Goal: Transaction & Acquisition: Book appointment/travel/reservation

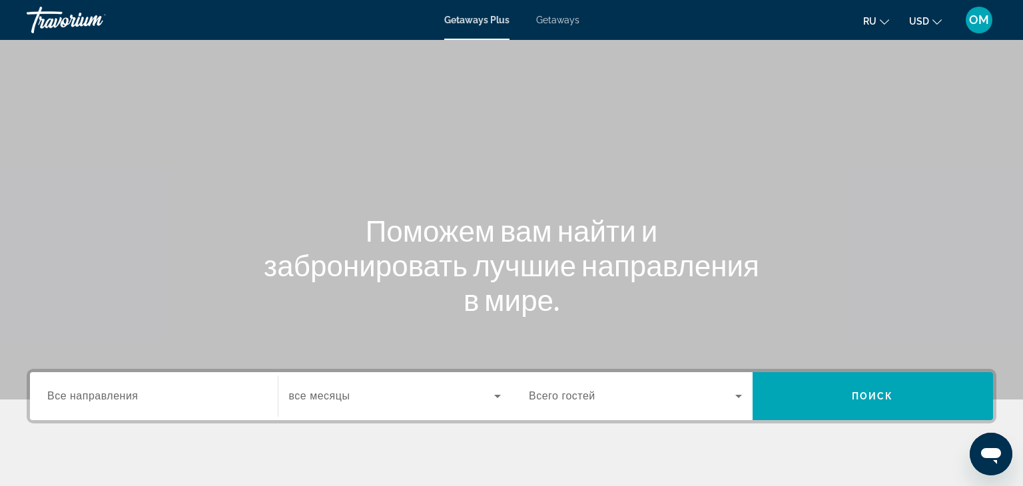
click at [557, 18] on span "Getaways" at bounding box center [557, 20] width 43 height 11
click at [75, 385] on div "Search widget" at bounding box center [153, 396] width 213 height 38
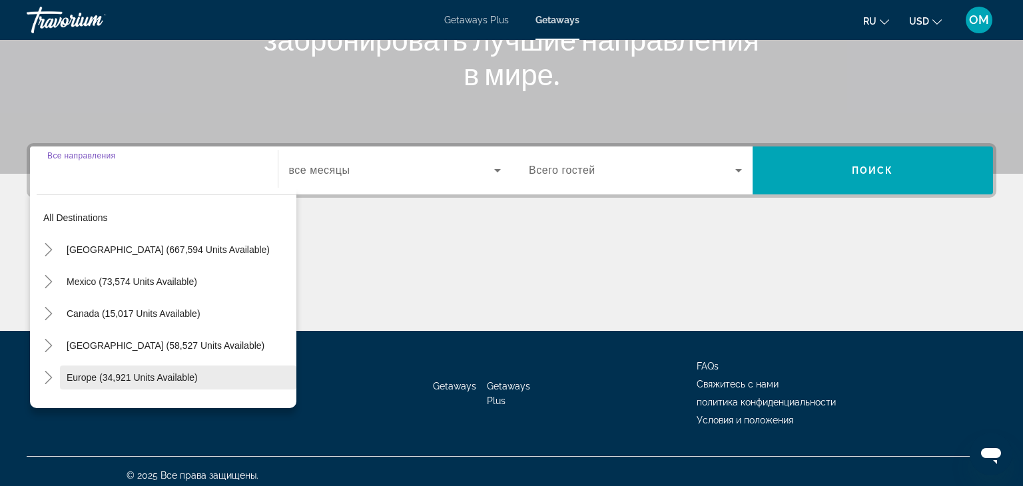
scroll to position [234, 0]
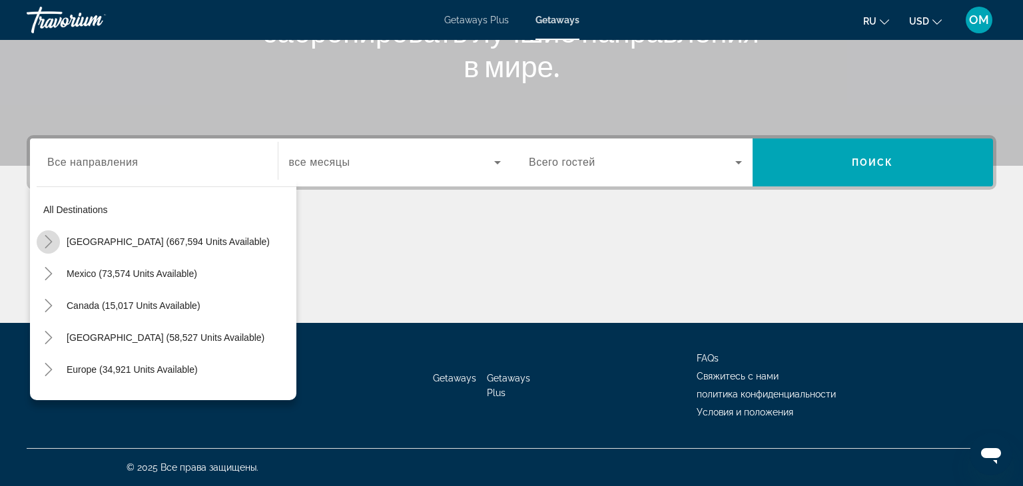
click at [47, 238] on icon "Toggle United States (667,594 units available)" at bounding box center [48, 241] width 13 height 13
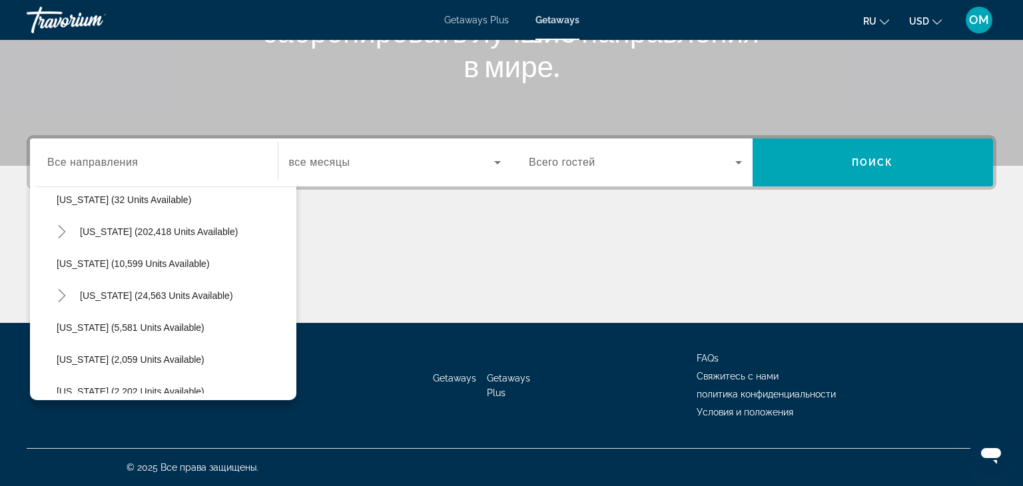
scroll to position [238, 0]
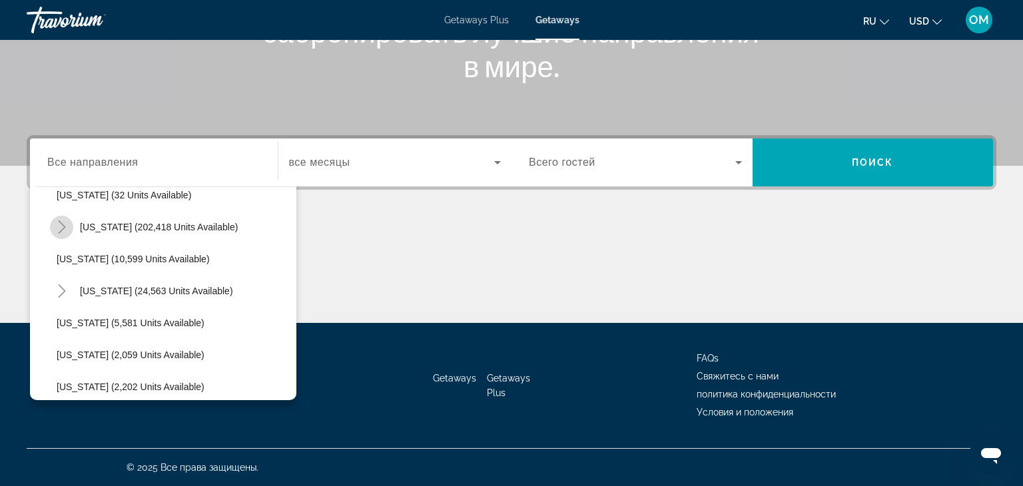
click at [59, 230] on icon "Toggle Florida (202,418 units available)" at bounding box center [61, 226] width 13 height 13
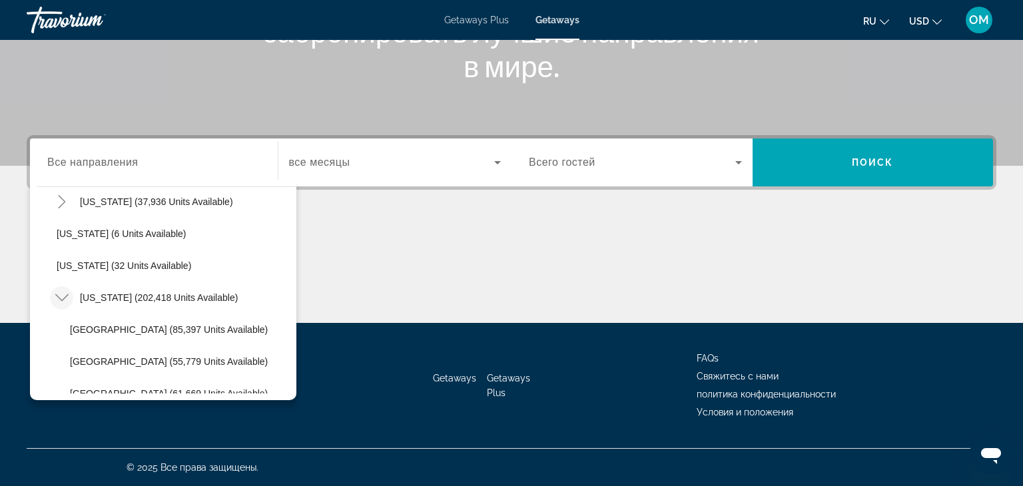
scroll to position [189, 0]
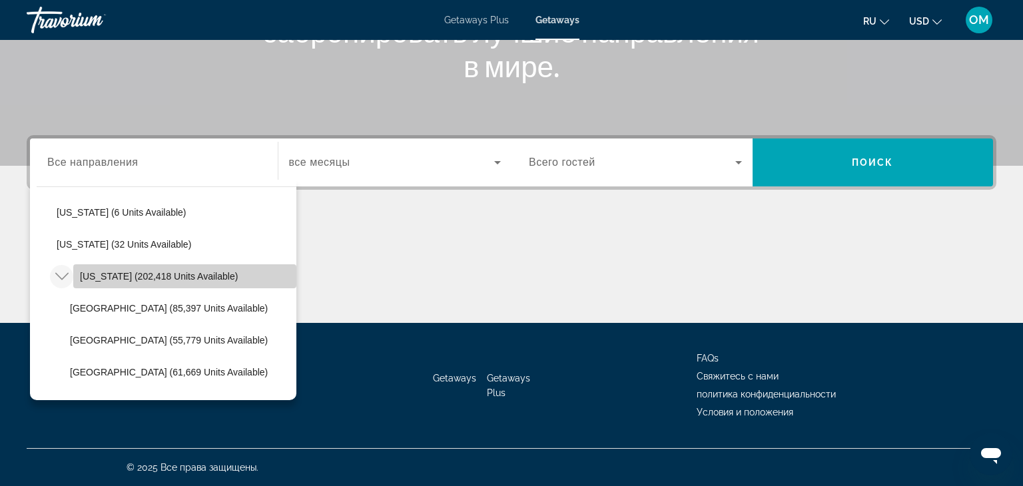
click at [92, 278] on span "Florida (202,418 units available)" at bounding box center [159, 276] width 158 height 11
type input "**********"
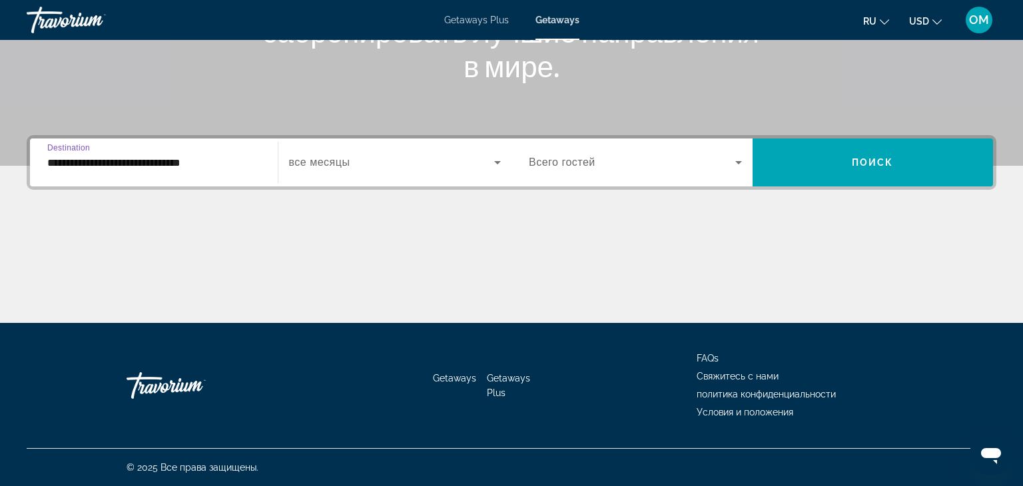
click at [495, 163] on icon "Search widget" at bounding box center [497, 162] width 16 height 16
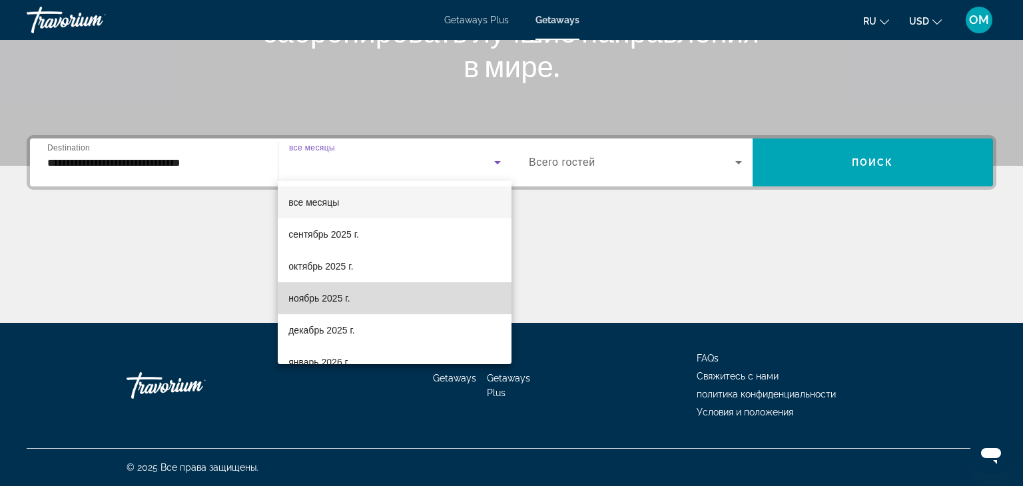
click at [381, 292] on mat-option "ноябрь 2025 г." at bounding box center [395, 298] width 234 height 32
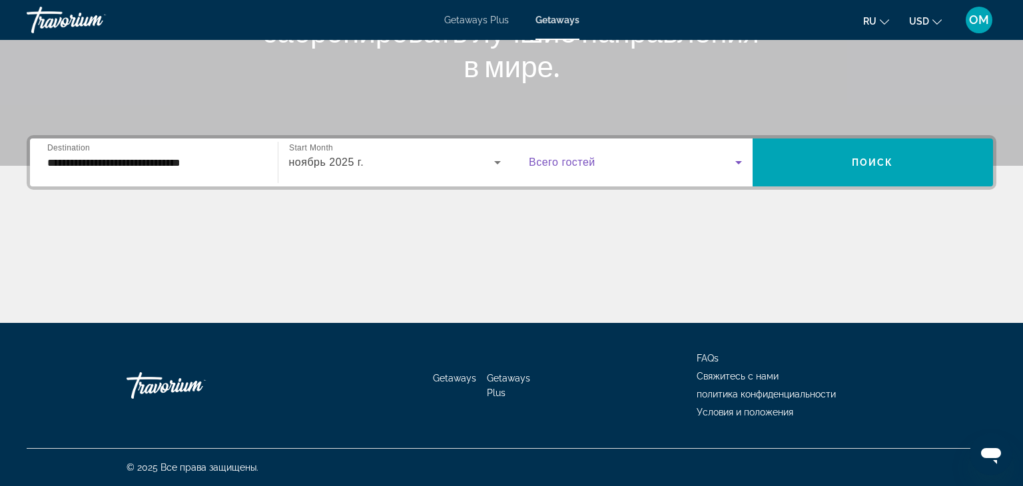
click at [742, 165] on icon "Search widget" at bounding box center [738, 162] width 16 height 16
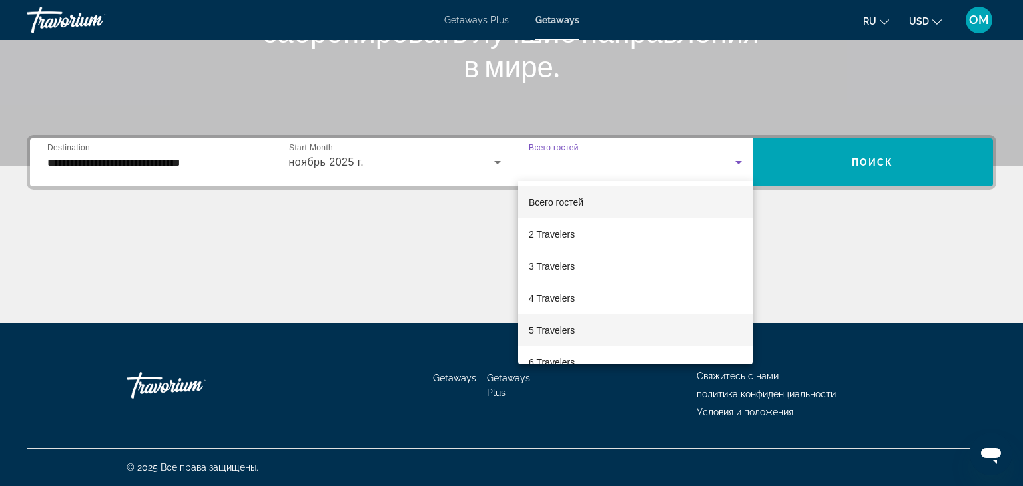
click at [544, 330] on span "5 Travelers" at bounding box center [552, 330] width 46 height 16
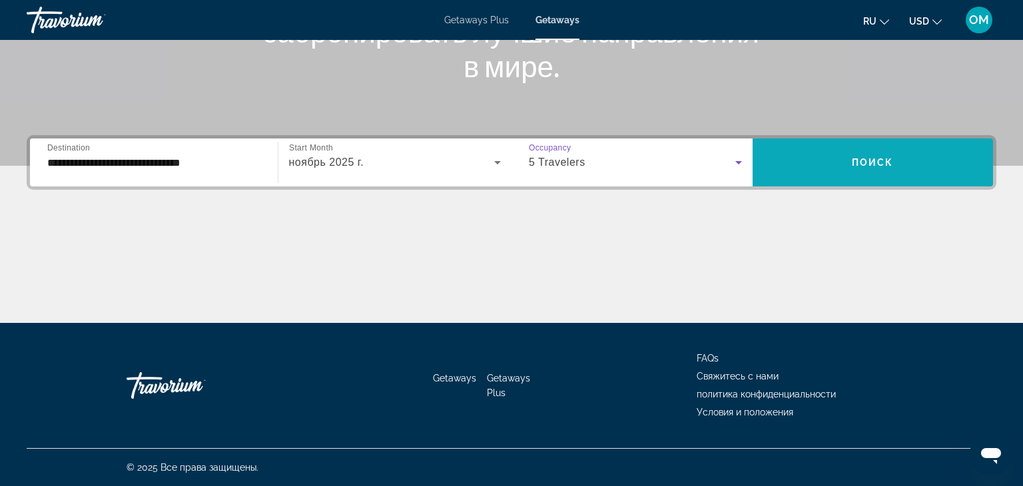
click at [862, 169] on span "Search widget" at bounding box center [872, 162] width 241 height 32
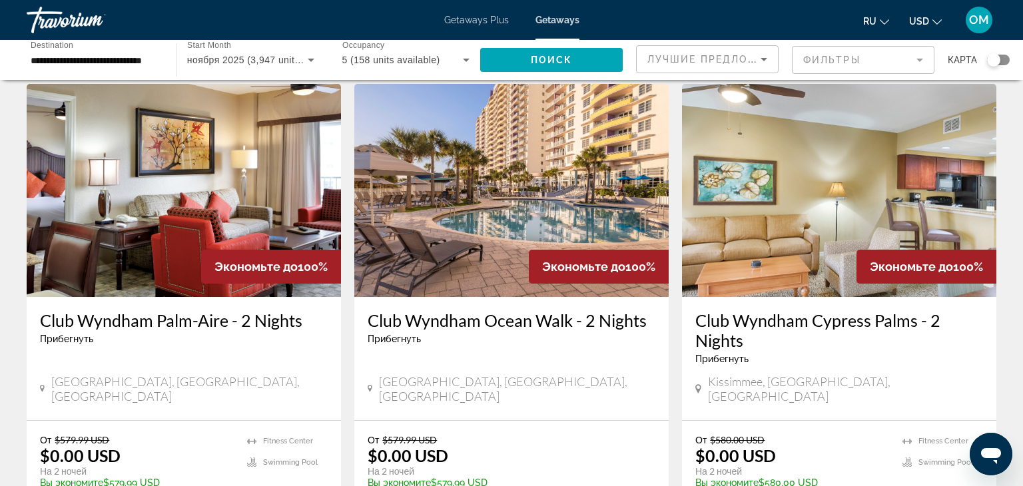
scroll to position [37, 0]
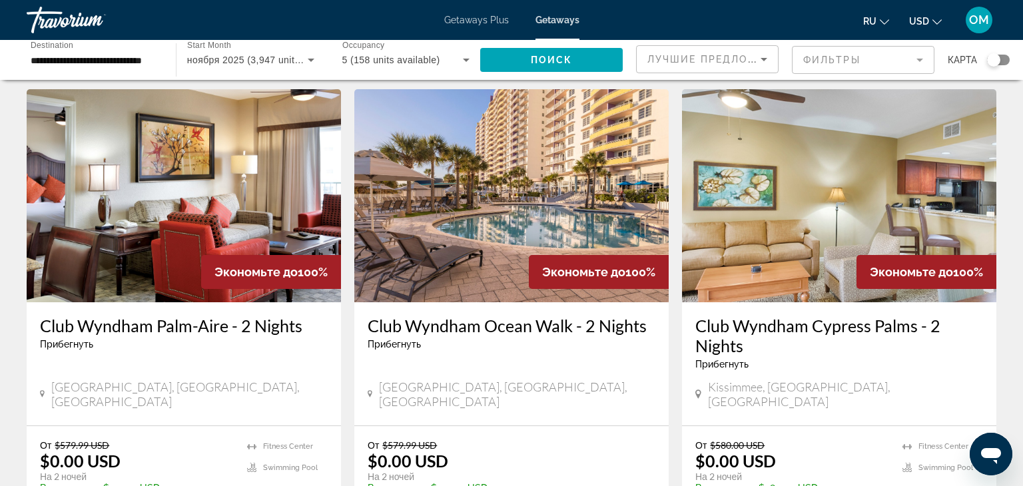
click at [917, 58] on mat-form-field "Фильтры" at bounding box center [863, 60] width 142 height 28
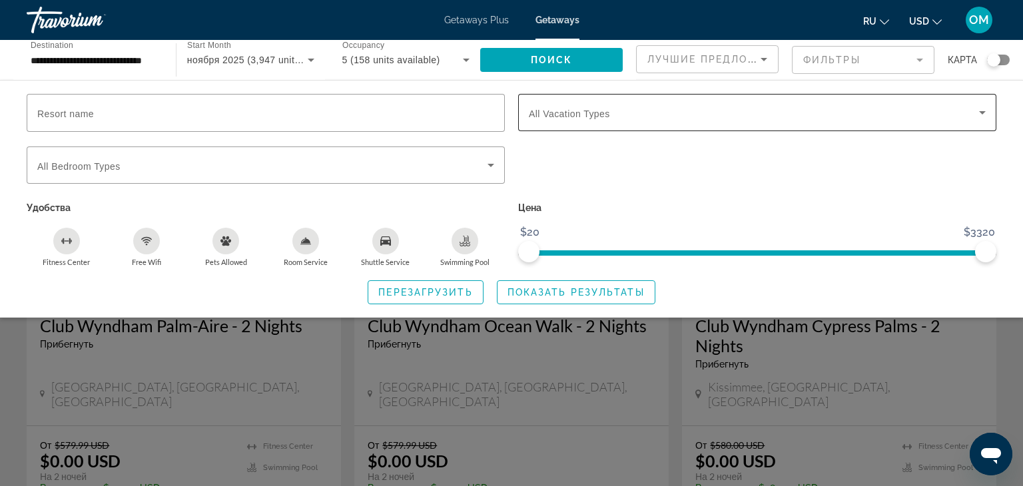
click at [622, 109] on span "Search widget" at bounding box center [754, 113] width 450 height 16
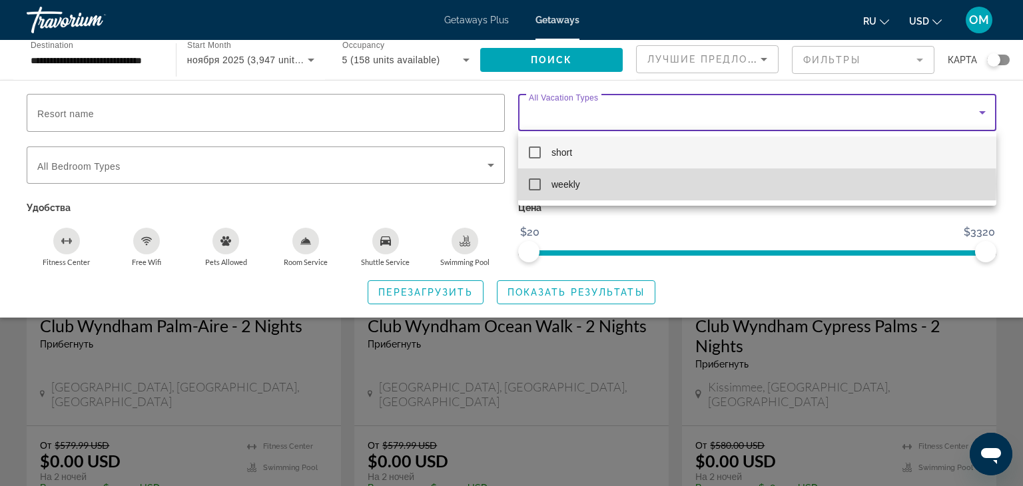
click at [536, 184] on mat-pseudo-checkbox at bounding box center [535, 184] width 12 height 12
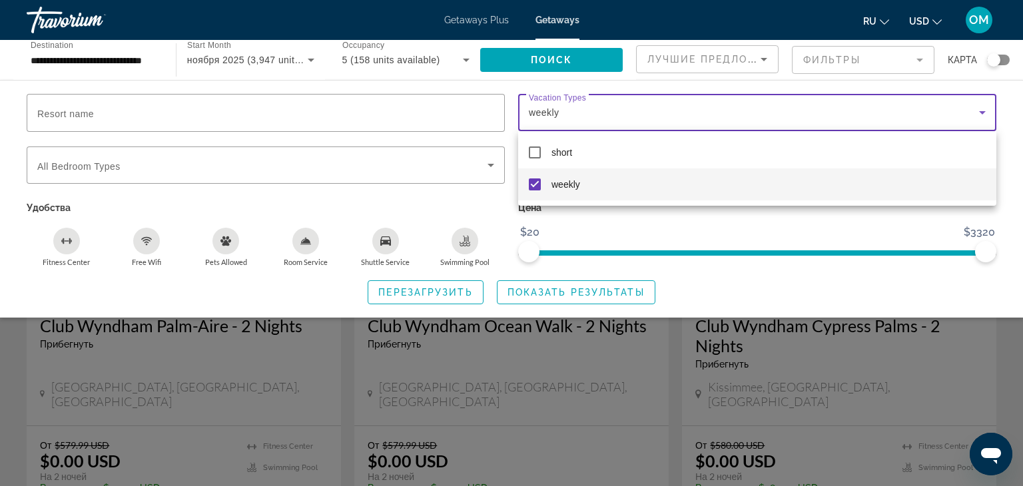
click at [533, 288] on div at bounding box center [511, 243] width 1023 height 486
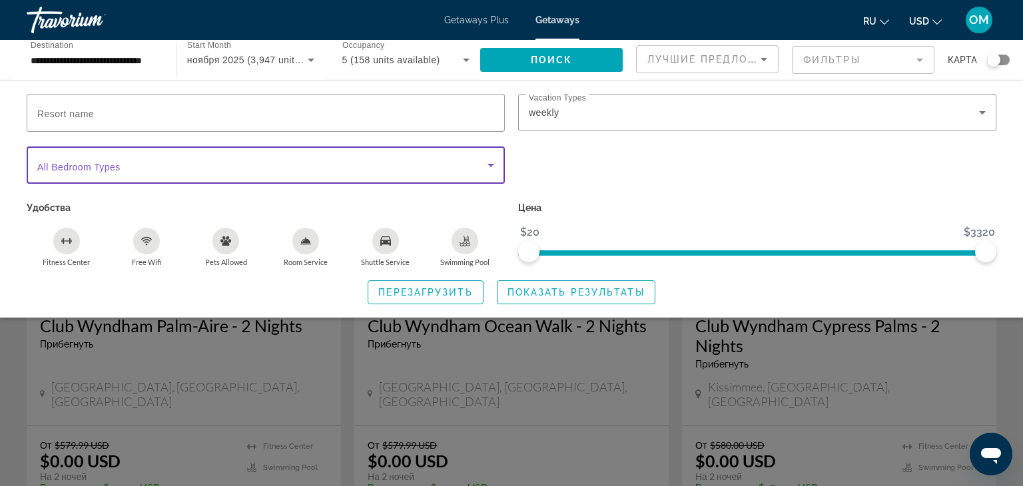
click at [493, 165] on icon "Search widget" at bounding box center [491, 165] width 16 height 16
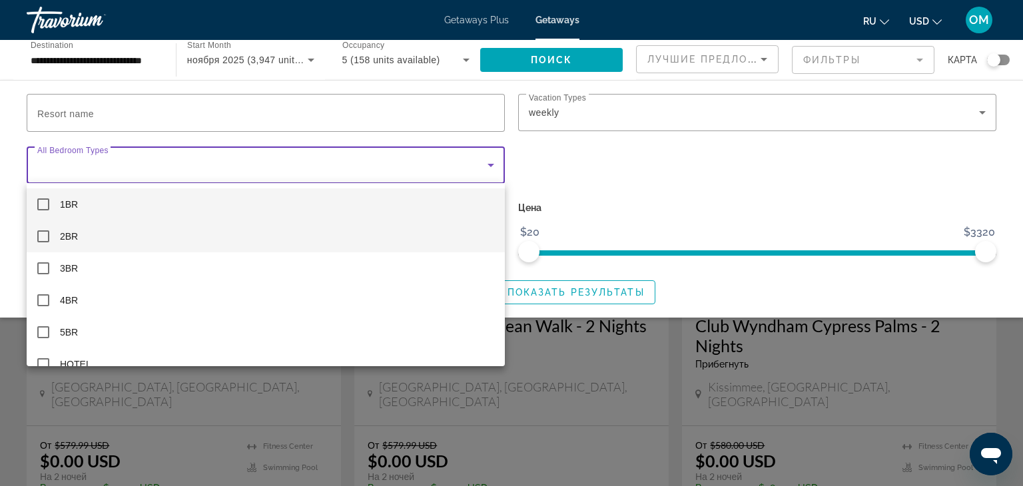
click at [63, 237] on span "2BR" at bounding box center [69, 236] width 18 height 16
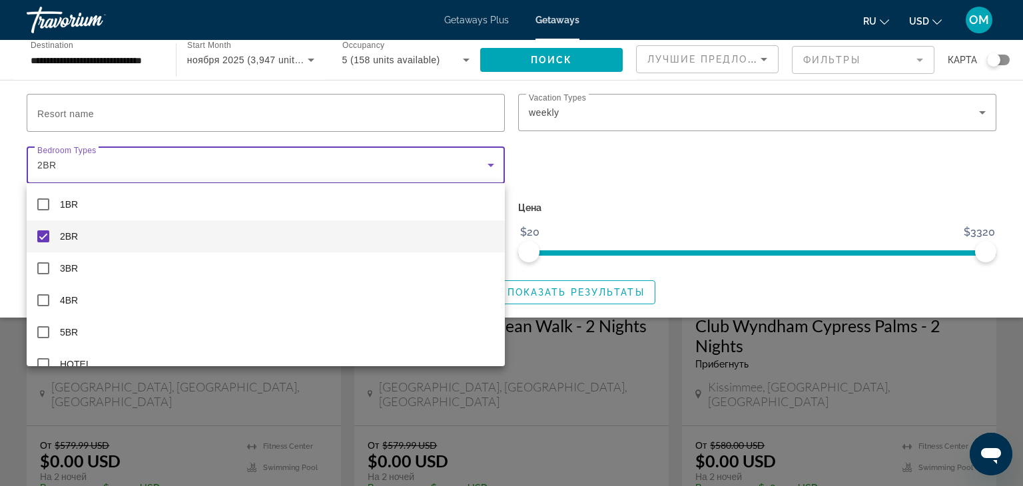
click at [549, 289] on div at bounding box center [511, 243] width 1023 height 486
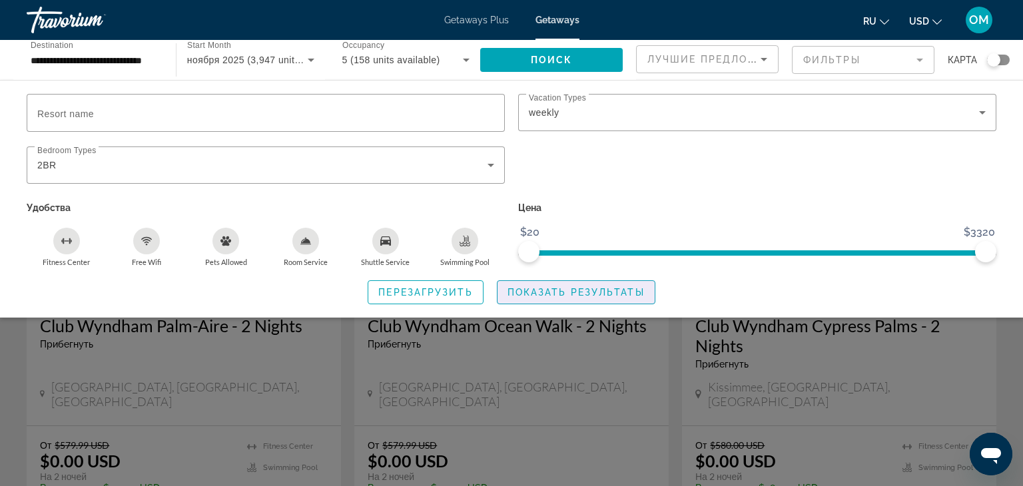
click at [549, 289] on span "Показать результаты" at bounding box center [575, 292] width 137 height 11
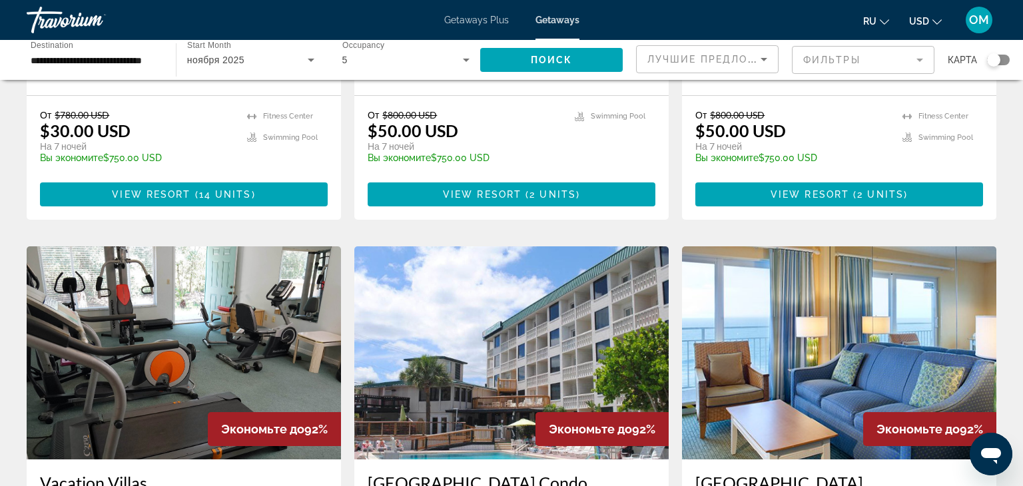
scroll to position [375, 0]
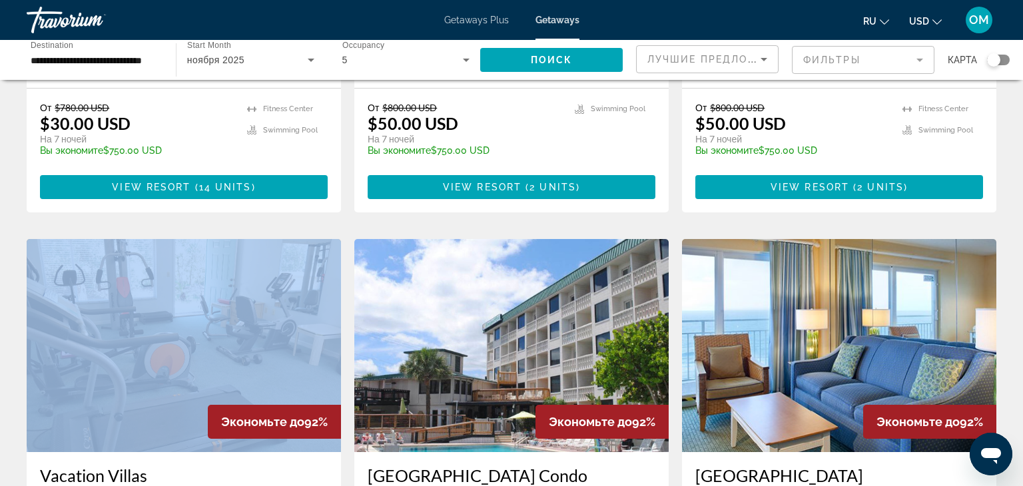
drag, startPoint x: 1021, startPoint y: 79, endPoint x: 1021, endPoint y: 107, distance: 28.6
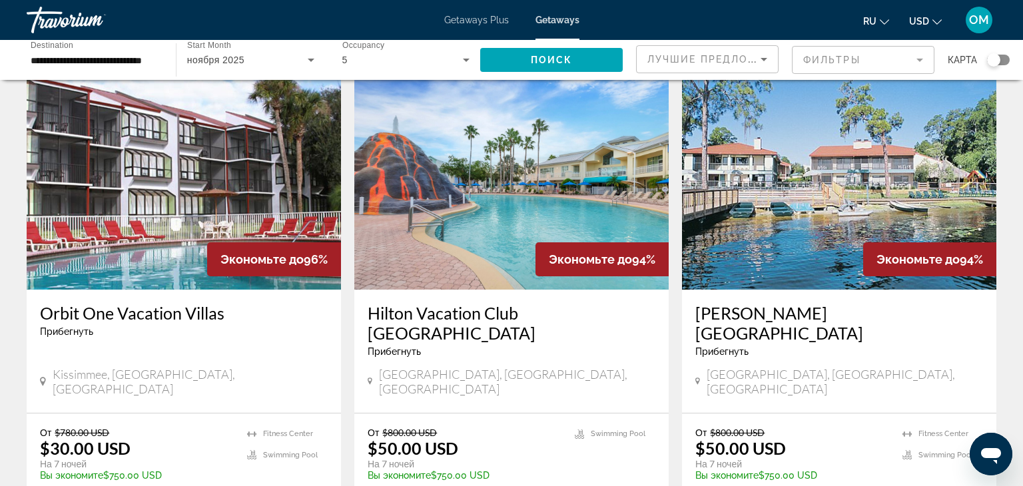
scroll to position [41, 0]
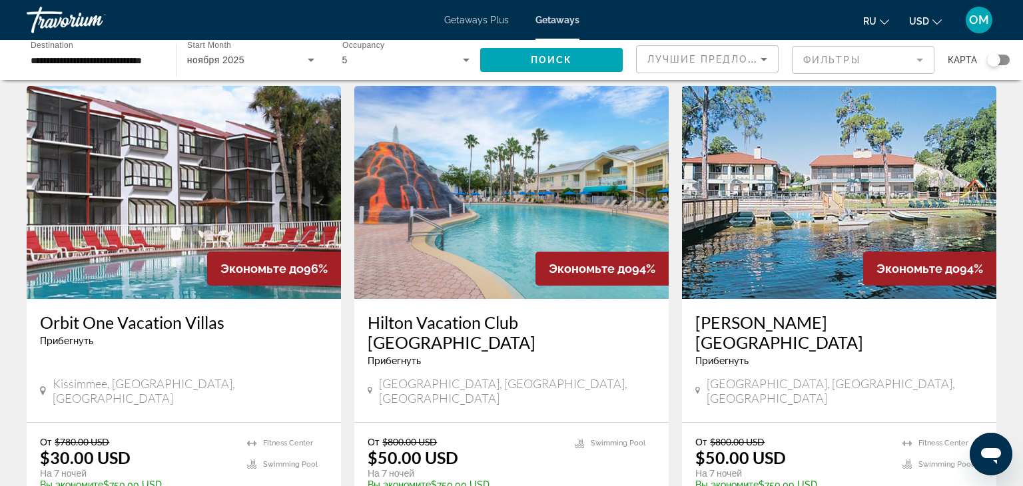
click at [455, 125] on img "Main content" at bounding box center [511, 192] width 314 height 213
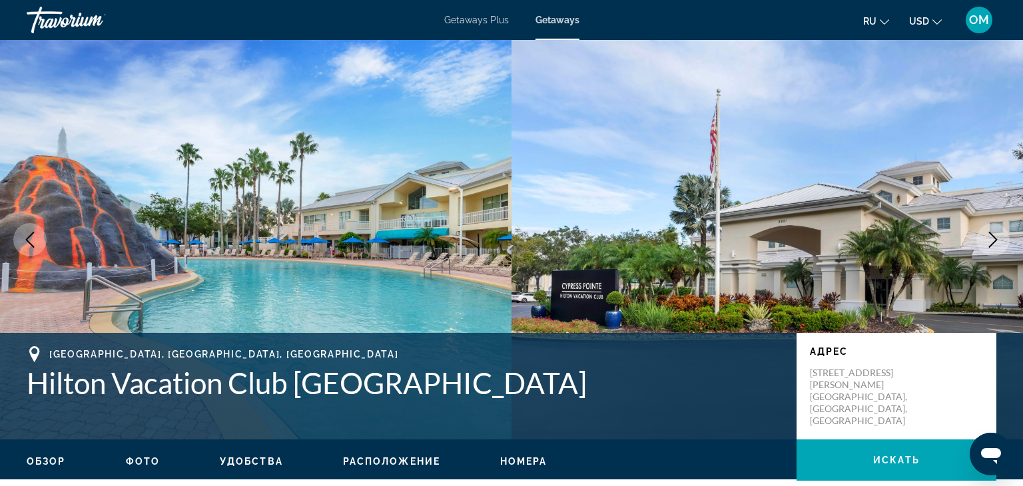
click at [994, 240] on icon "Next image" at bounding box center [993, 240] width 16 height 16
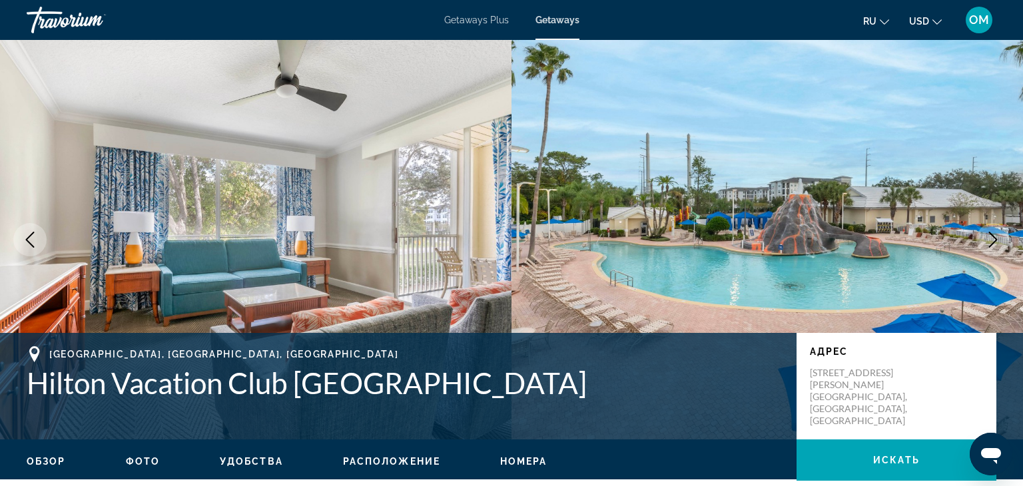
click at [994, 240] on icon "Next image" at bounding box center [993, 240] width 16 height 16
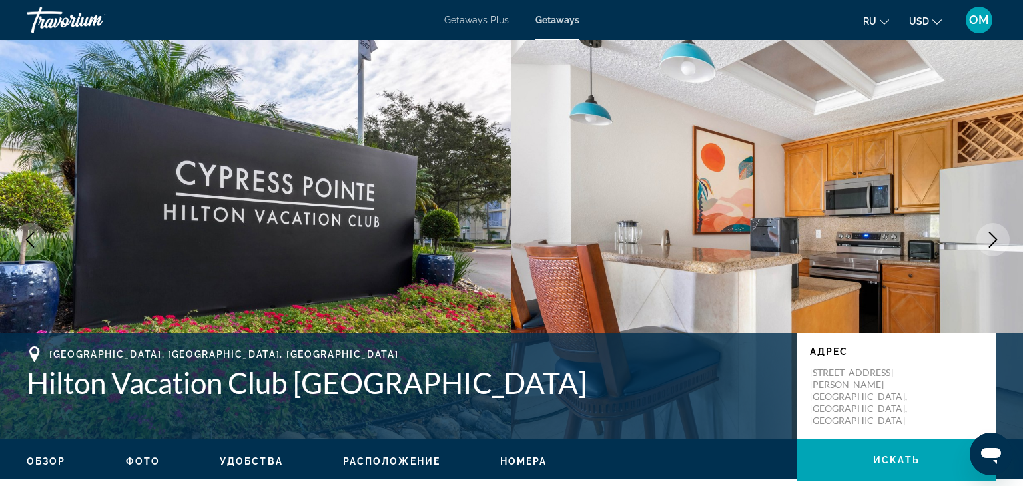
click at [994, 240] on icon "Next image" at bounding box center [993, 240] width 16 height 16
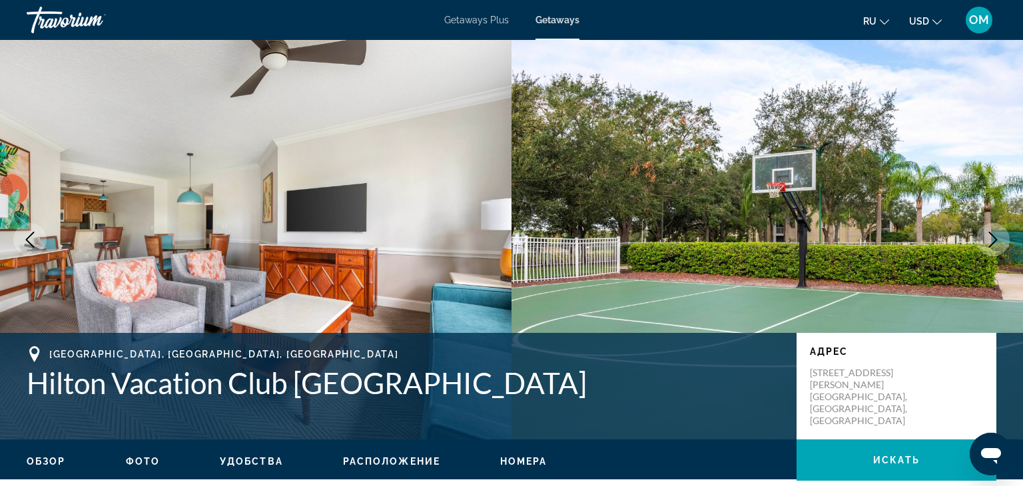
click at [994, 240] on icon "Next image" at bounding box center [993, 240] width 16 height 16
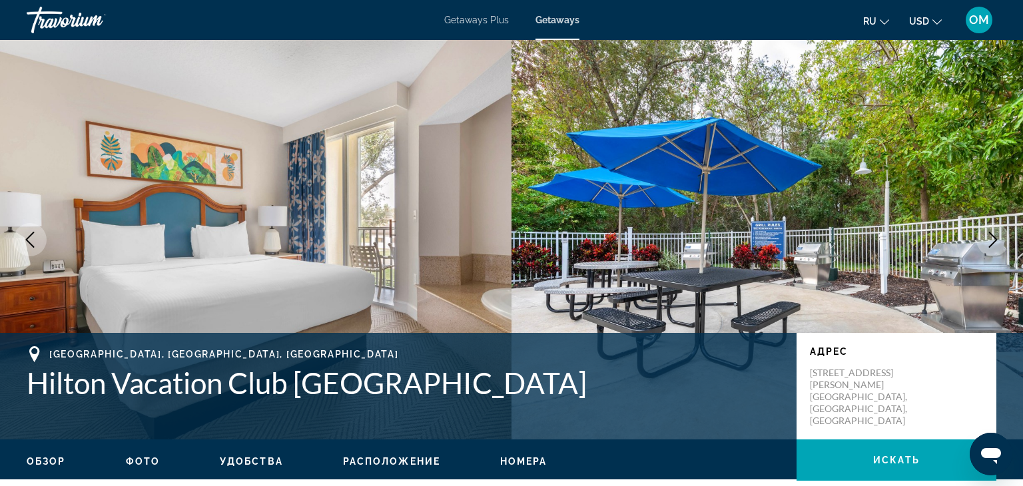
click at [994, 240] on icon "Next image" at bounding box center [993, 240] width 16 height 16
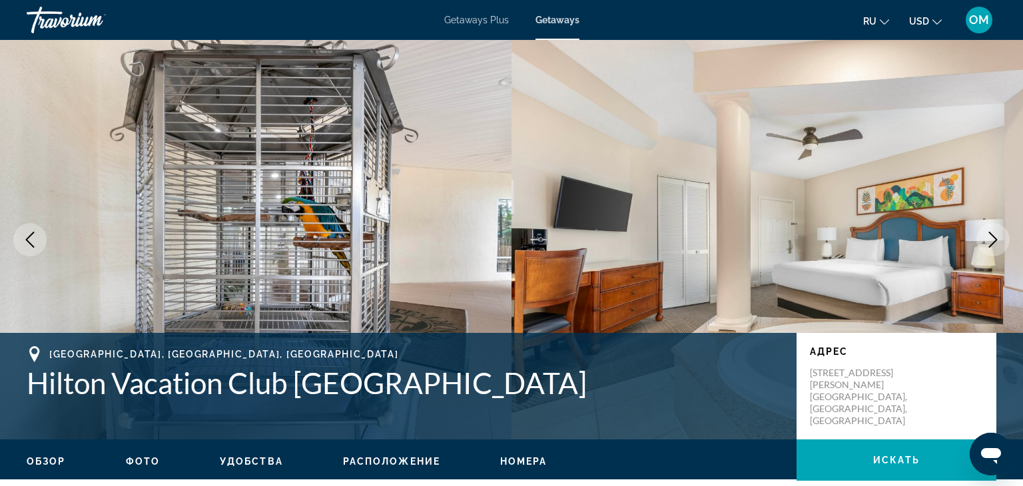
click at [994, 240] on icon "Next image" at bounding box center [993, 240] width 16 height 16
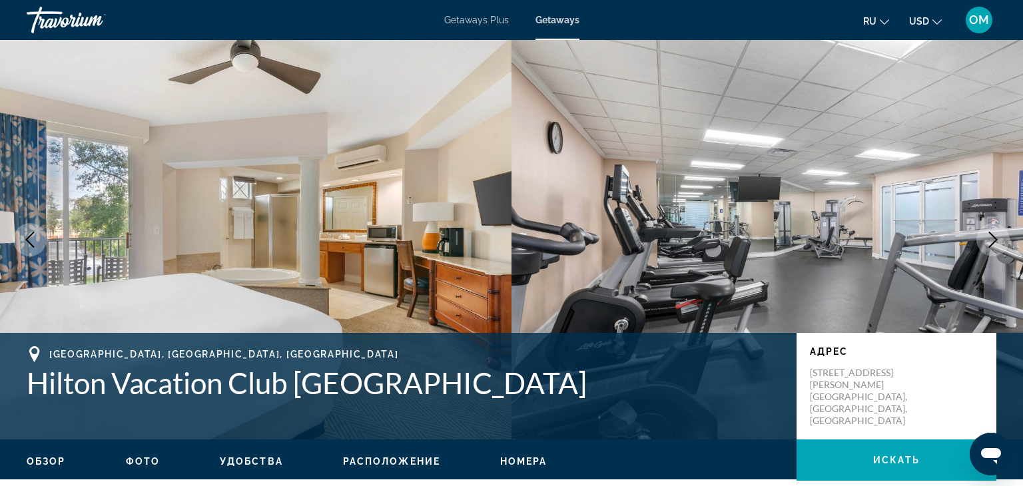
click at [994, 240] on icon "Next image" at bounding box center [993, 240] width 16 height 16
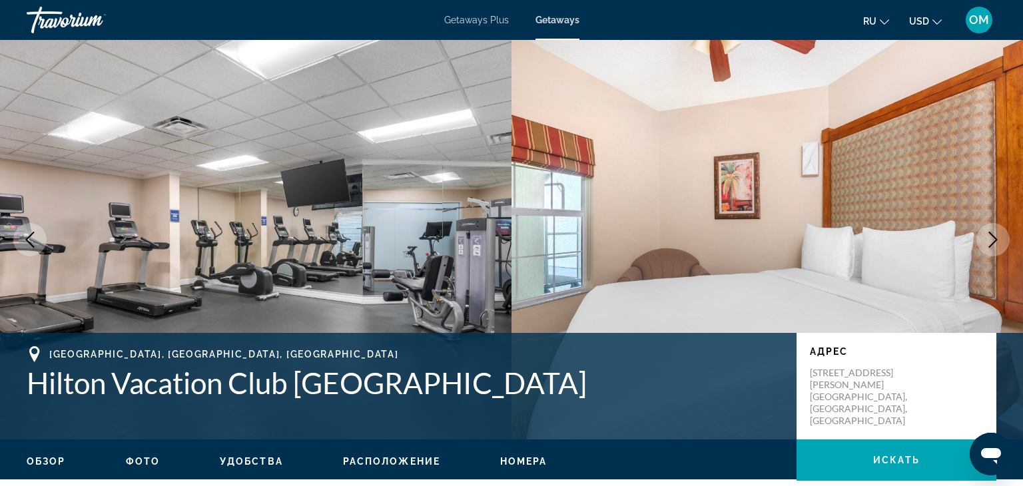
click at [994, 240] on icon "Next image" at bounding box center [993, 240] width 16 height 16
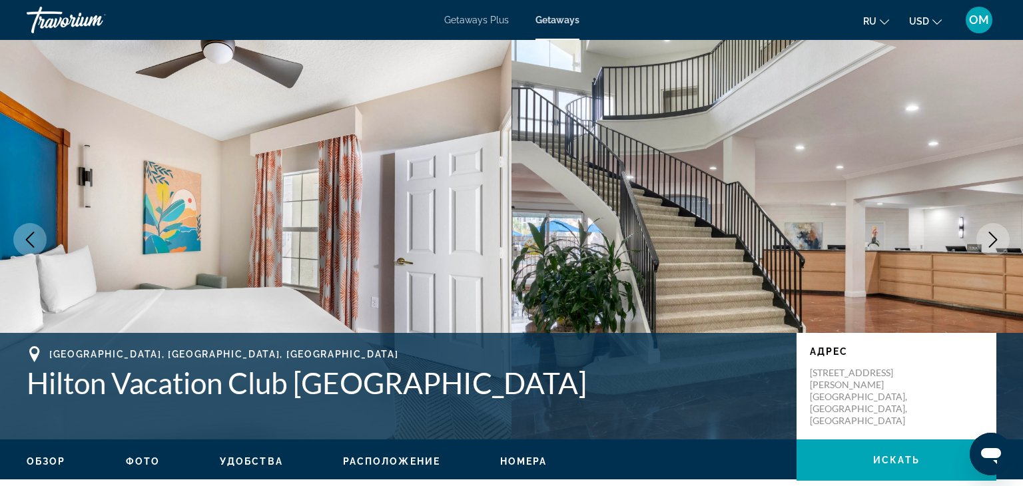
click at [994, 240] on icon "Next image" at bounding box center [993, 240] width 16 height 16
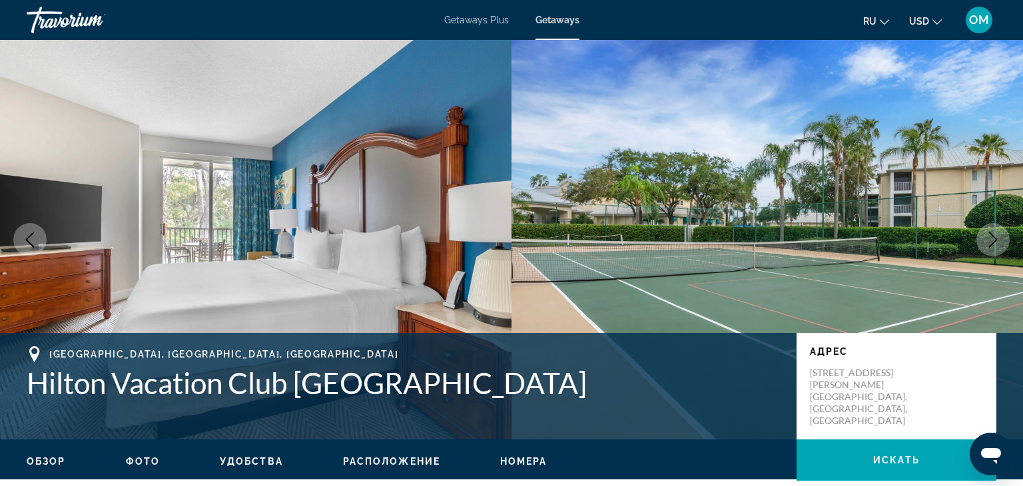
click at [994, 240] on icon "Next image" at bounding box center [993, 240] width 16 height 16
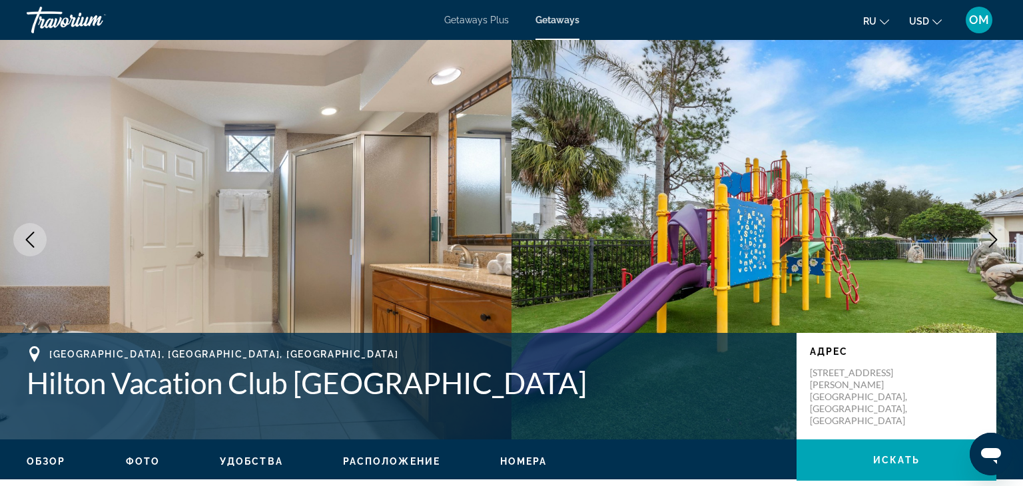
click at [994, 240] on icon "Next image" at bounding box center [993, 240] width 16 height 16
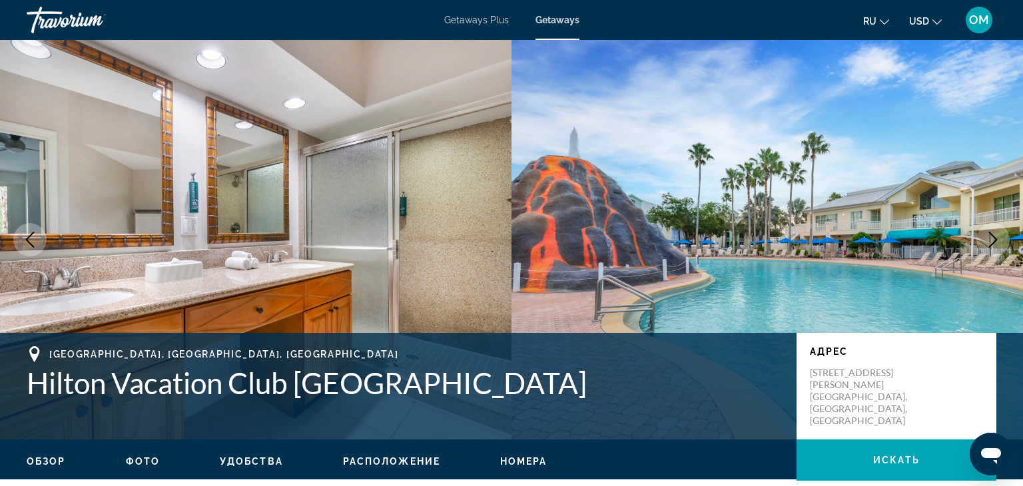
click at [994, 240] on icon "Next image" at bounding box center [993, 240] width 16 height 16
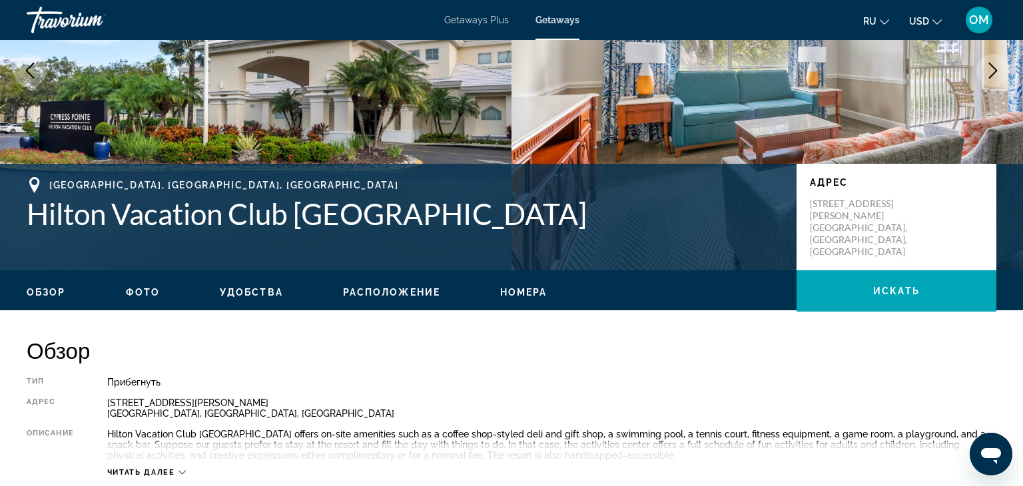
scroll to position [166, 0]
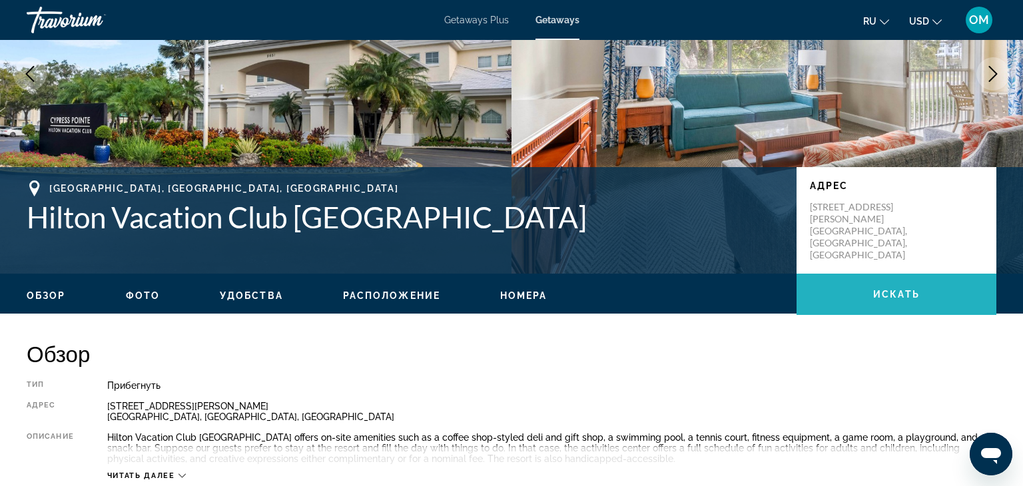
click at [858, 291] on span "Main content" at bounding box center [896, 294] width 200 height 32
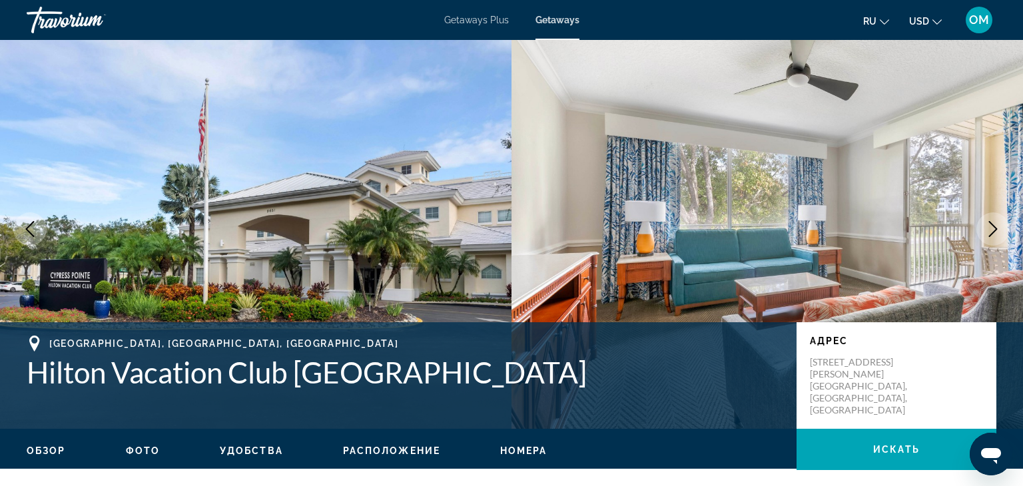
scroll to position [0, 0]
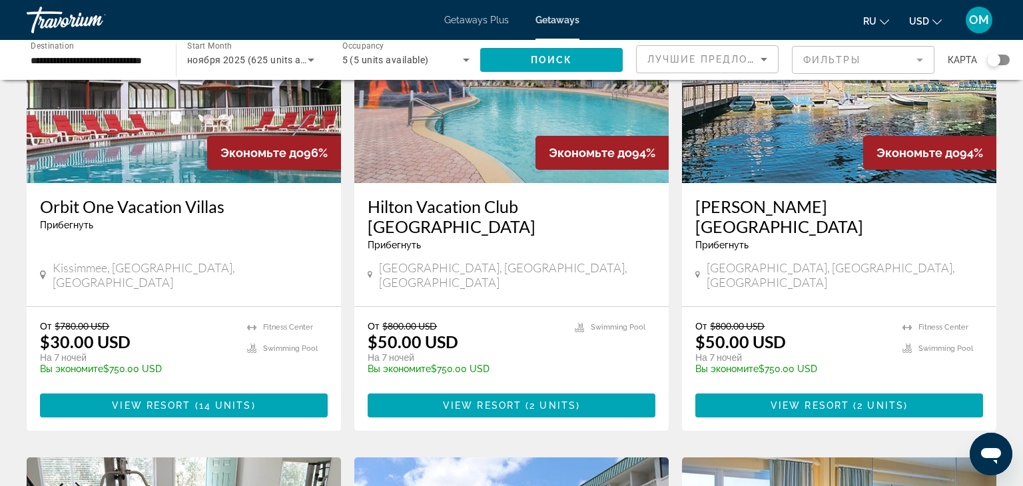
scroll to position [146, 0]
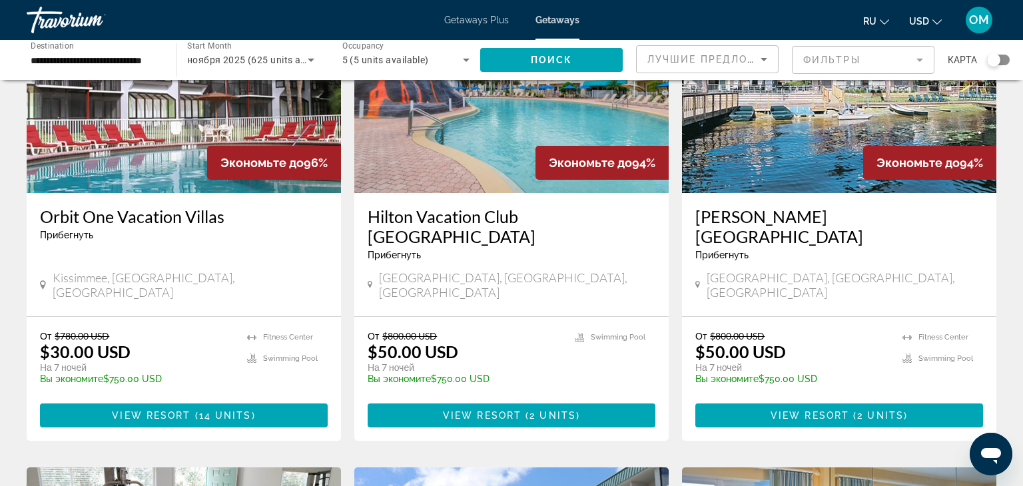
drag, startPoint x: 1018, startPoint y: 79, endPoint x: 1005, endPoint y: 140, distance: 61.9
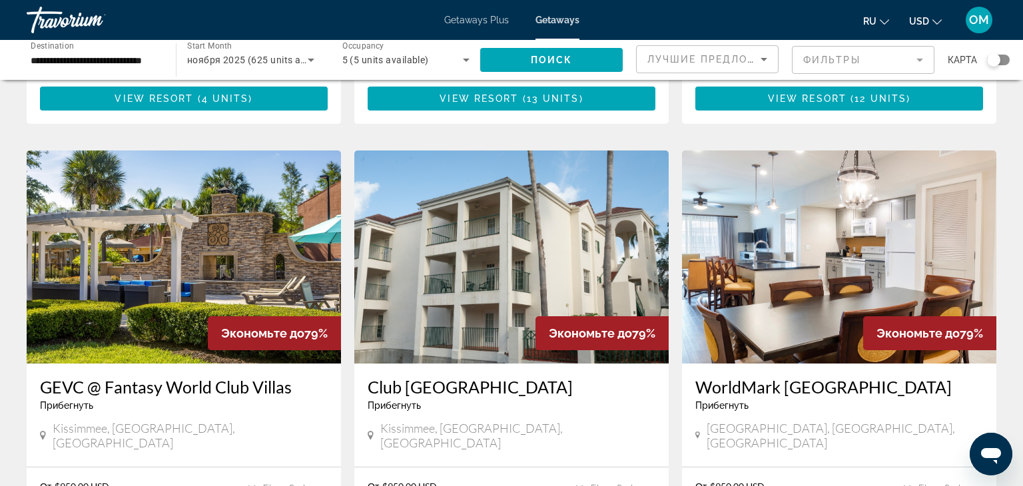
scroll to position [1414, 0]
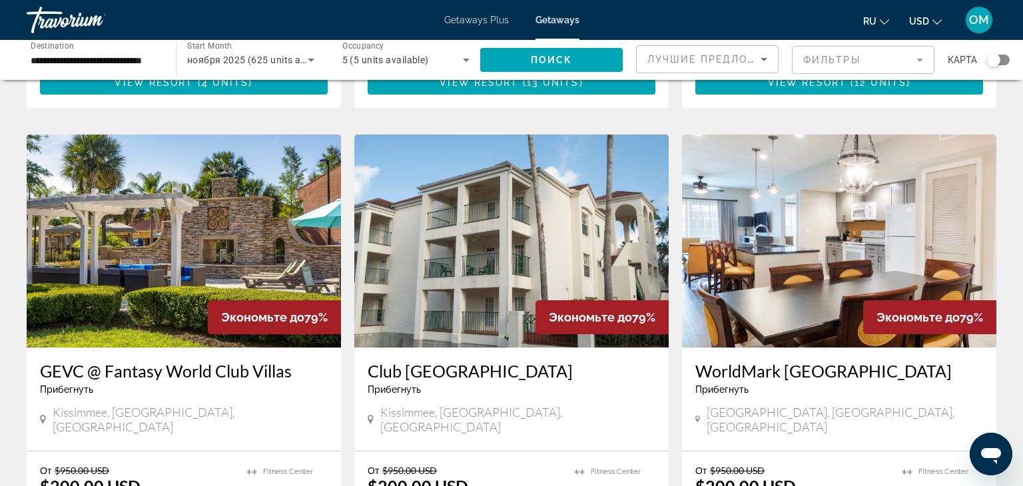
click at [867, 204] on img "Main content" at bounding box center [839, 240] width 314 height 213
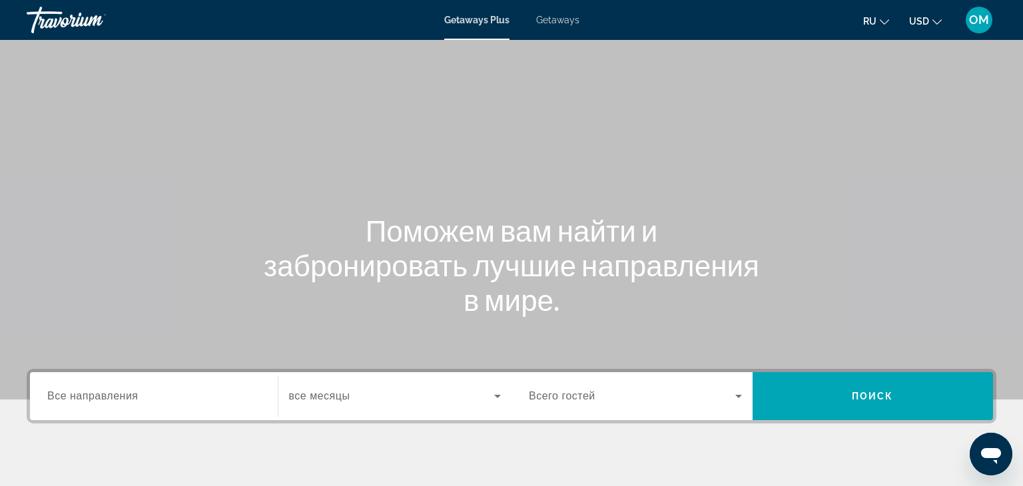
click at [69, 395] on span "Все направления" at bounding box center [92, 395] width 91 height 11
click at [69, 395] on input "Destination Все направления" at bounding box center [153, 397] width 213 height 16
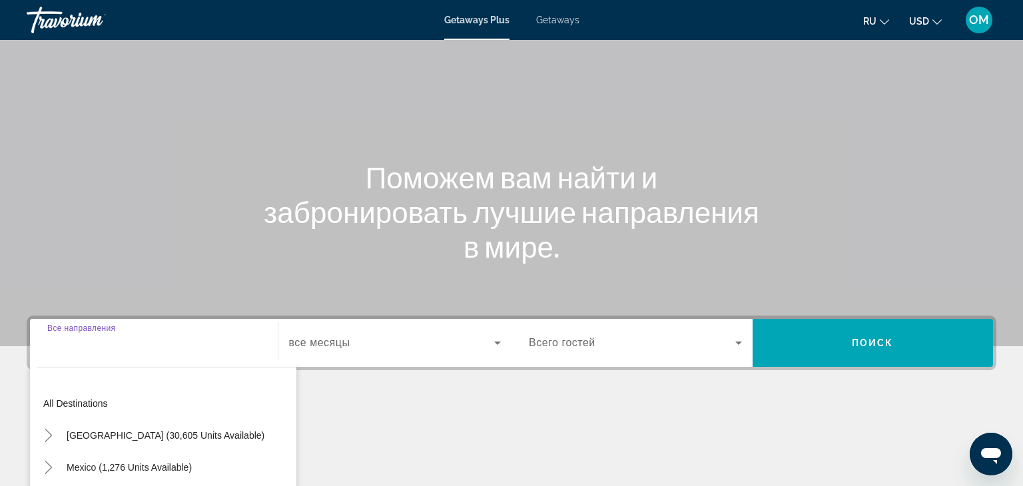
scroll to position [234, 0]
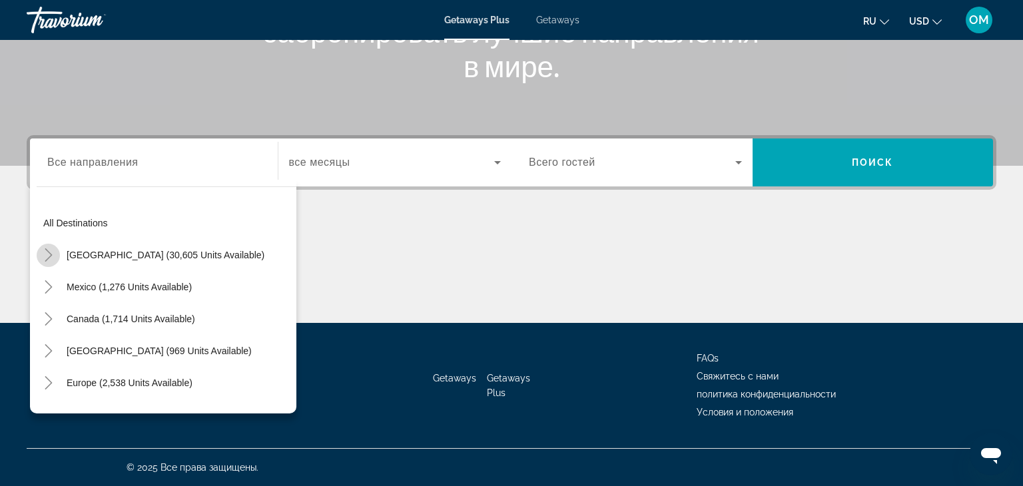
click at [49, 255] on icon "Toggle United States (30,605 units available)" at bounding box center [48, 254] width 7 height 13
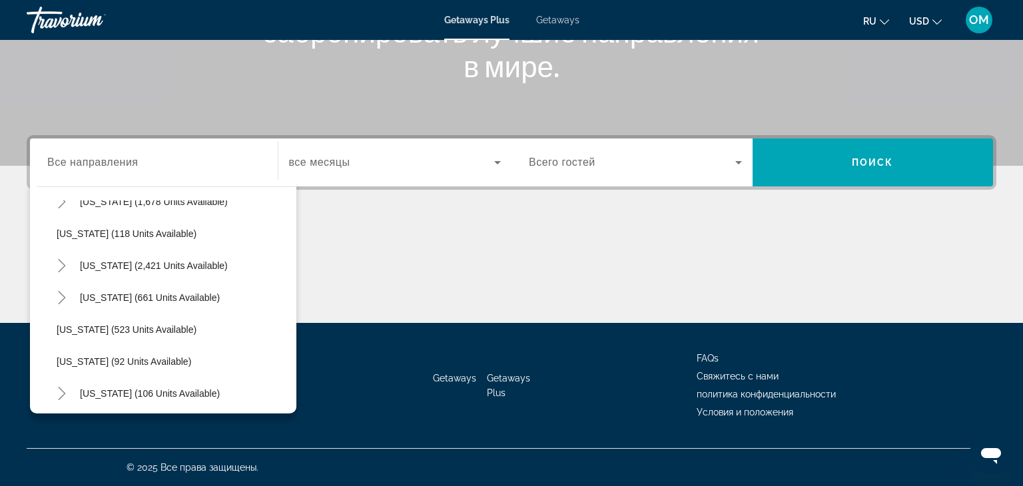
scroll to position [636, 0]
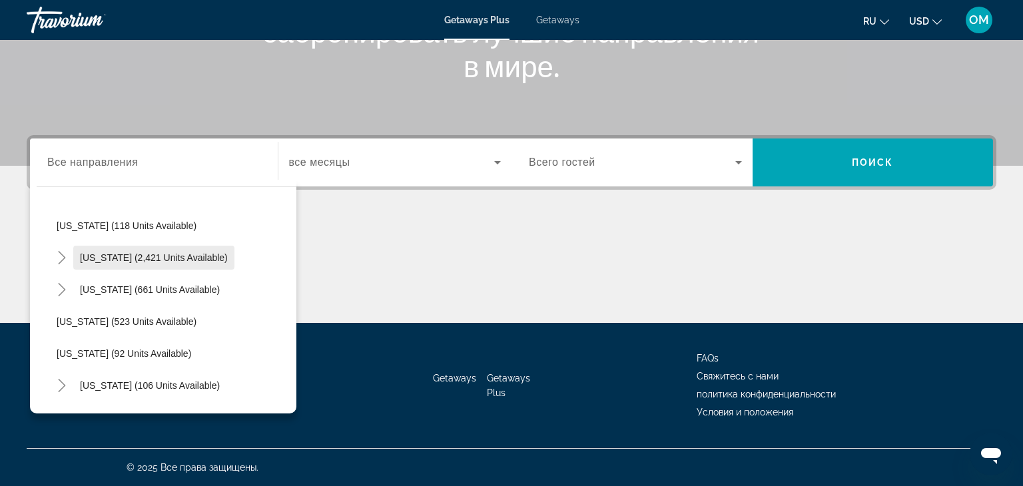
click at [141, 262] on span "Search widget" at bounding box center [153, 258] width 161 height 32
type input "**********"
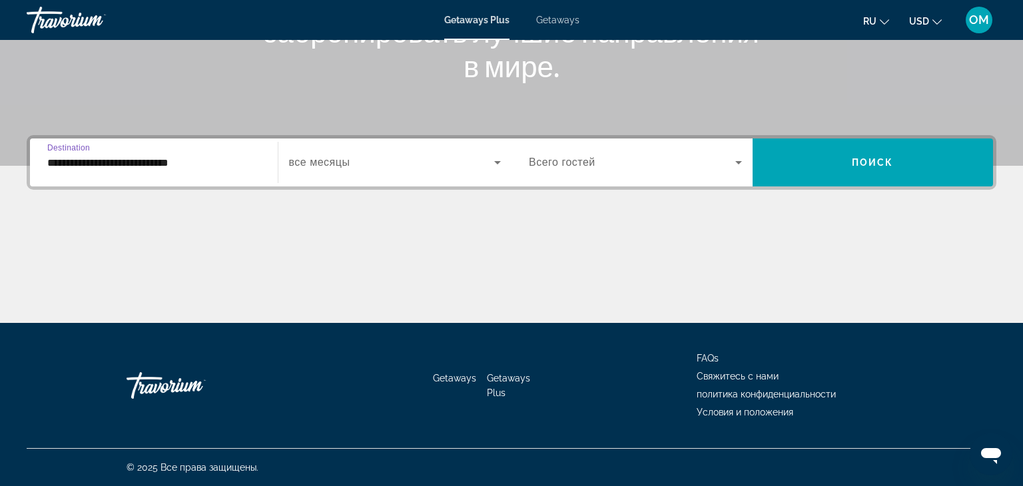
click at [496, 160] on icon "Search widget" at bounding box center [497, 162] width 16 height 16
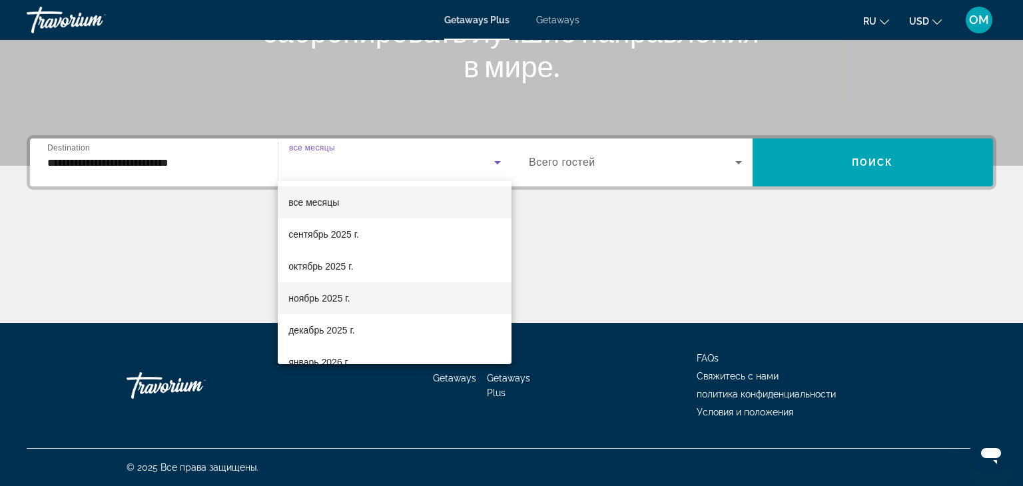
click at [296, 294] on span "ноябрь 2025 г." at bounding box center [318, 298] width 61 height 16
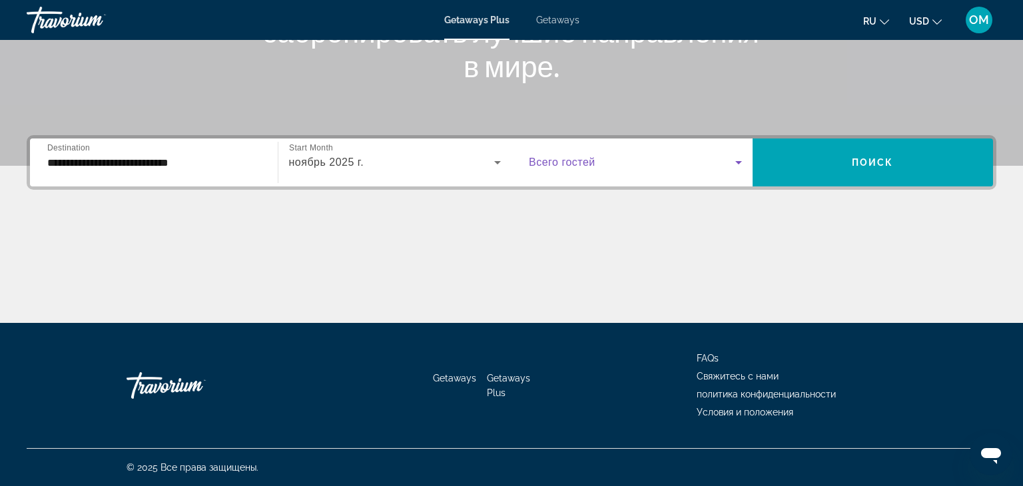
click at [741, 166] on icon "Search widget" at bounding box center [738, 162] width 16 height 16
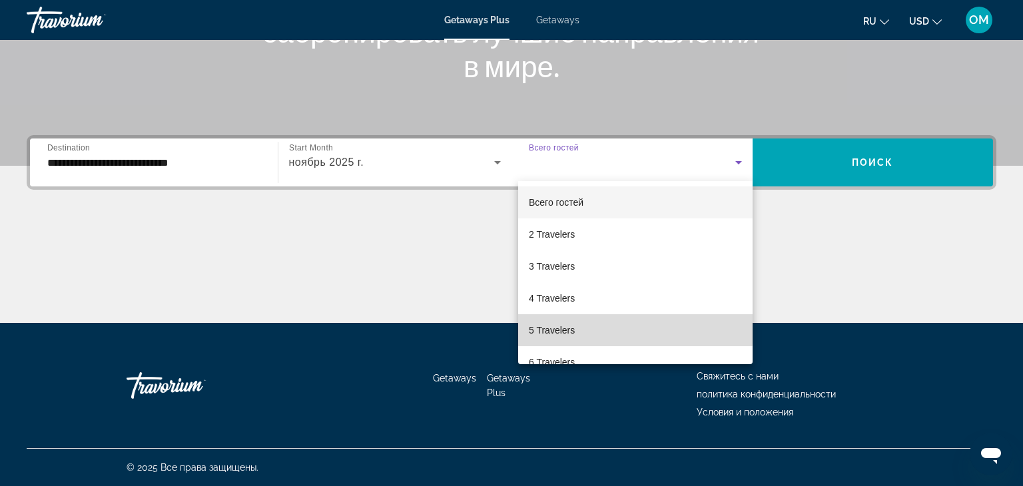
click at [557, 328] on span "5 Travelers" at bounding box center [552, 330] width 46 height 16
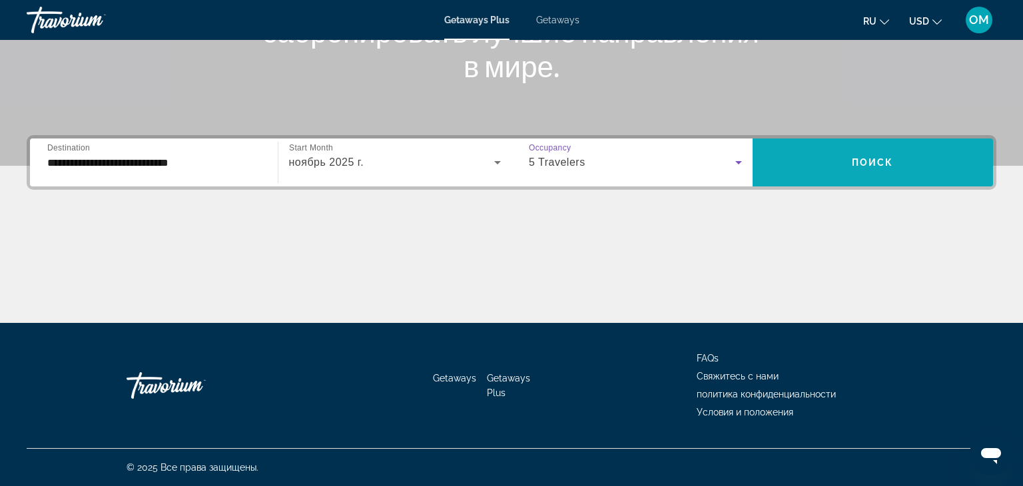
click at [864, 153] on span "Search widget" at bounding box center [872, 162] width 241 height 32
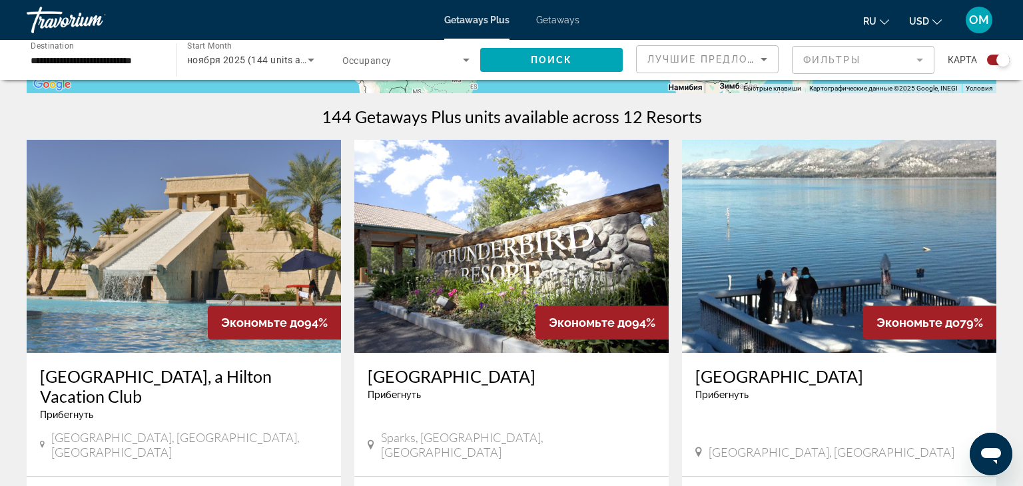
scroll to position [379, 0]
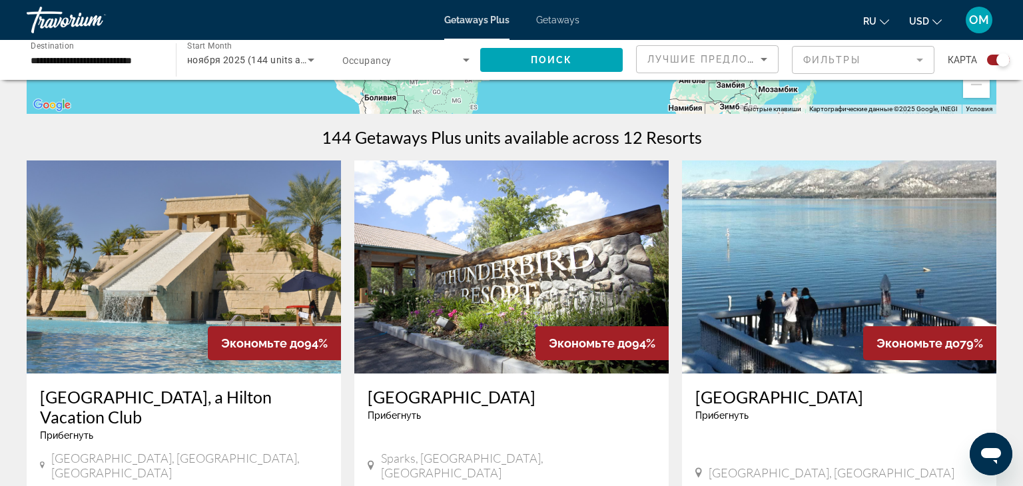
click at [214, 220] on img "Main content" at bounding box center [184, 266] width 314 height 213
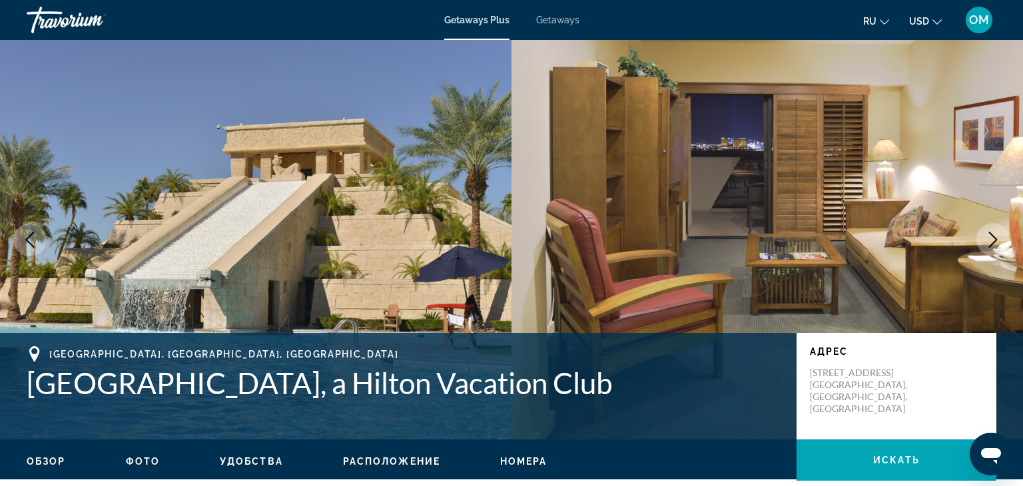
click at [996, 233] on icon "Next image" at bounding box center [993, 240] width 16 height 16
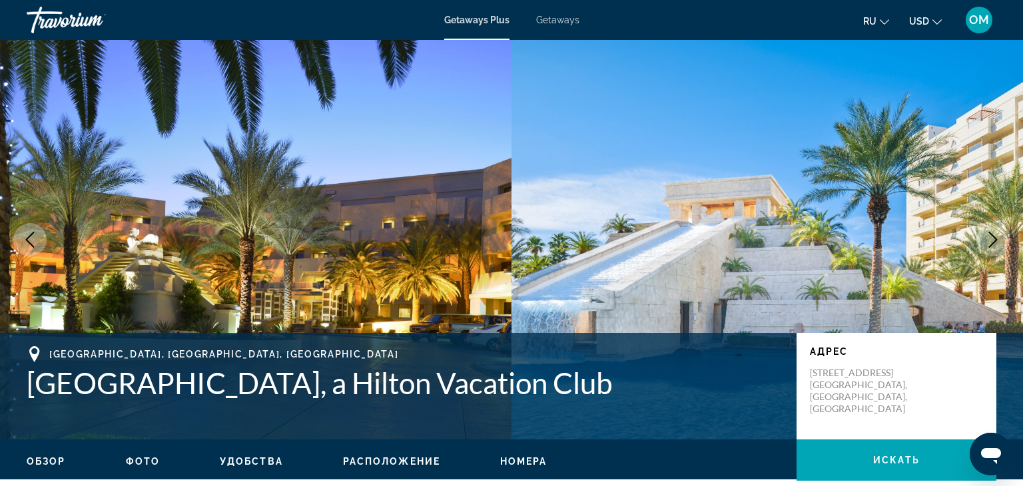
click at [996, 233] on icon "Next image" at bounding box center [993, 240] width 16 height 16
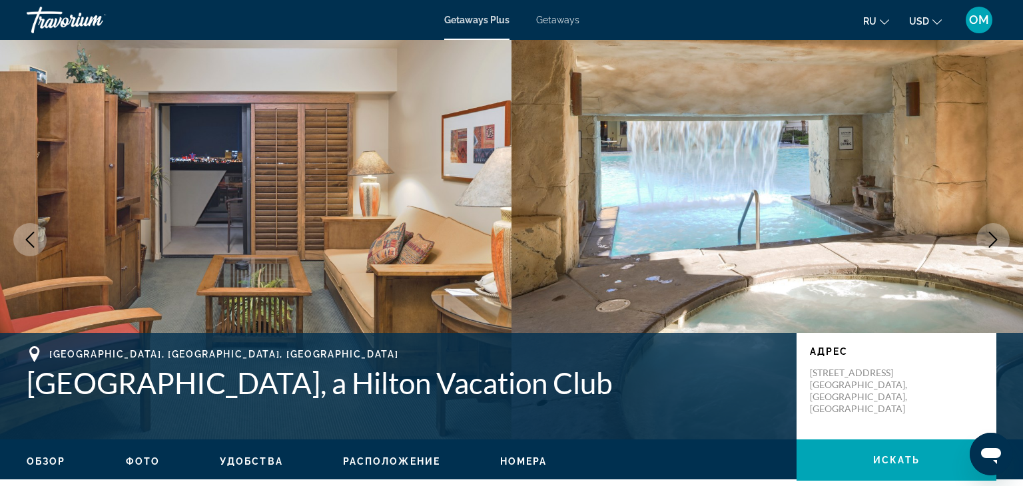
click at [996, 233] on icon "Next image" at bounding box center [993, 240] width 16 height 16
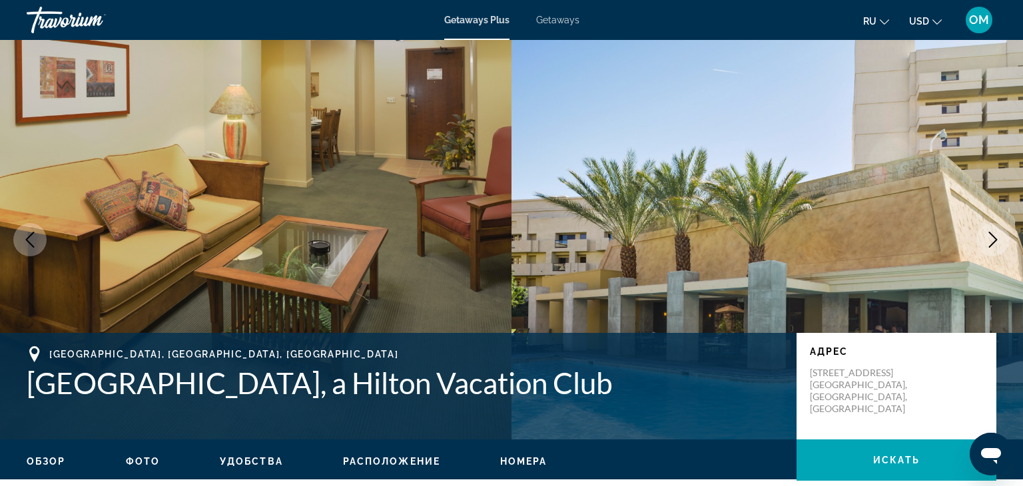
click at [996, 233] on icon "Next image" at bounding box center [993, 240] width 16 height 16
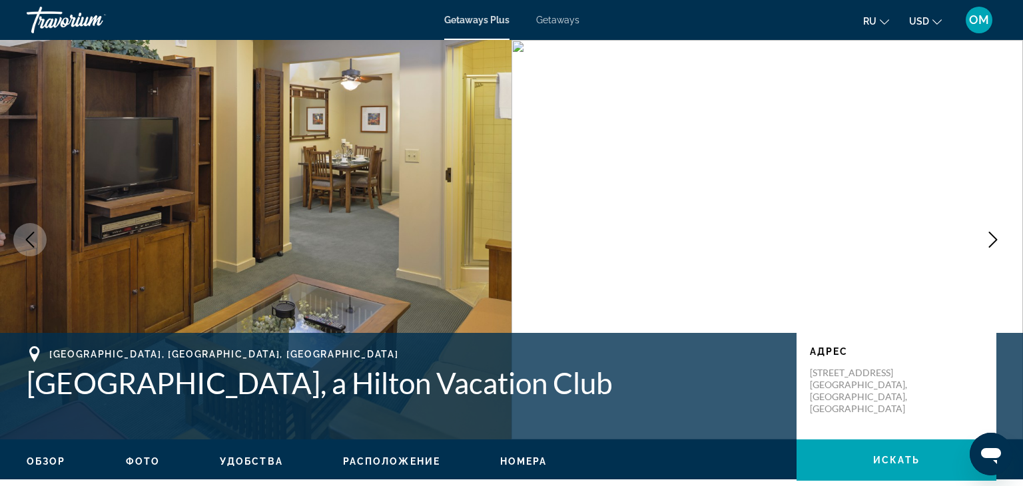
click at [996, 233] on icon "Next image" at bounding box center [993, 240] width 16 height 16
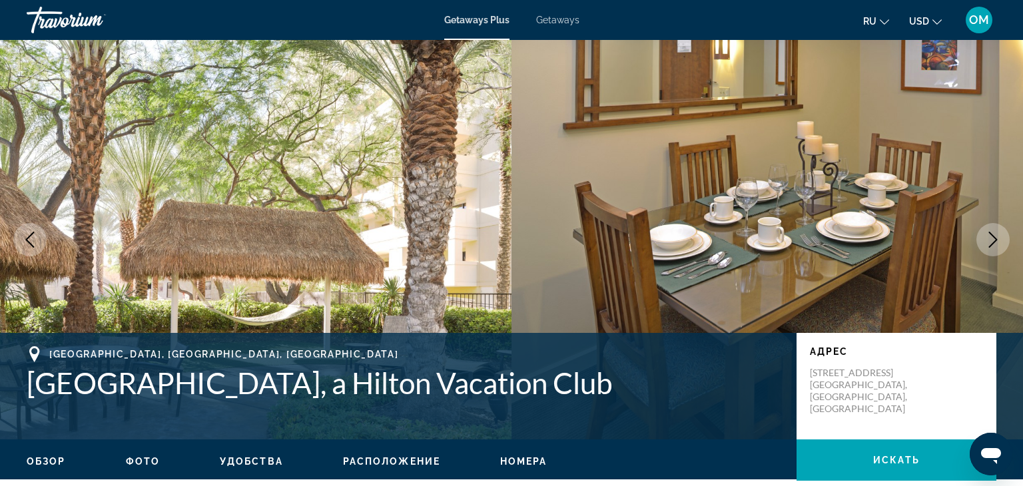
click at [996, 233] on icon "Next image" at bounding box center [993, 240] width 16 height 16
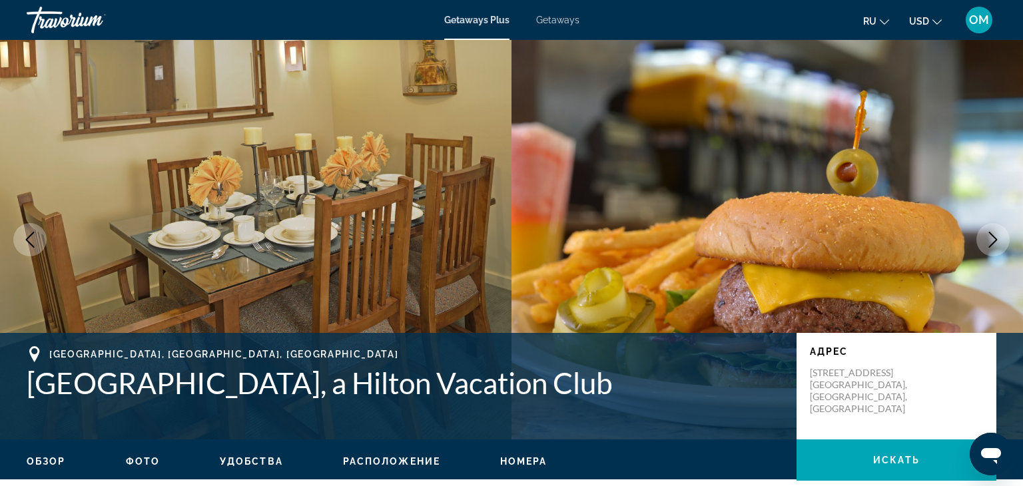
click at [996, 233] on icon "Next image" at bounding box center [993, 240] width 16 height 16
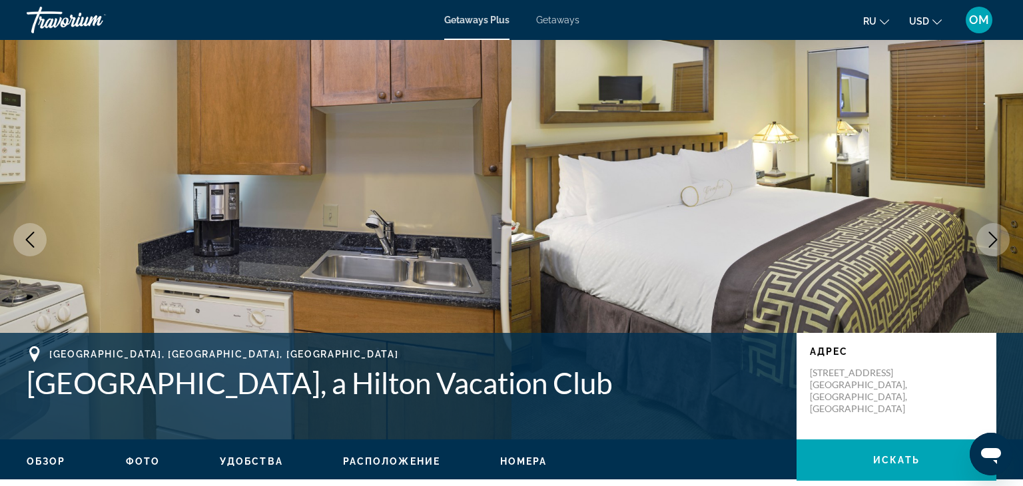
click at [996, 233] on icon "Next image" at bounding box center [993, 240] width 16 height 16
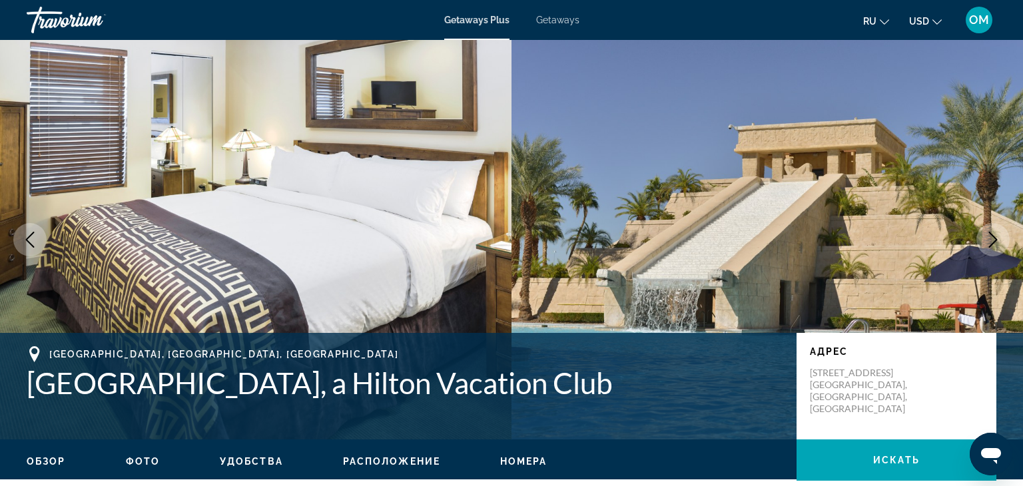
click at [996, 233] on icon "Next image" at bounding box center [993, 240] width 16 height 16
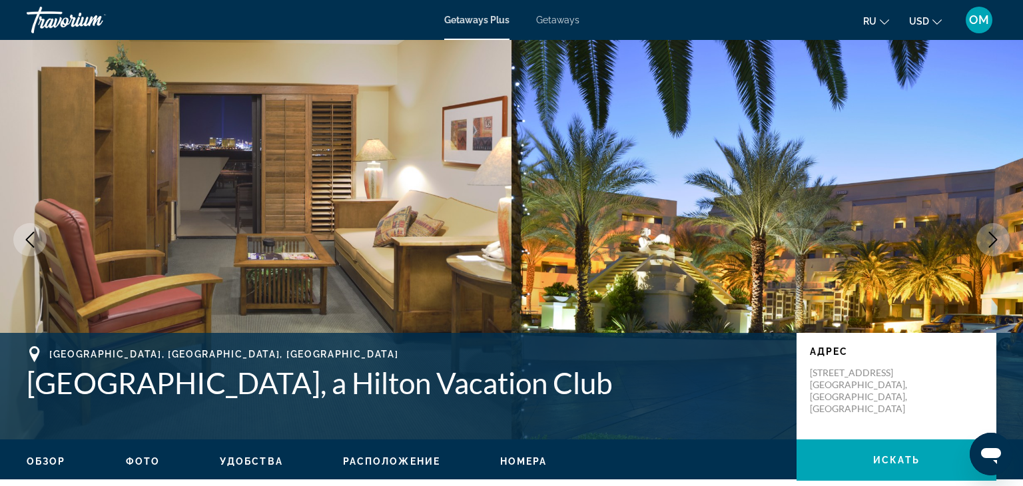
click at [996, 233] on icon "Next image" at bounding box center [993, 240] width 16 height 16
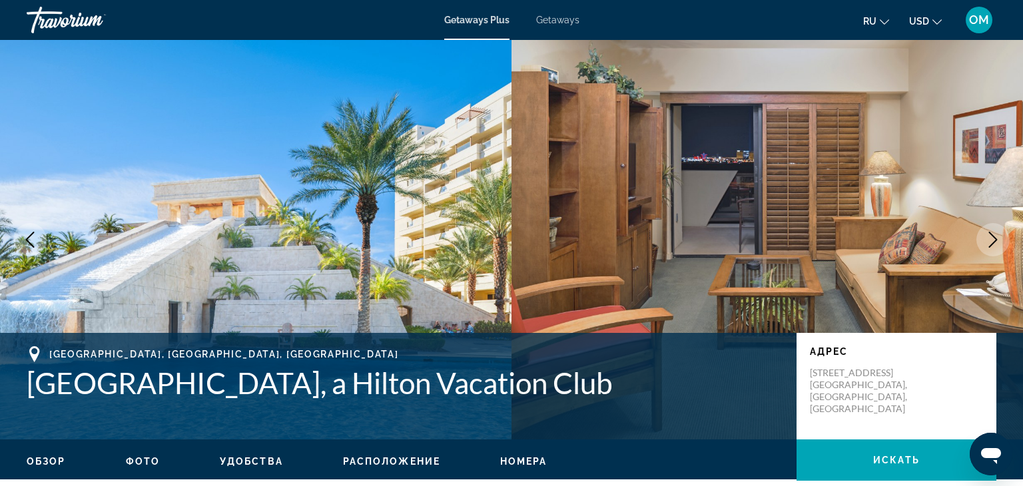
click at [996, 233] on icon "Next image" at bounding box center [993, 240] width 16 height 16
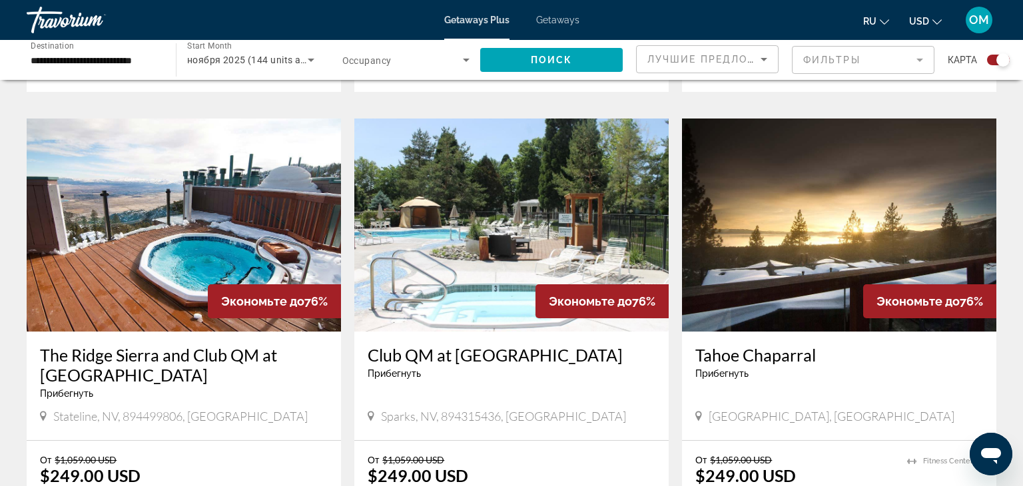
scroll to position [1409, 0]
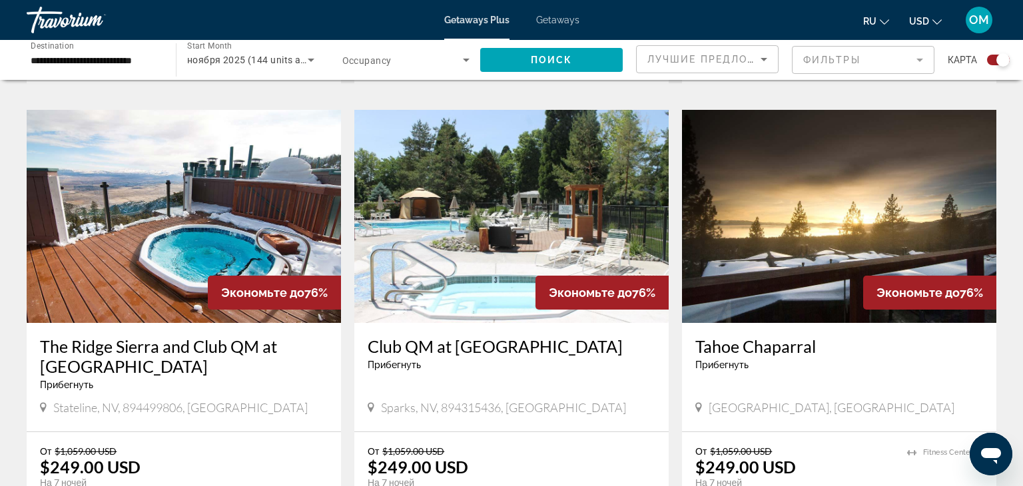
click at [262, 175] on img "Main content" at bounding box center [184, 216] width 314 height 213
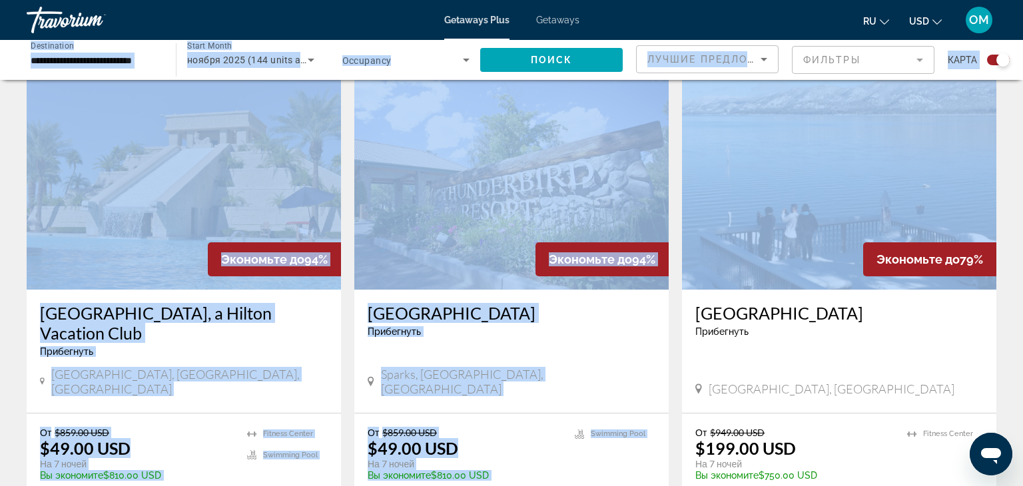
scroll to position [466, 0]
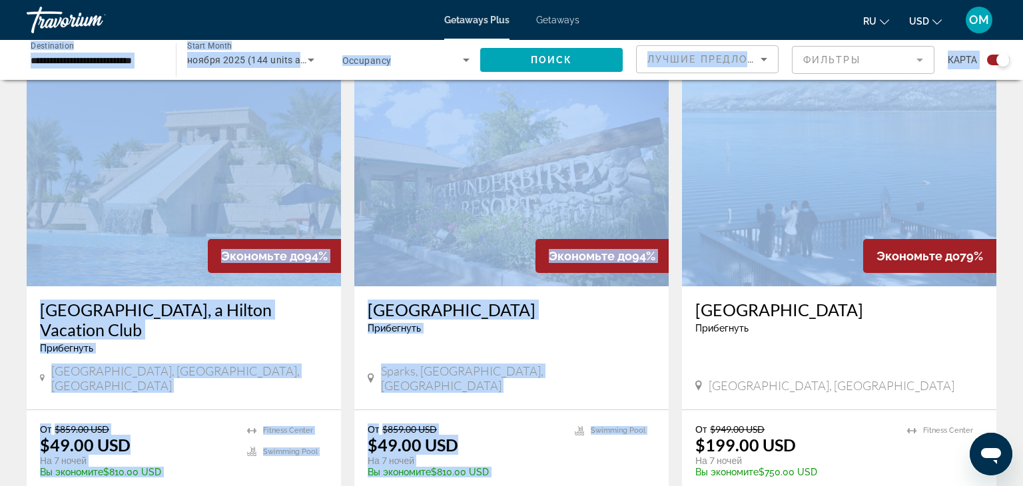
drag, startPoint x: 1022, startPoint y: 4, endPoint x: 1022, endPoint y: 90, distance: 85.9
click at [242, 167] on img "Main content" at bounding box center [184, 179] width 314 height 213
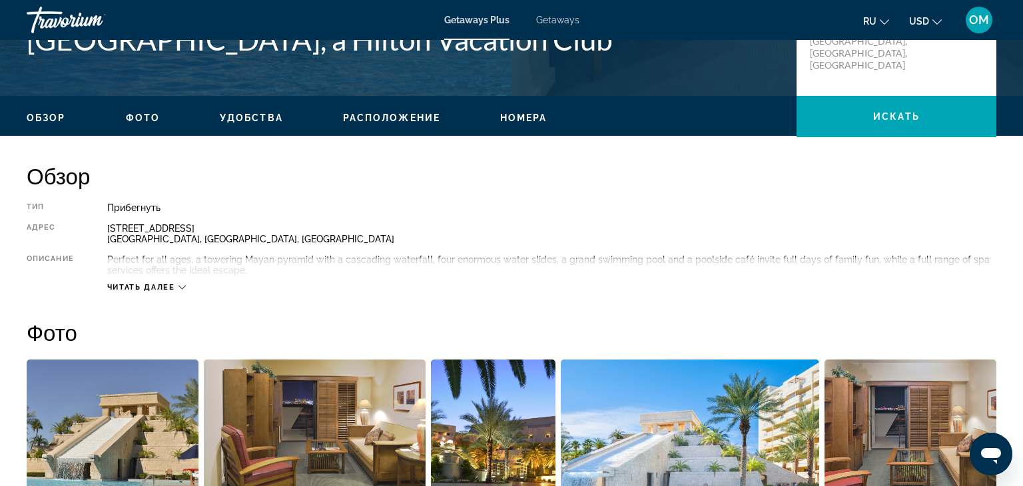
scroll to position [341, 0]
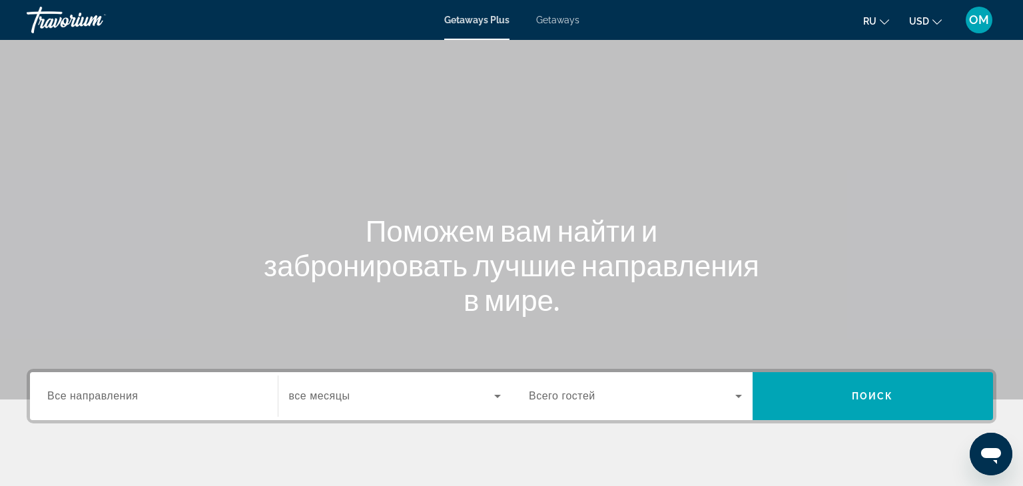
click at [51, 401] on span "Все направления" at bounding box center [92, 395] width 91 height 11
click at [51, 401] on input "Destination Все направления" at bounding box center [153, 397] width 213 height 16
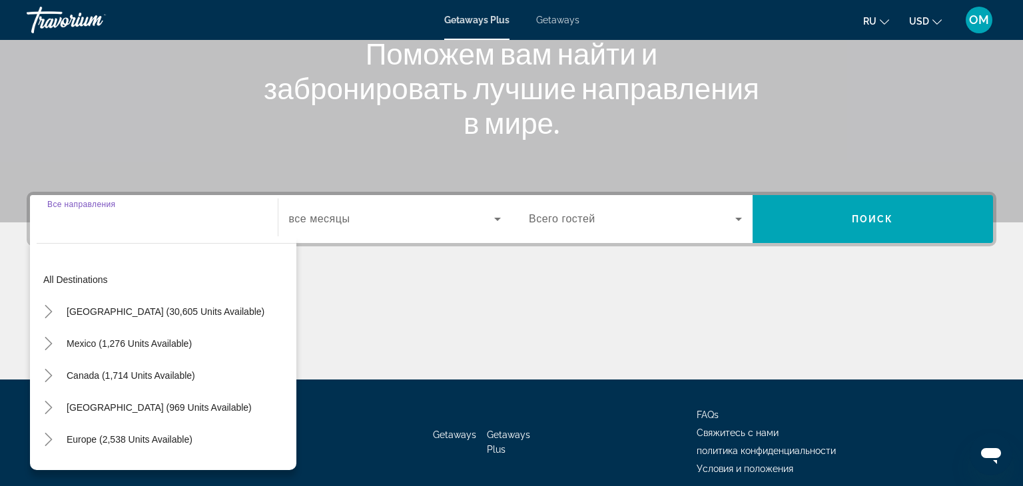
scroll to position [234, 0]
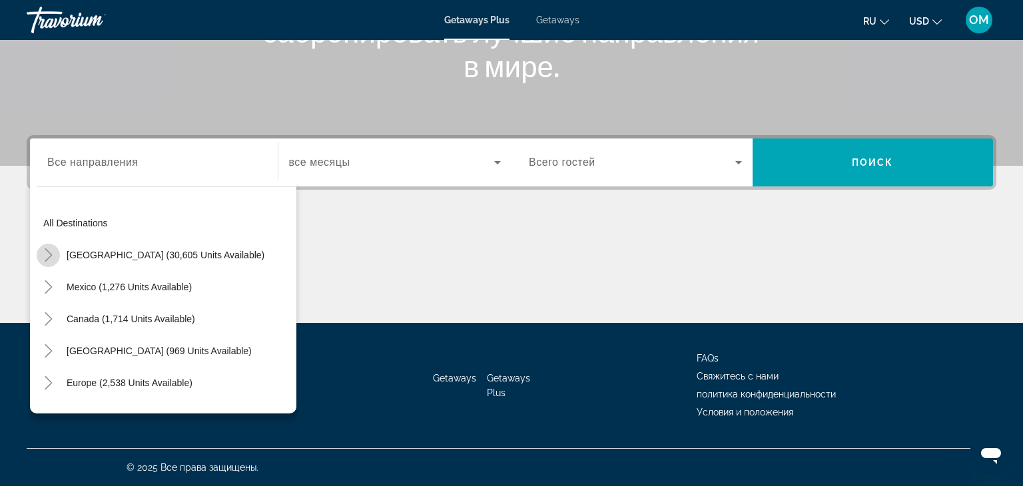
click at [49, 256] on icon "Toggle United States (30,605 units available)" at bounding box center [48, 254] width 7 height 13
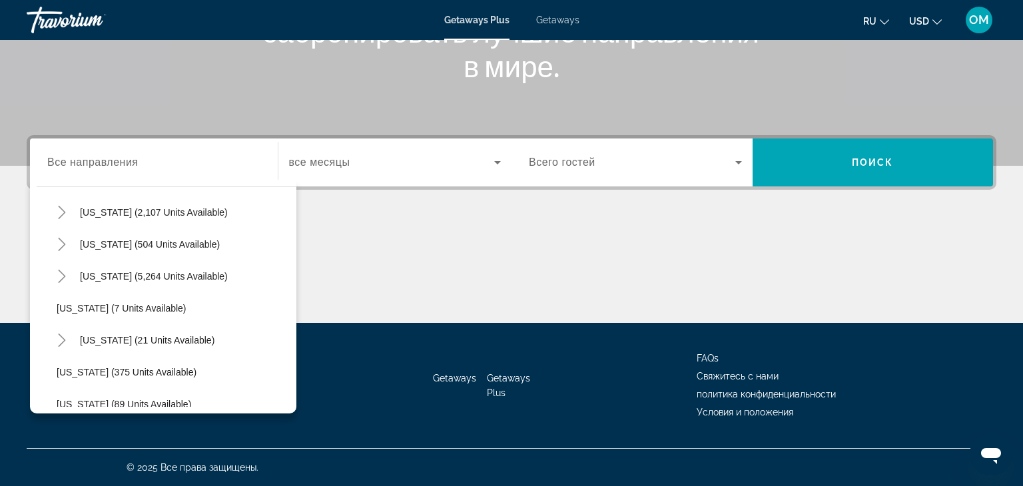
scroll to position [134, 0]
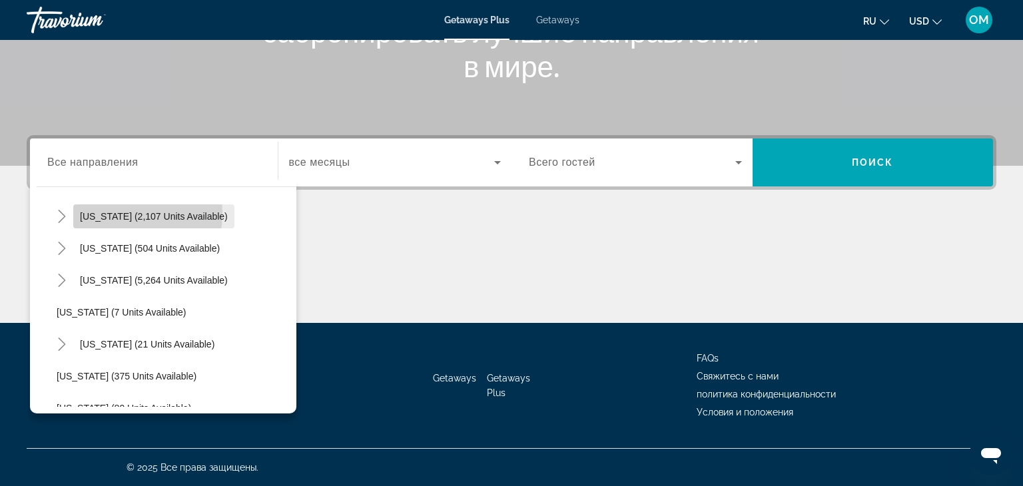
click at [105, 212] on span "[US_STATE] (2,107 units available)" at bounding box center [154, 216] width 148 height 11
type input "**********"
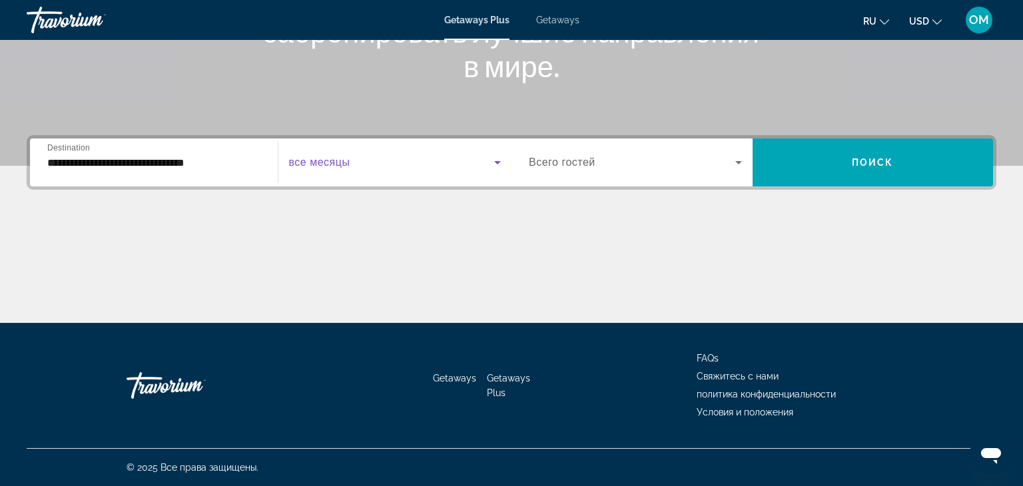
click at [496, 165] on icon "Search widget" at bounding box center [497, 162] width 16 height 16
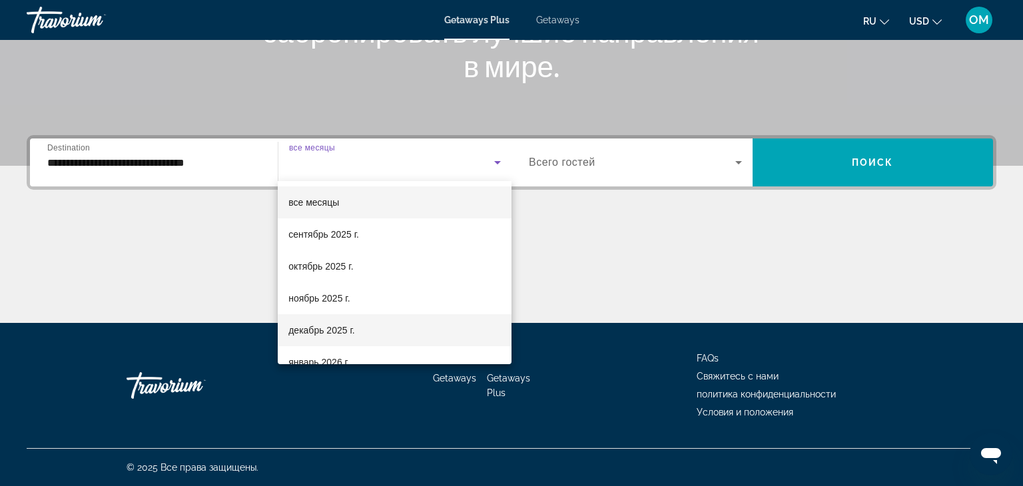
click at [354, 325] on span "декабрь 2025 г." at bounding box center [321, 330] width 66 height 16
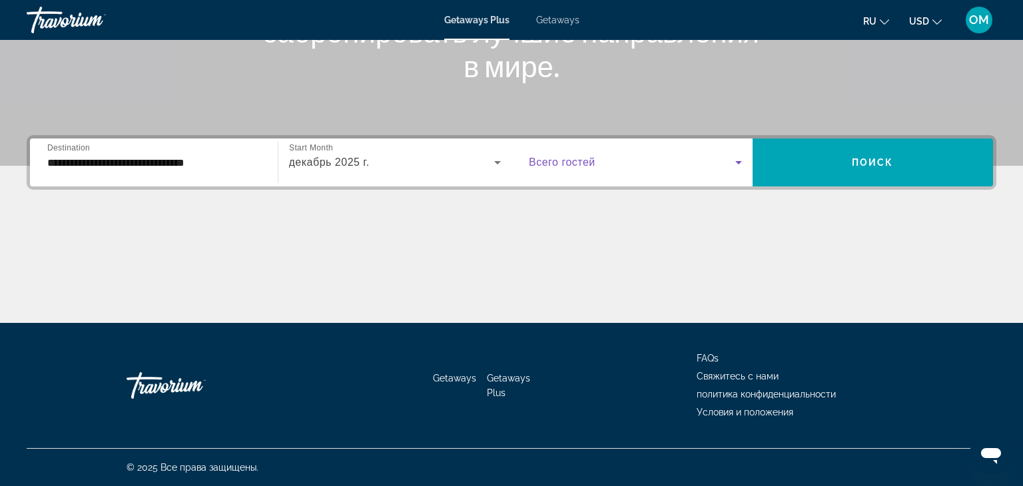
click at [736, 164] on icon "Search widget" at bounding box center [738, 162] width 16 height 16
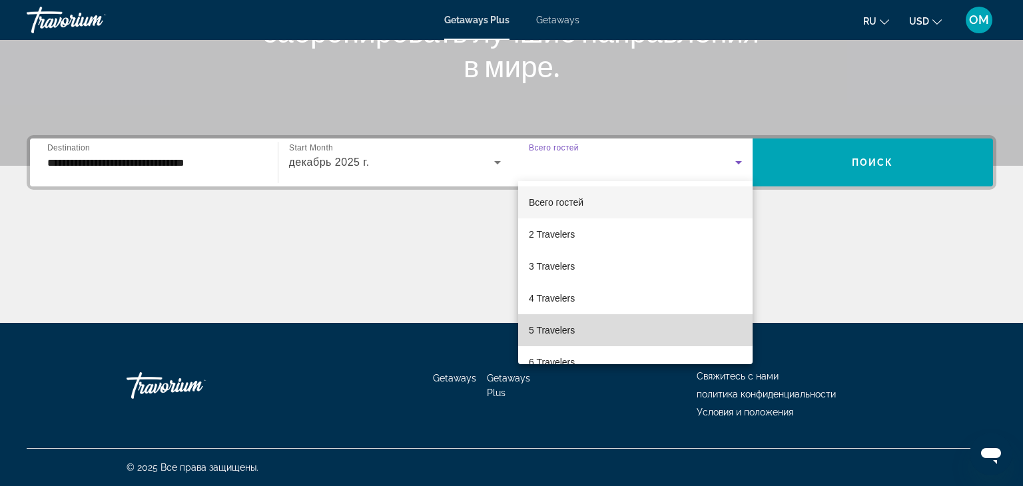
click at [555, 328] on span "5 Travelers" at bounding box center [552, 330] width 46 height 16
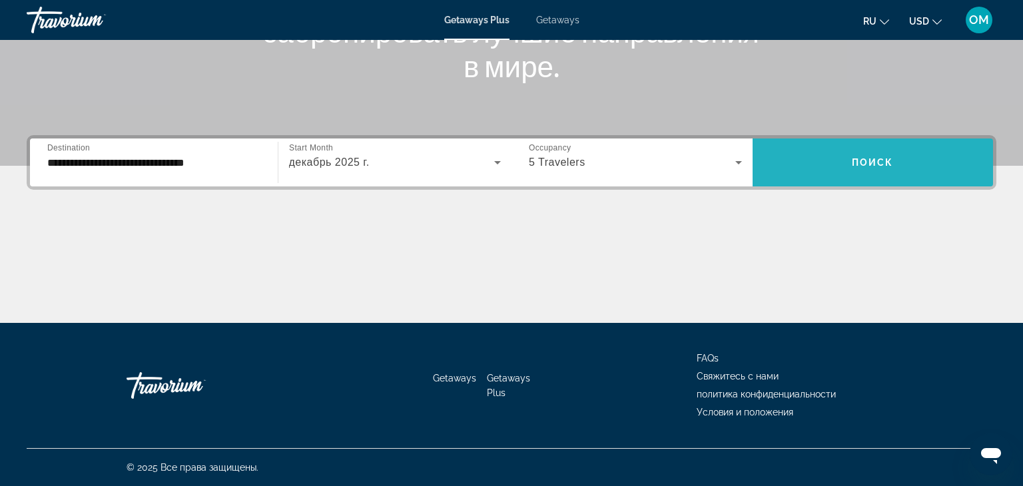
click at [858, 157] on span "Поиск" at bounding box center [873, 162] width 42 height 11
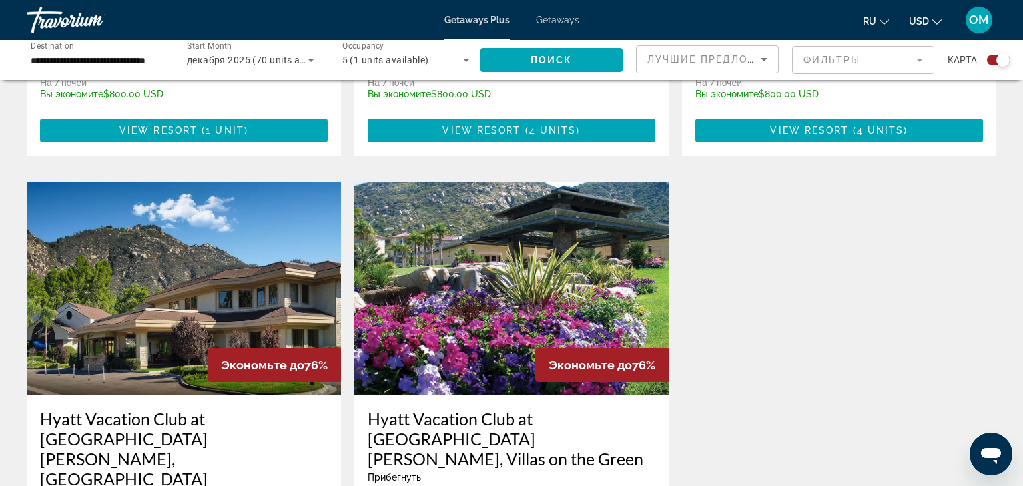
scroll to position [1802, 0]
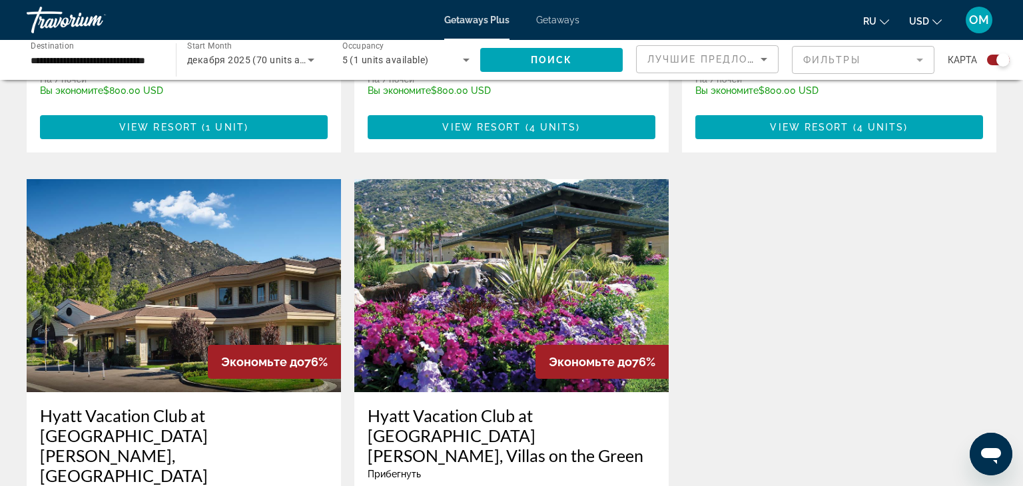
click at [553, 250] on img "Main content" at bounding box center [511, 285] width 314 height 213
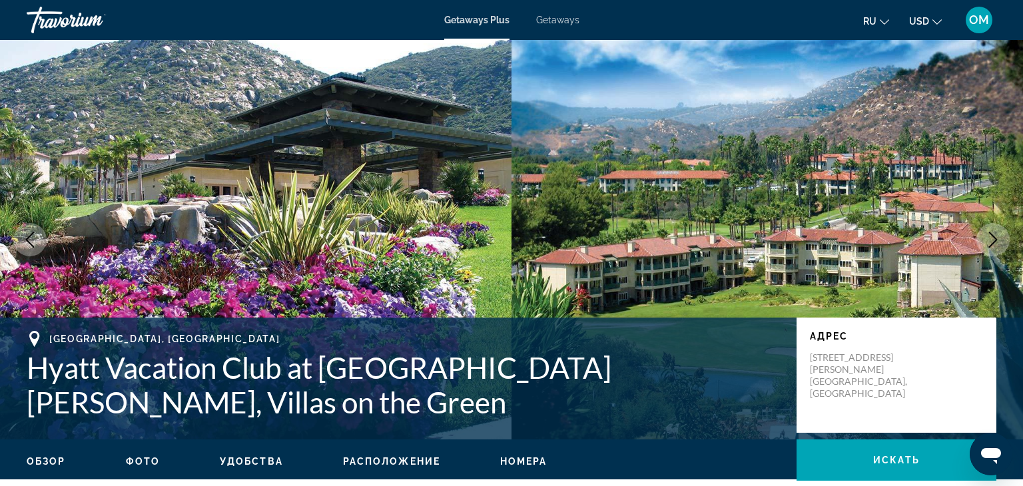
click at [997, 239] on icon "Next image" at bounding box center [993, 240] width 16 height 16
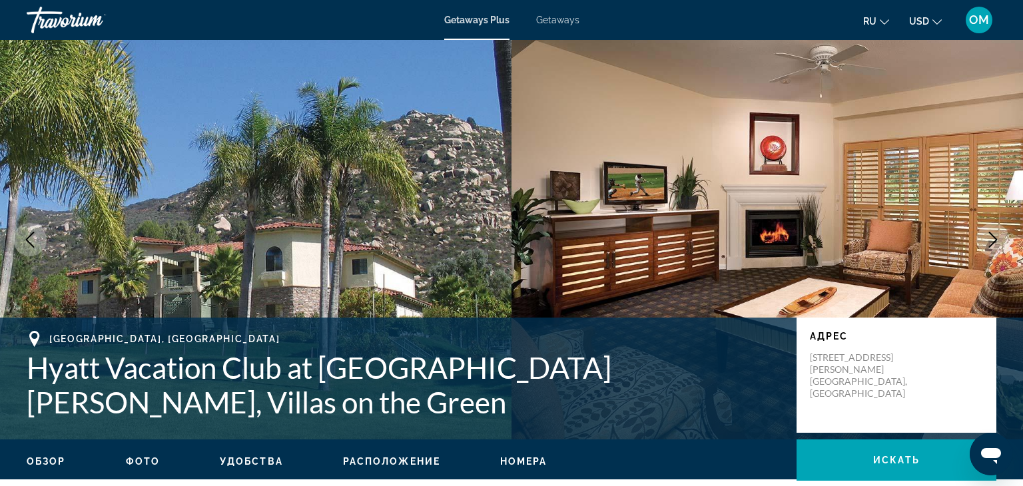
click at [997, 239] on icon "Next image" at bounding box center [993, 240] width 16 height 16
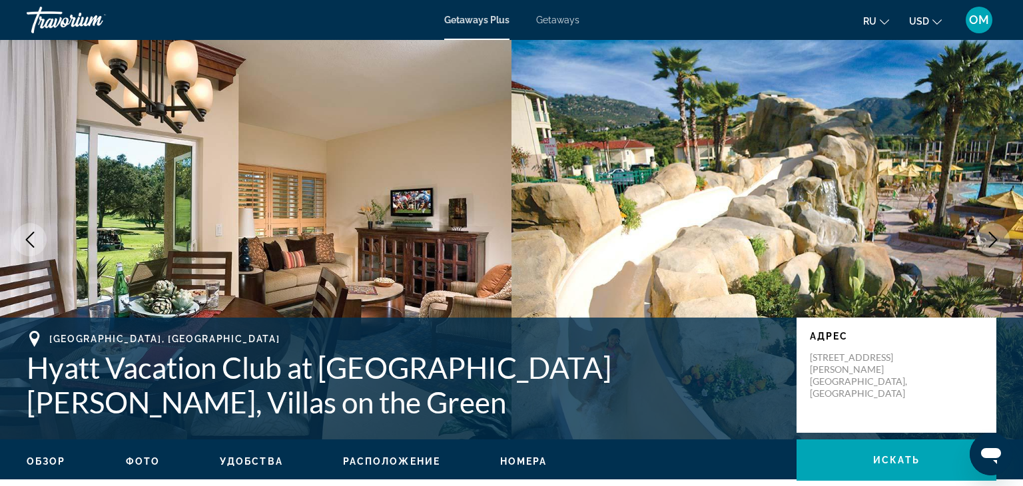
click at [997, 239] on icon "Next image" at bounding box center [993, 240] width 16 height 16
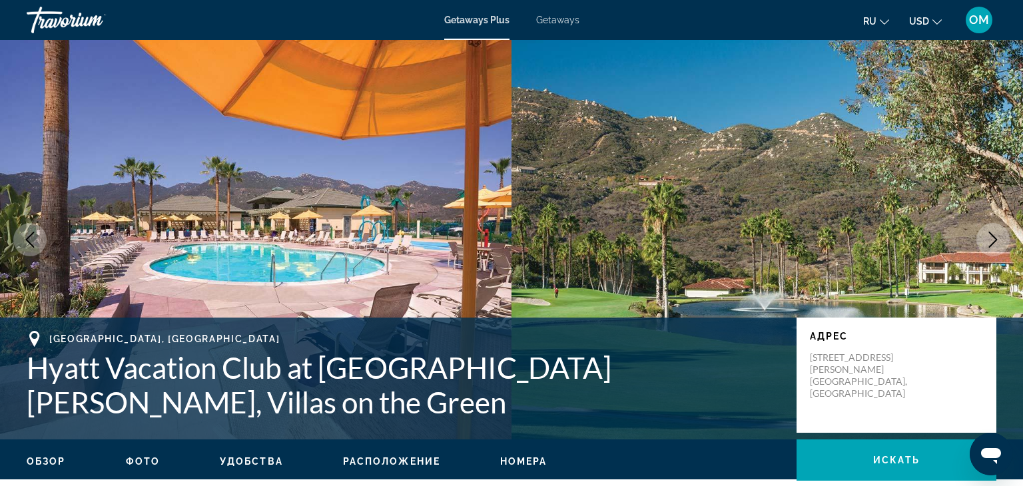
click at [997, 239] on icon "Next image" at bounding box center [993, 240] width 16 height 16
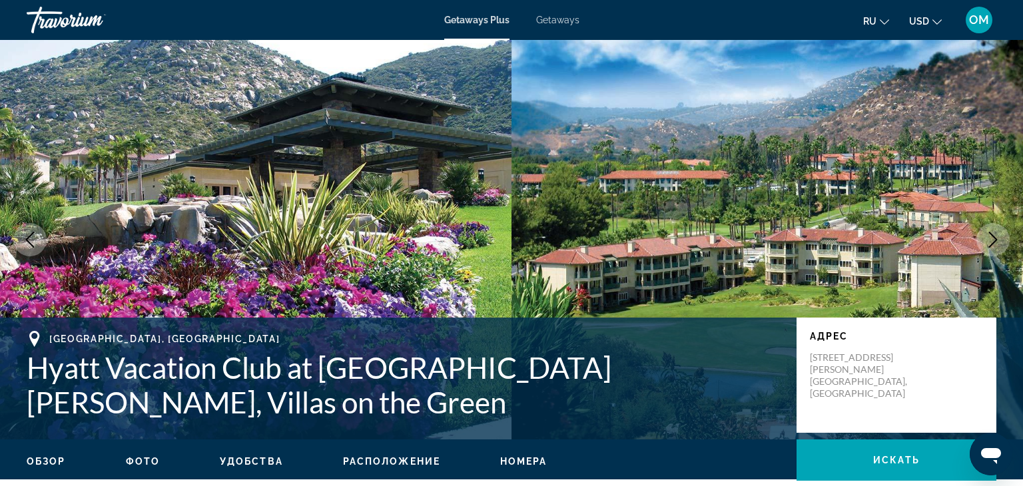
click at [997, 239] on icon "Next image" at bounding box center [993, 240] width 16 height 16
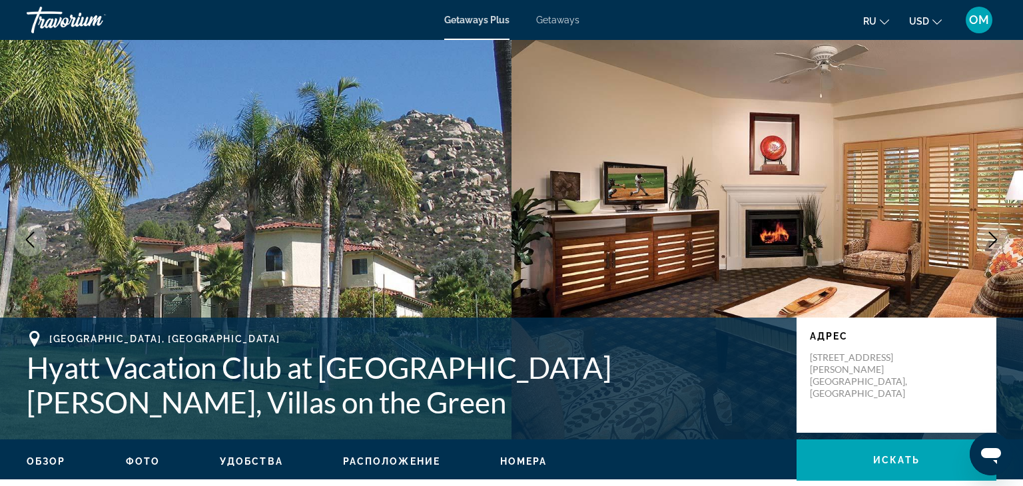
click at [997, 239] on icon "Next image" at bounding box center [993, 240] width 16 height 16
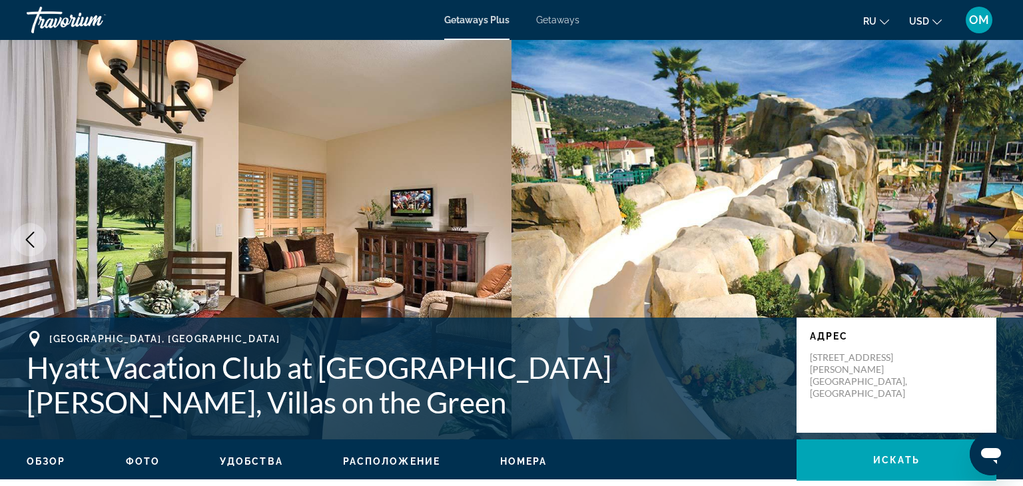
click at [997, 239] on icon "Next image" at bounding box center [993, 240] width 16 height 16
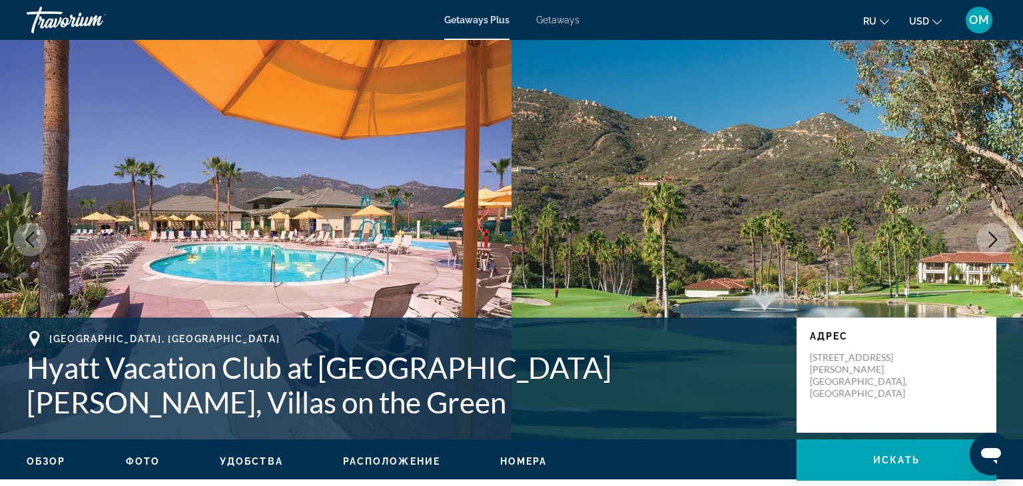
click at [997, 239] on icon "Next image" at bounding box center [993, 240] width 16 height 16
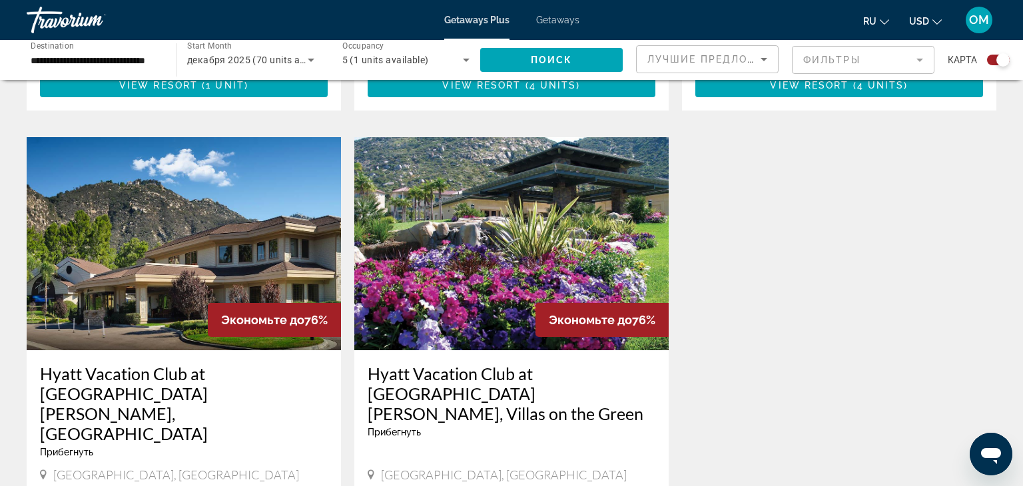
scroll to position [1848, 0]
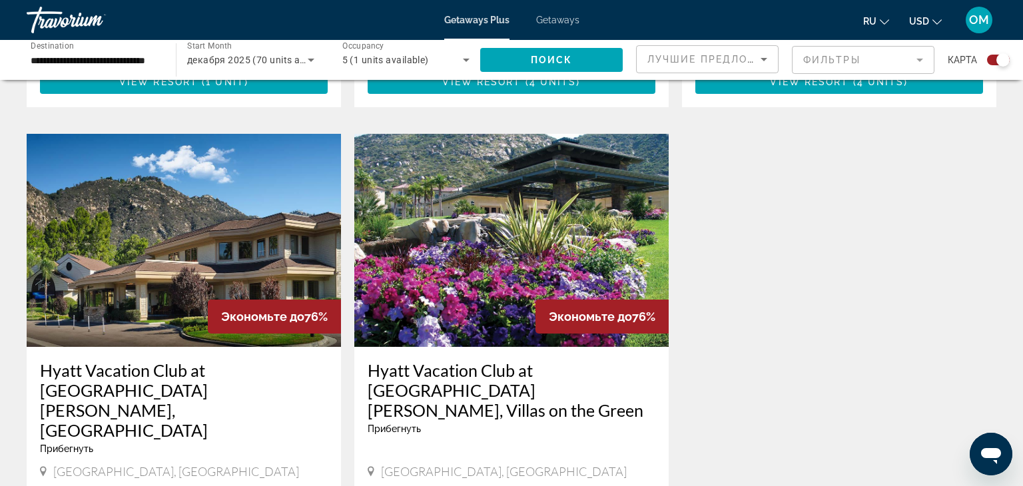
click at [220, 182] on img "Main content" at bounding box center [184, 240] width 314 height 213
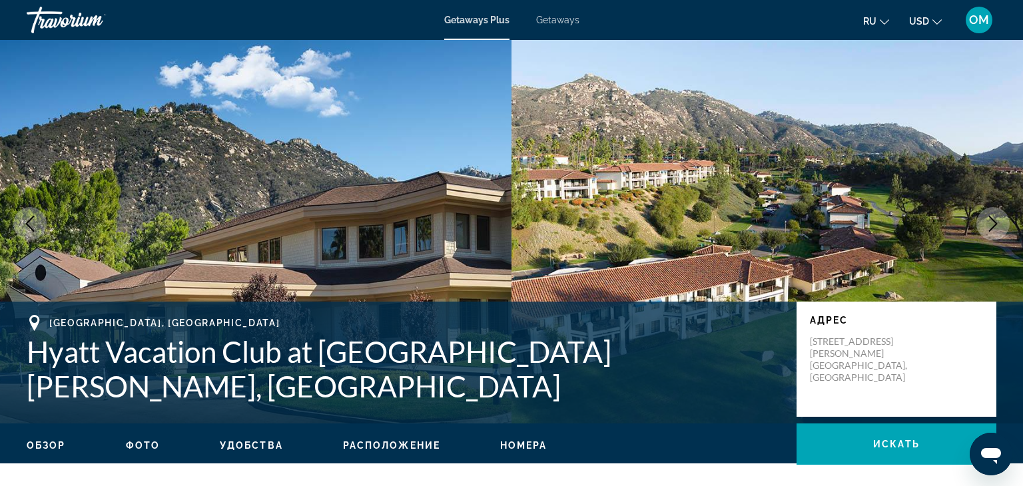
scroll to position [12, 0]
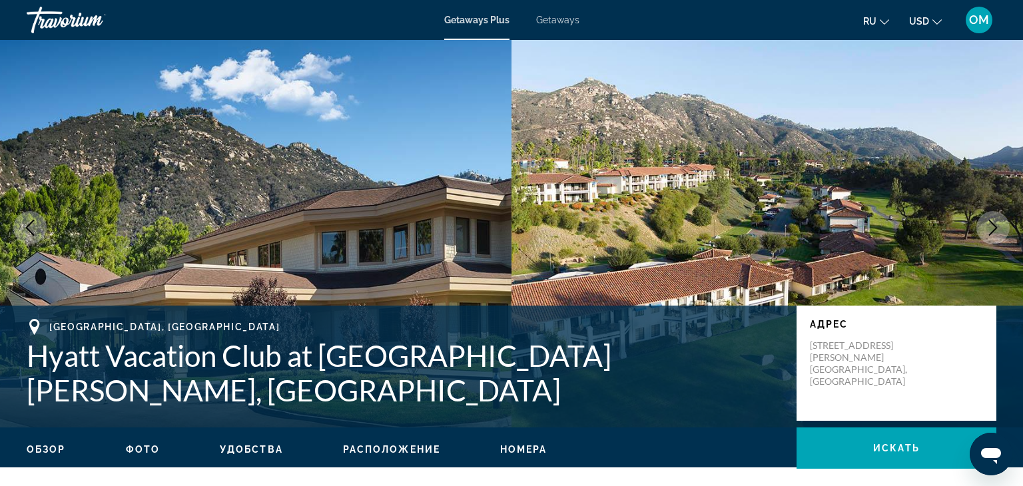
click at [992, 222] on icon "Next image" at bounding box center [993, 228] width 16 height 16
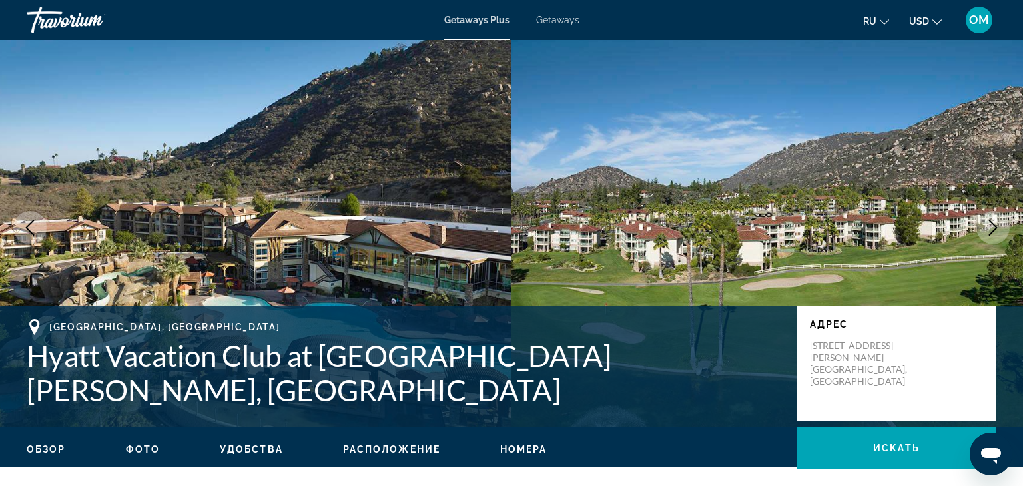
click at [992, 222] on icon "Next image" at bounding box center [993, 228] width 16 height 16
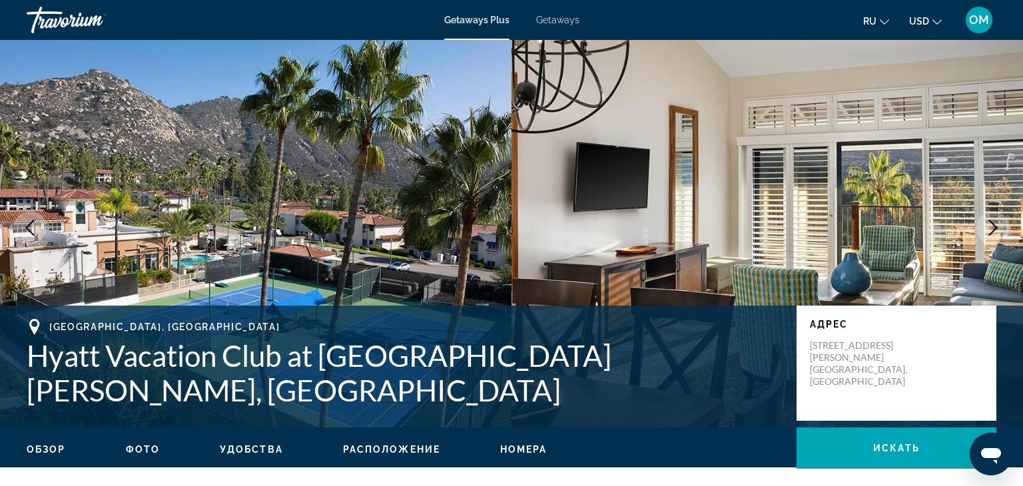
click at [992, 222] on icon "Next image" at bounding box center [993, 228] width 16 height 16
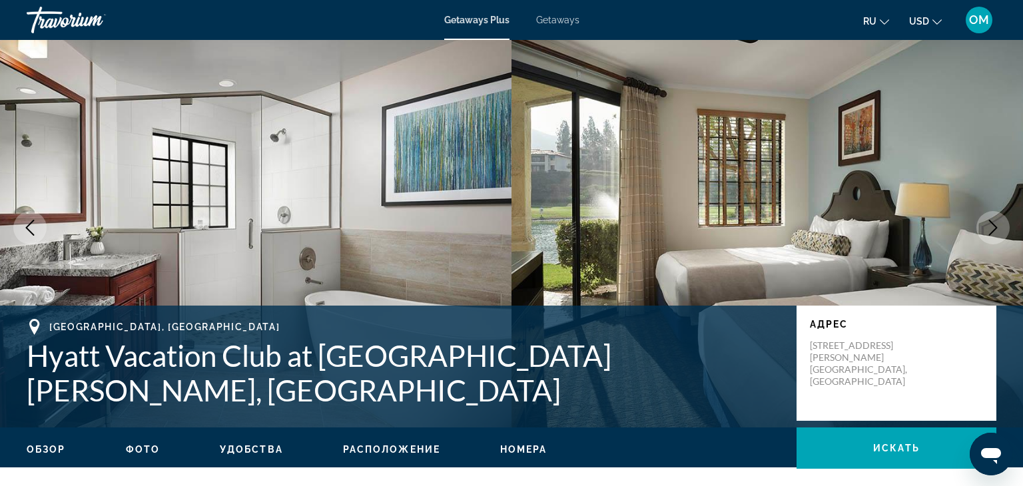
click at [992, 222] on icon "Next image" at bounding box center [993, 228] width 16 height 16
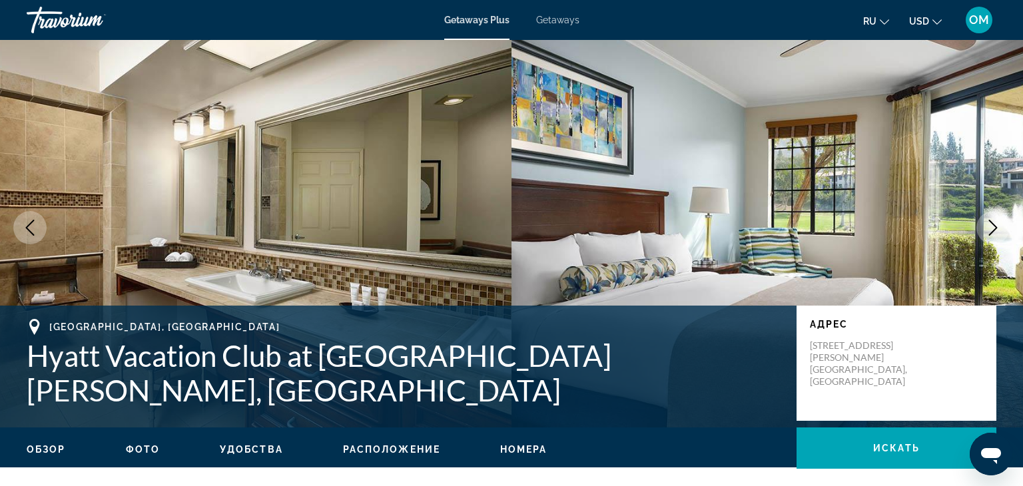
click at [992, 222] on icon "Next image" at bounding box center [993, 228] width 16 height 16
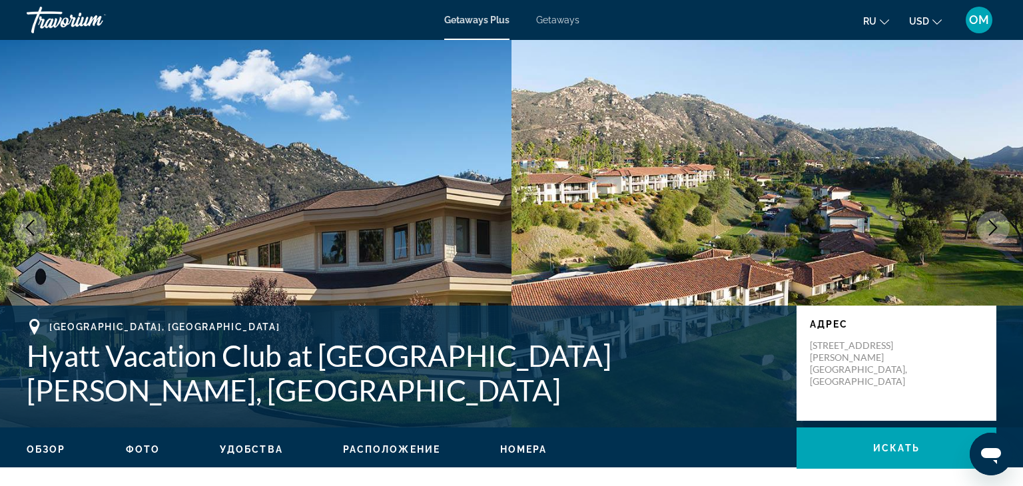
click at [992, 222] on icon "Next image" at bounding box center [993, 228] width 16 height 16
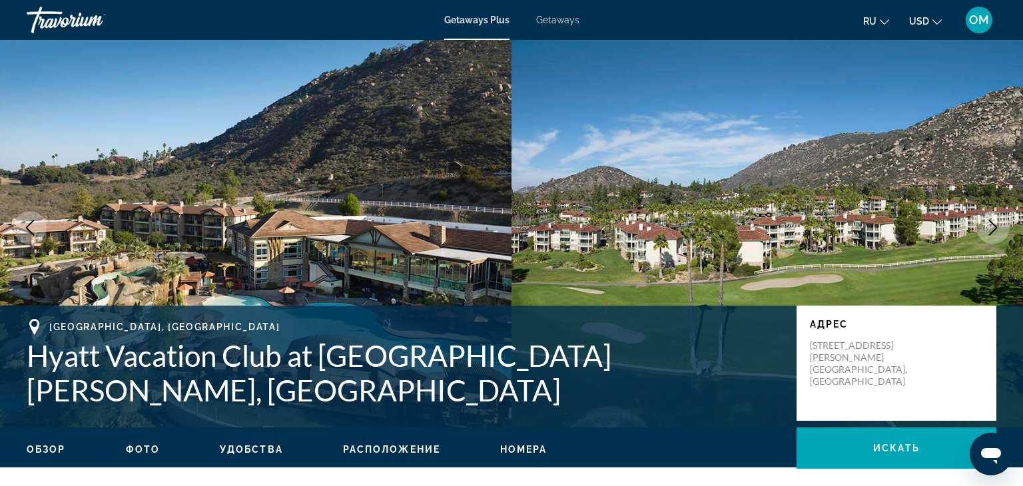
click at [992, 222] on icon "Next image" at bounding box center [993, 228] width 16 height 16
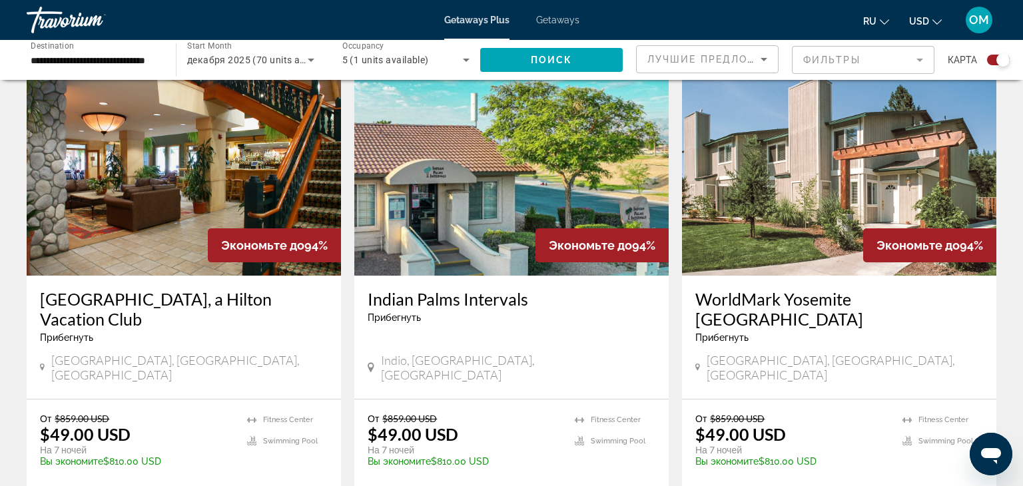
scroll to position [479, 0]
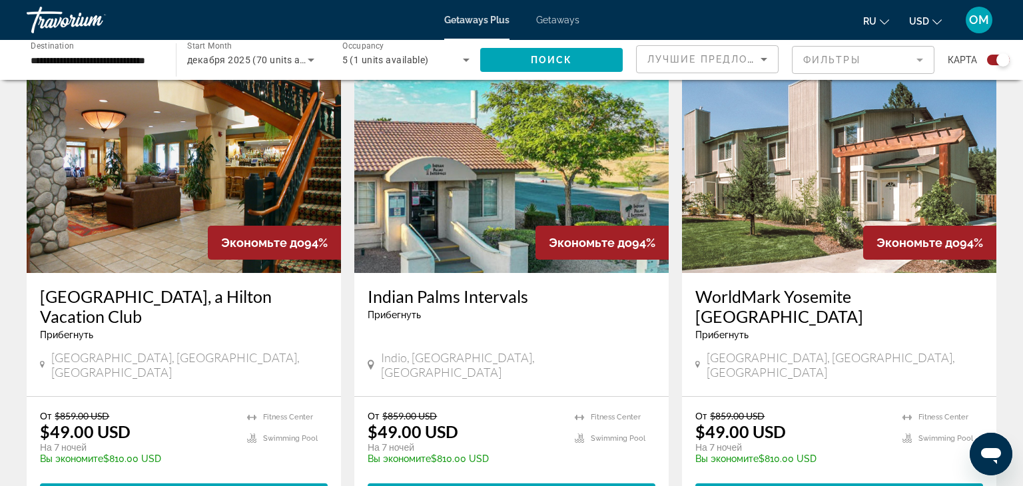
click at [192, 162] on img "Main content" at bounding box center [184, 166] width 314 height 213
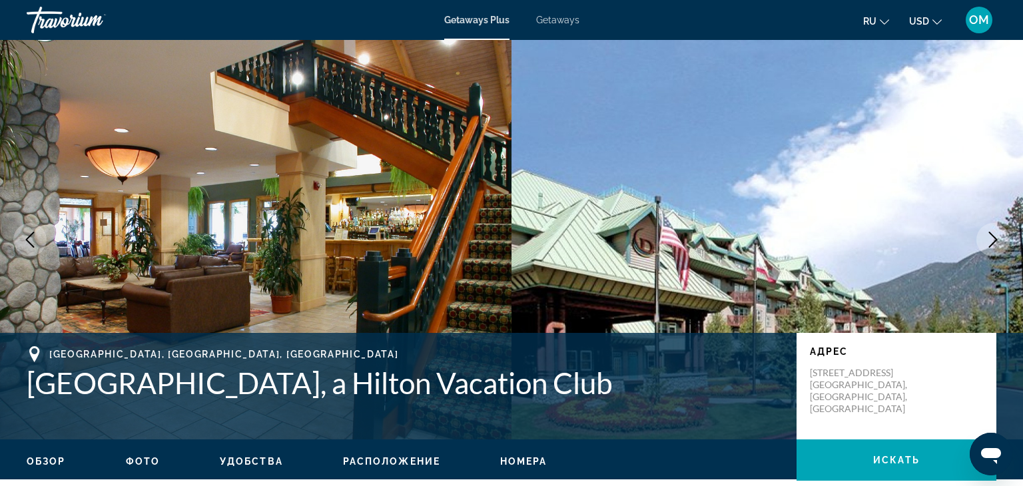
click at [996, 234] on icon "Next image" at bounding box center [993, 240] width 16 height 16
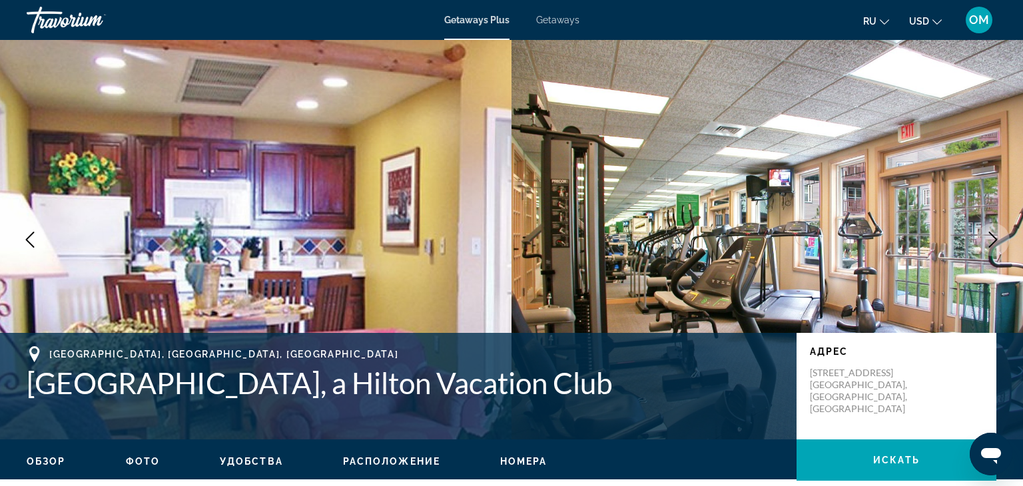
click at [996, 234] on icon "Next image" at bounding box center [993, 240] width 16 height 16
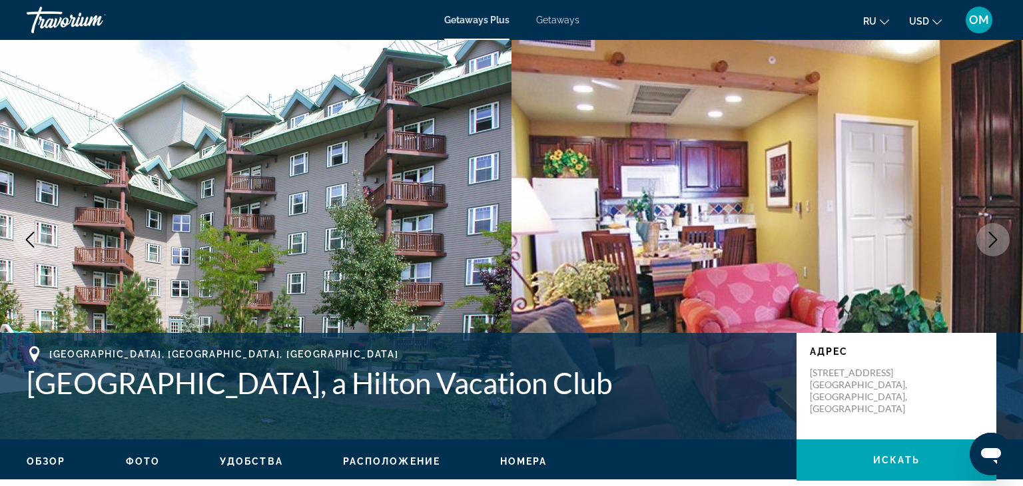
click at [996, 234] on icon "Next image" at bounding box center [993, 240] width 16 height 16
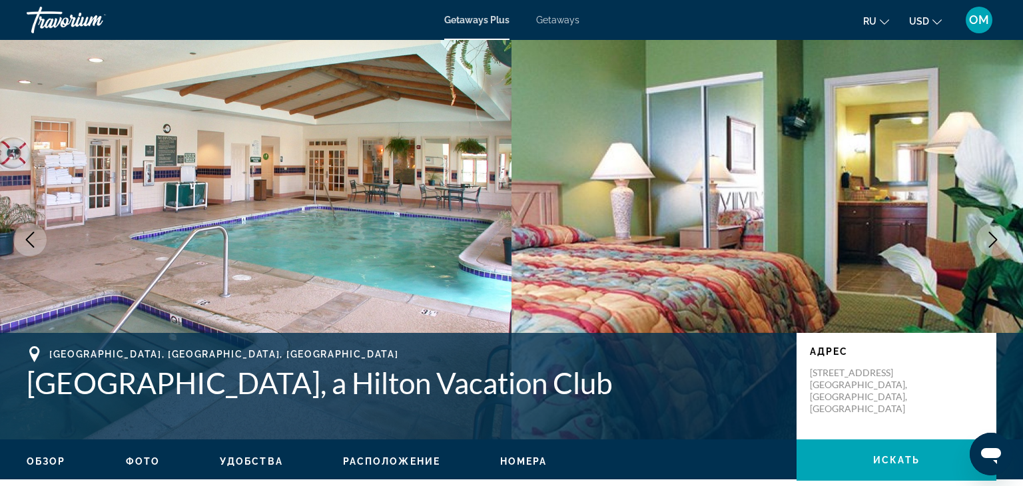
click at [996, 234] on icon "Next image" at bounding box center [993, 240] width 16 height 16
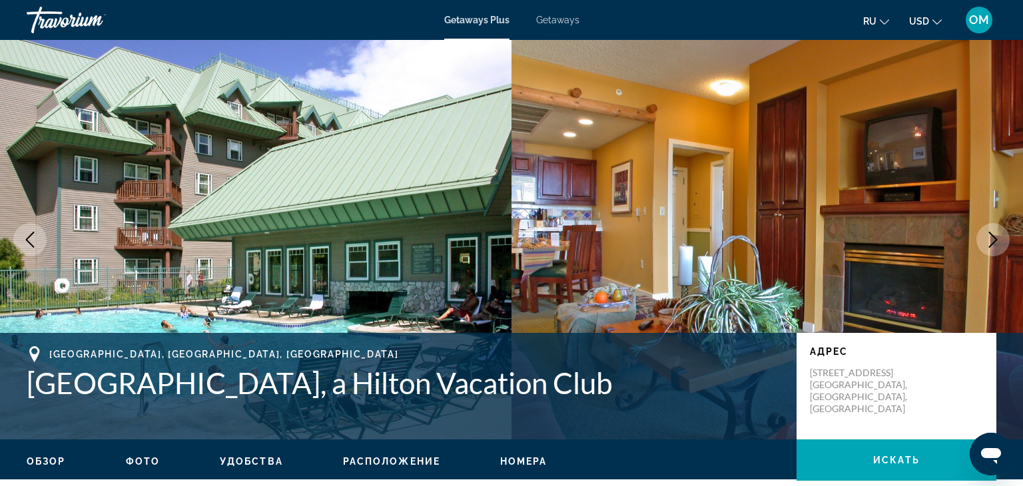
click at [996, 234] on icon "Next image" at bounding box center [993, 240] width 16 height 16
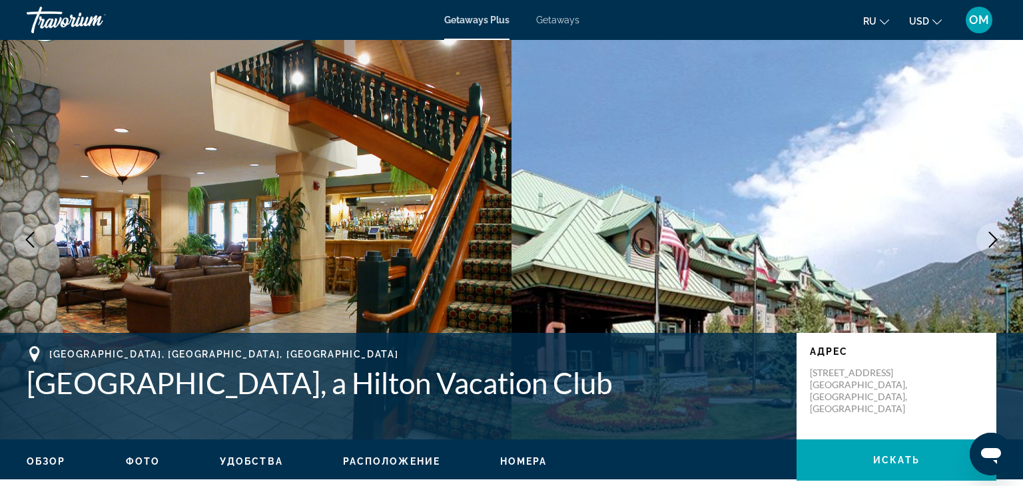
click at [996, 234] on icon "Next image" at bounding box center [993, 240] width 16 height 16
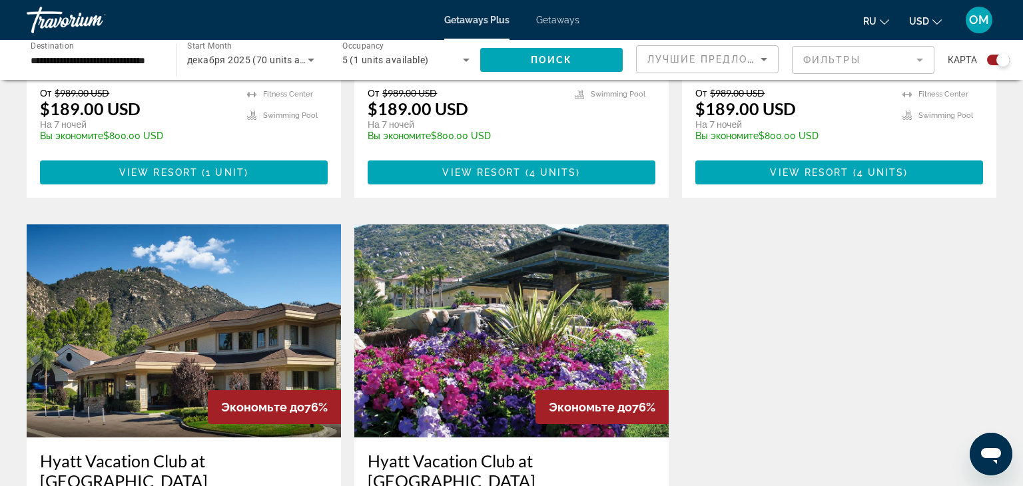
scroll to position [1760, 0]
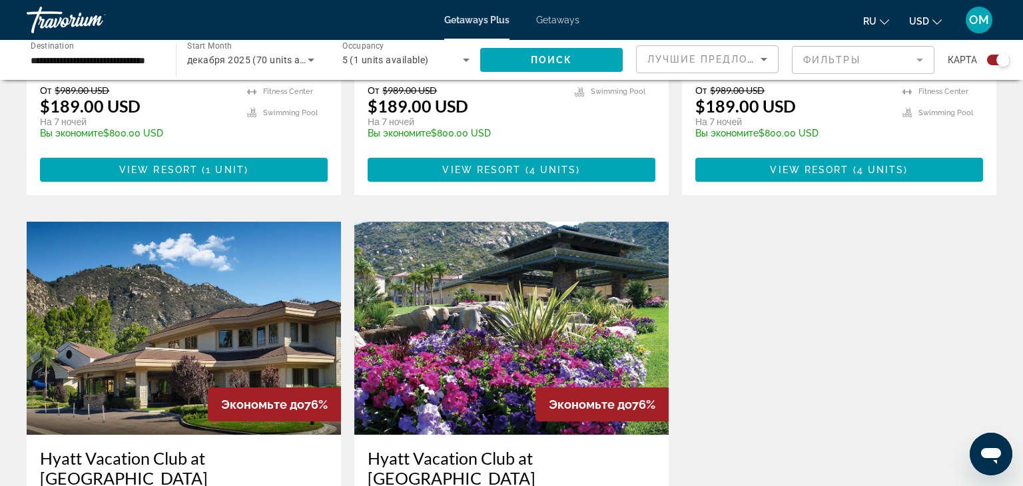
click at [601, 283] on img "Main content" at bounding box center [511, 328] width 314 height 213
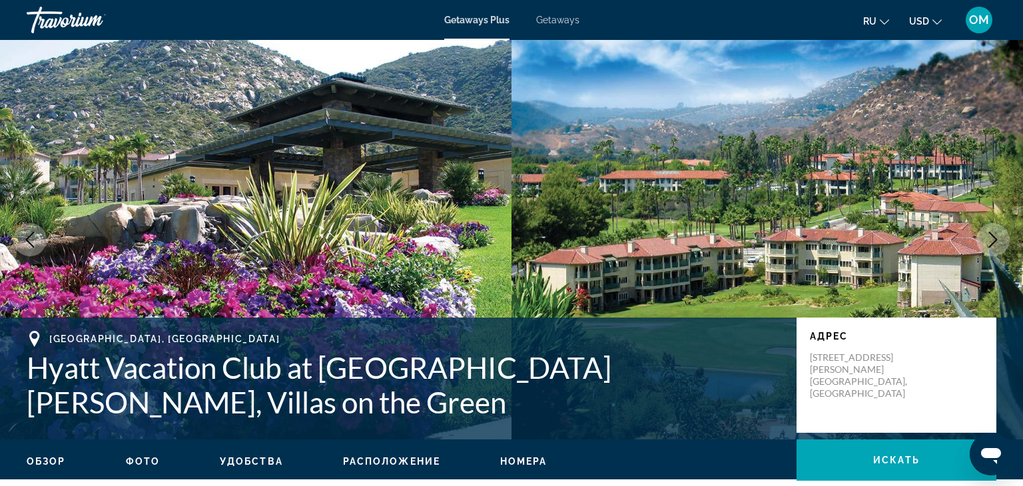
click at [993, 239] on icon "Next image" at bounding box center [993, 240] width 16 height 16
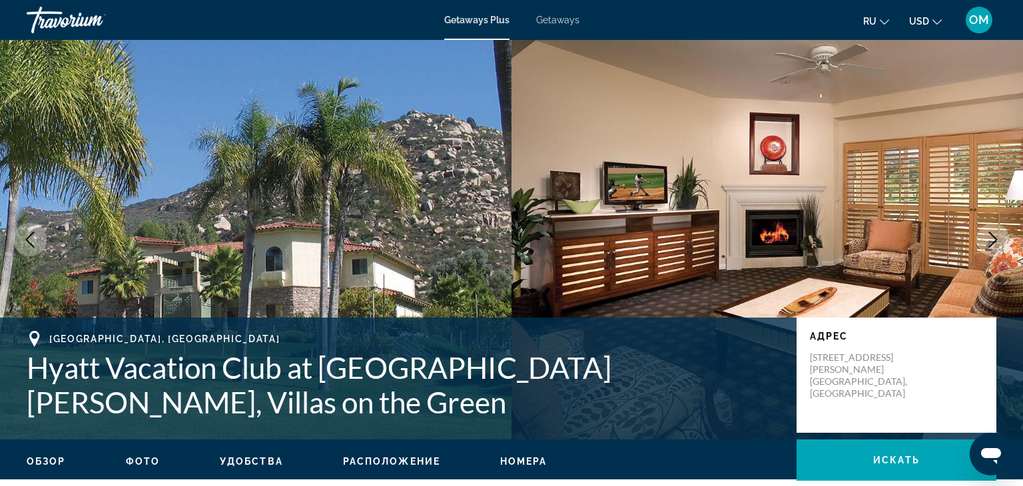
click at [993, 239] on icon "Next image" at bounding box center [993, 240] width 16 height 16
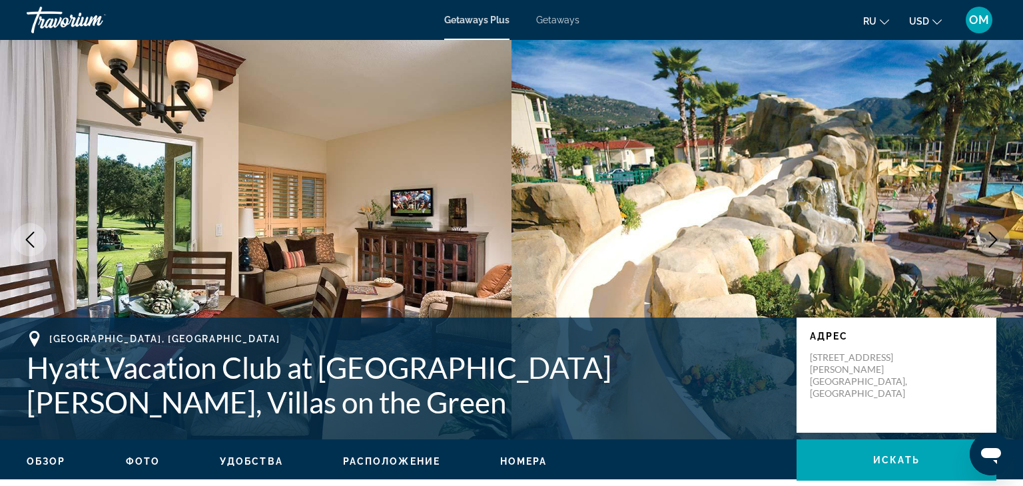
click at [993, 239] on icon "Next image" at bounding box center [993, 240] width 16 height 16
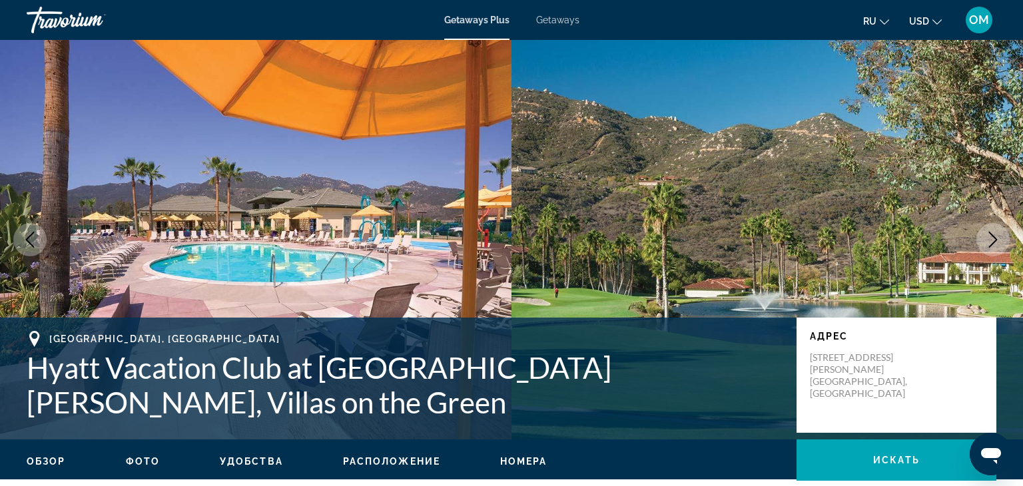
click at [993, 239] on icon "Next image" at bounding box center [993, 240] width 16 height 16
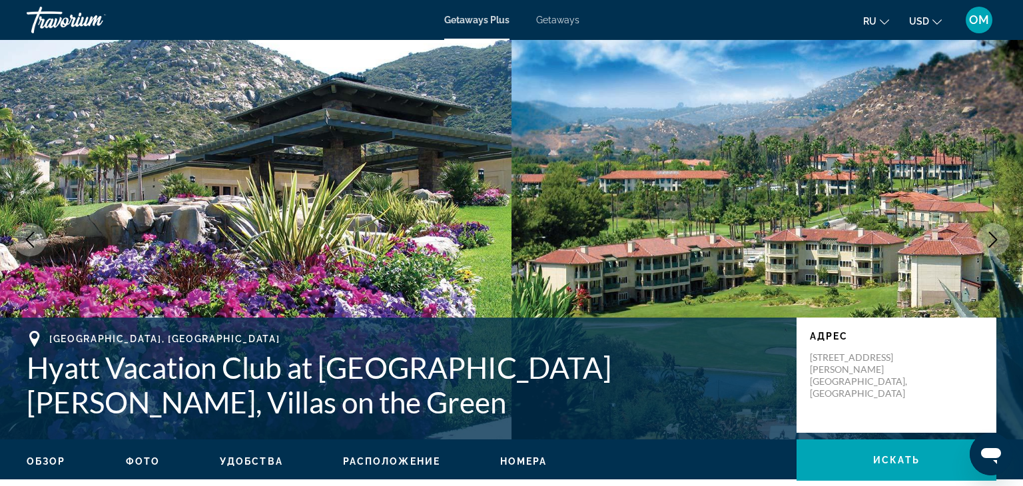
click at [993, 239] on icon "Next image" at bounding box center [993, 240] width 16 height 16
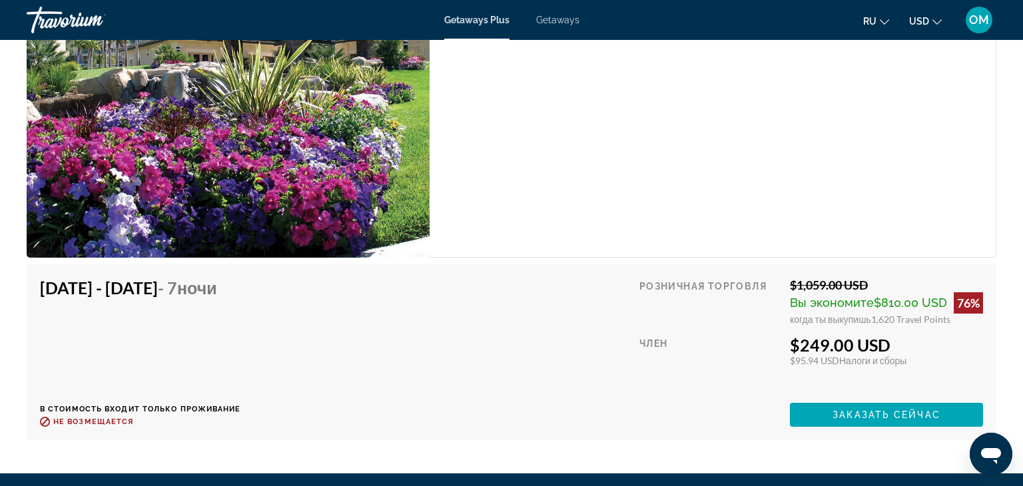
scroll to position [2341, 0]
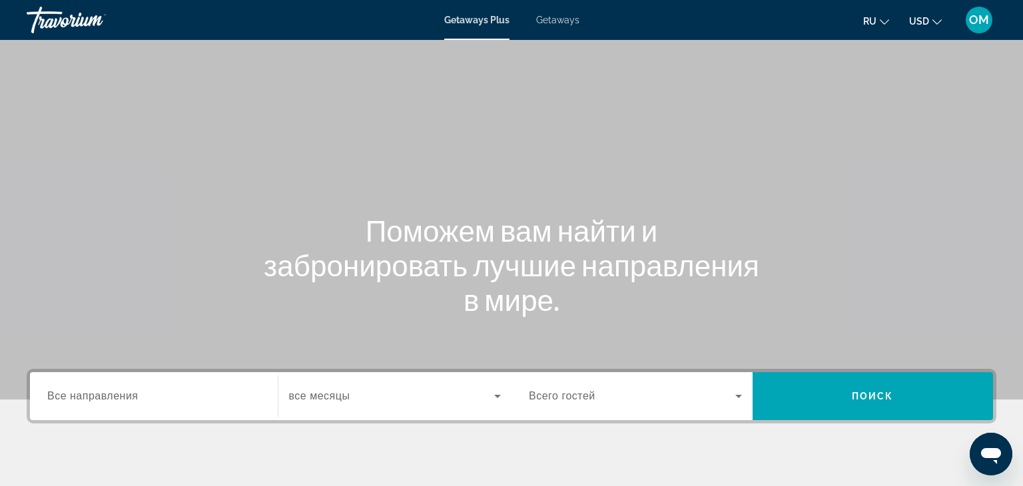
click at [57, 393] on span "Все направления" at bounding box center [92, 395] width 91 height 11
click at [57, 393] on input "Destination Все направления" at bounding box center [153, 397] width 213 height 16
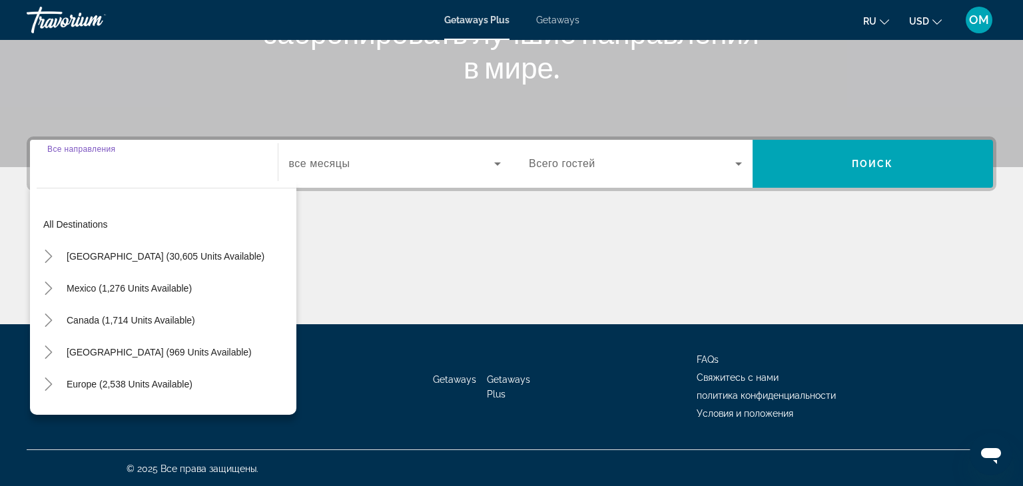
scroll to position [234, 0]
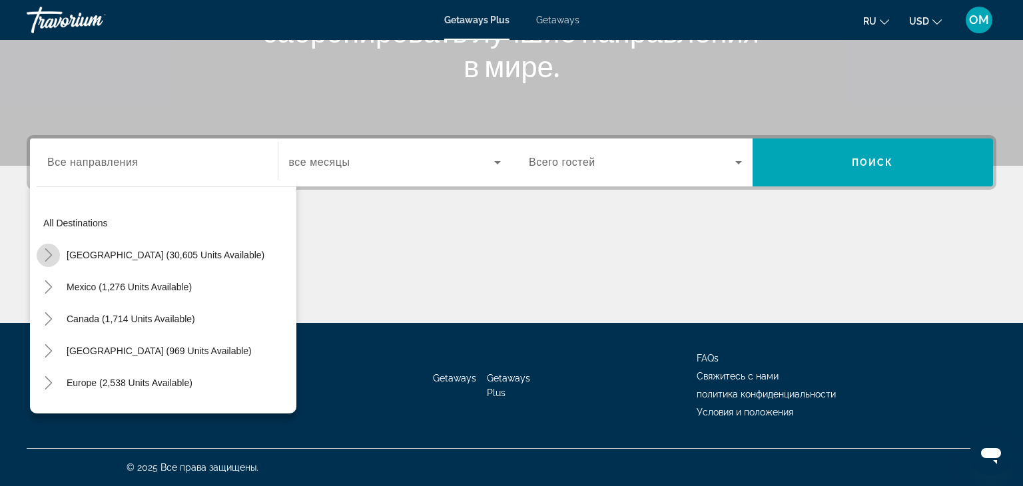
click at [49, 255] on icon "Toggle United States (30,605 units available)" at bounding box center [48, 254] width 13 height 13
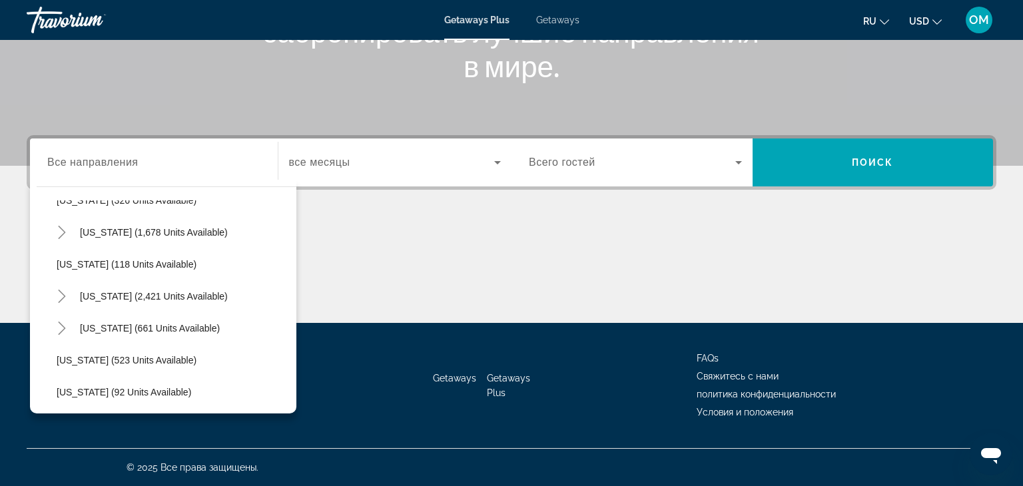
scroll to position [602, 0]
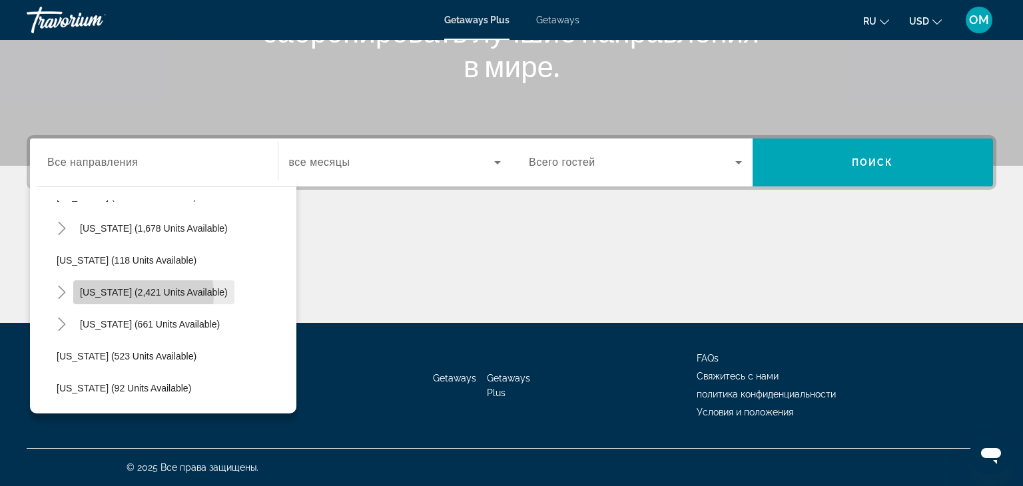
click at [103, 295] on span "[US_STATE] (2,421 units available)" at bounding box center [154, 292] width 148 height 11
type input "**********"
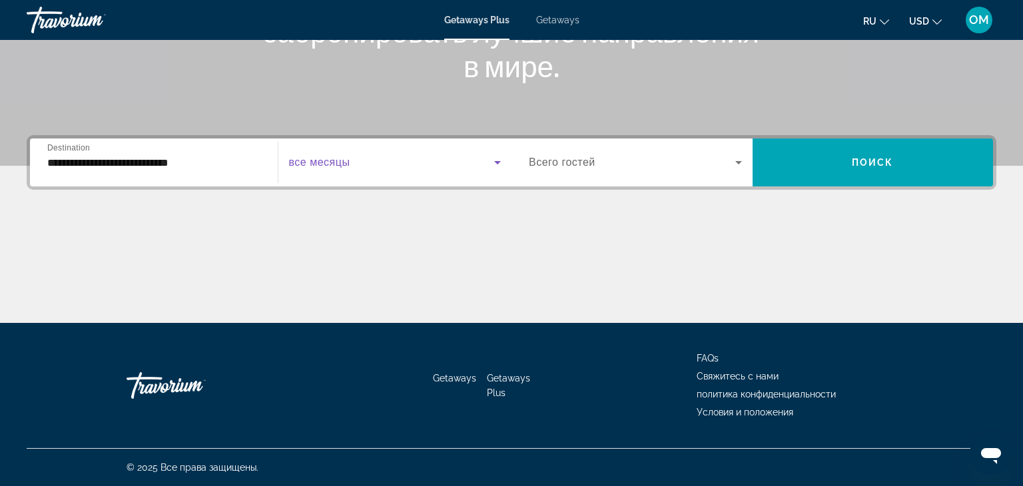
click at [501, 163] on icon "Search widget" at bounding box center [497, 162] width 16 height 16
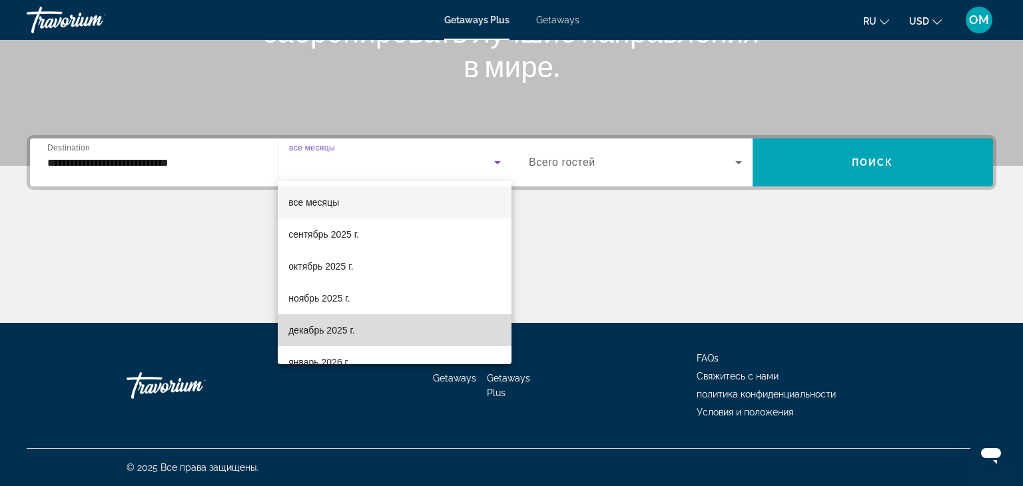
click at [326, 330] on span "декабрь 2025 г." at bounding box center [321, 330] width 66 height 16
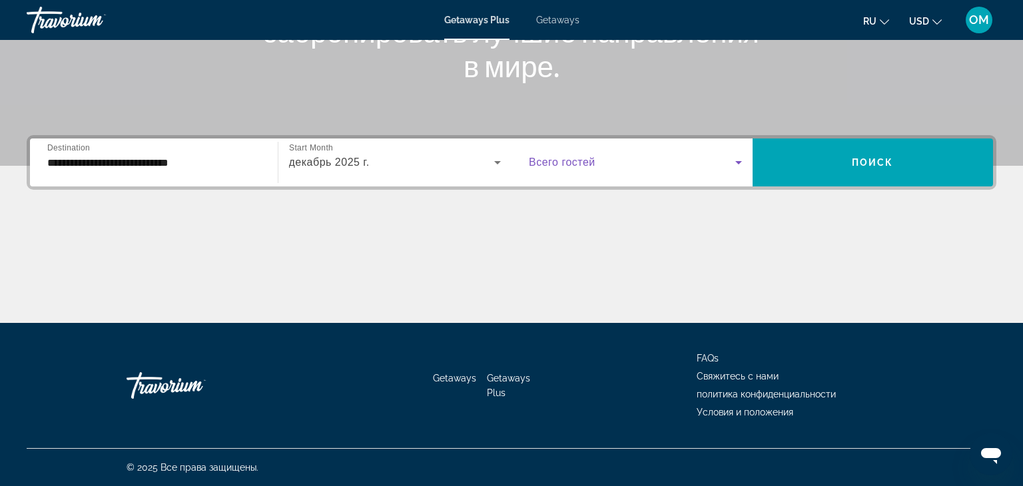
click at [744, 158] on icon "Search widget" at bounding box center [738, 162] width 16 height 16
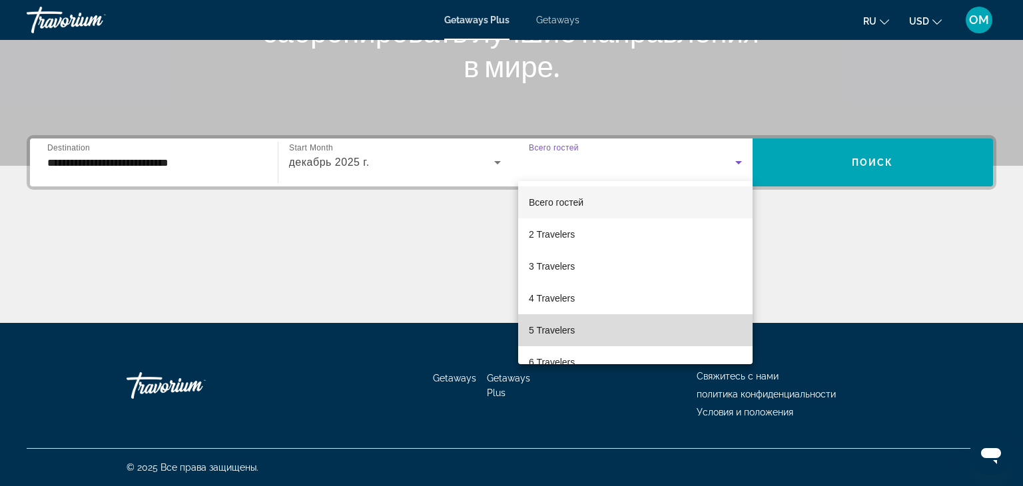
click at [602, 324] on mat-option "5 Travelers" at bounding box center [635, 330] width 234 height 32
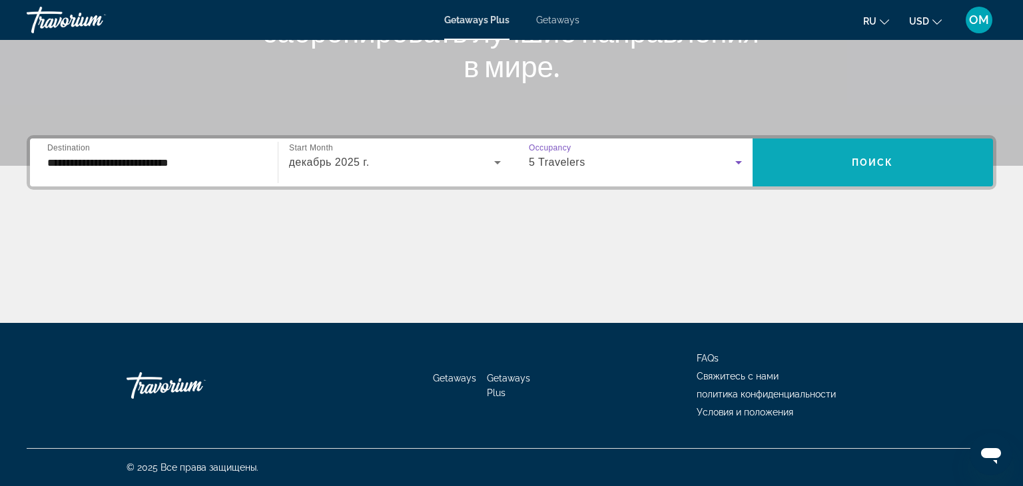
click at [820, 160] on span "Search widget" at bounding box center [872, 162] width 241 height 32
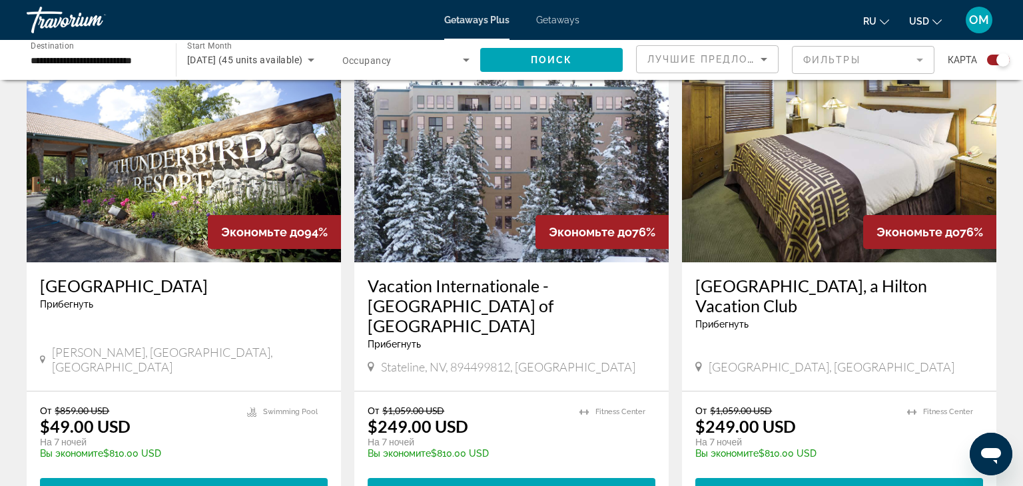
scroll to position [492, 0]
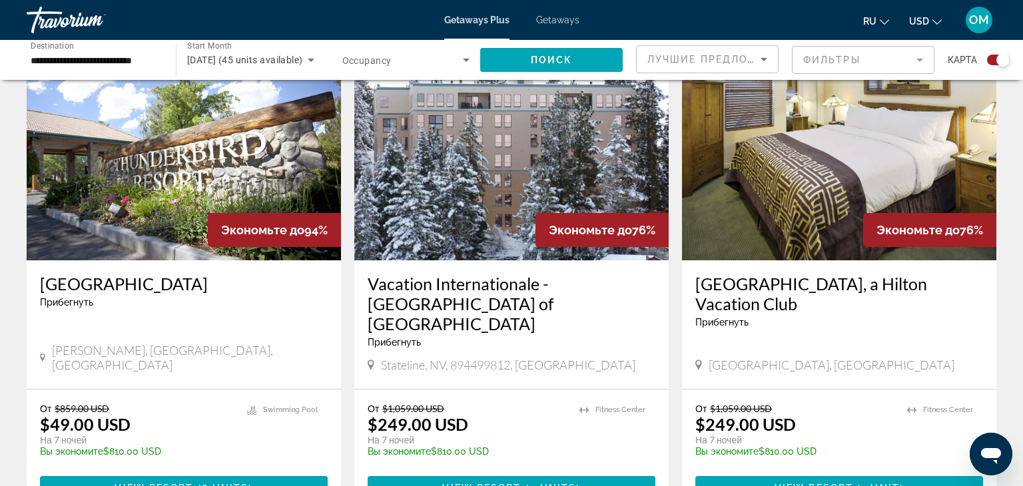
click at [801, 175] on img "Main content" at bounding box center [839, 153] width 314 height 213
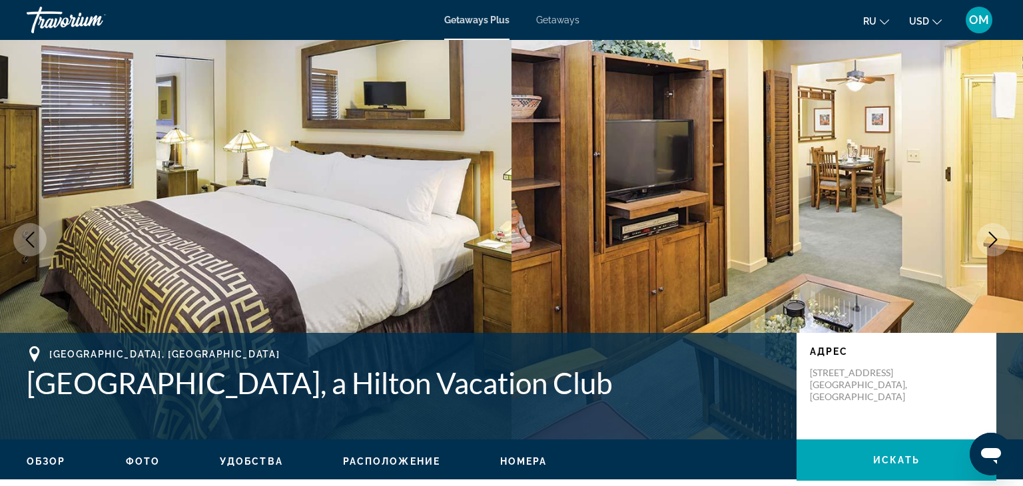
click at [993, 234] on icon "Next image" at bounding box center [993, 240] width 16 height 16
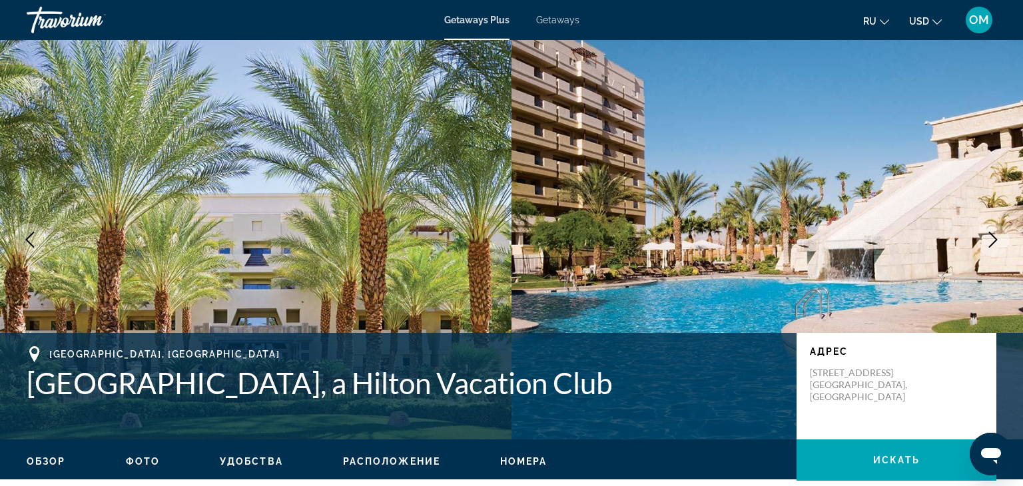
click at [993, 234] on icon "Next image" at bounding box center [993, 240] width 16 height 16
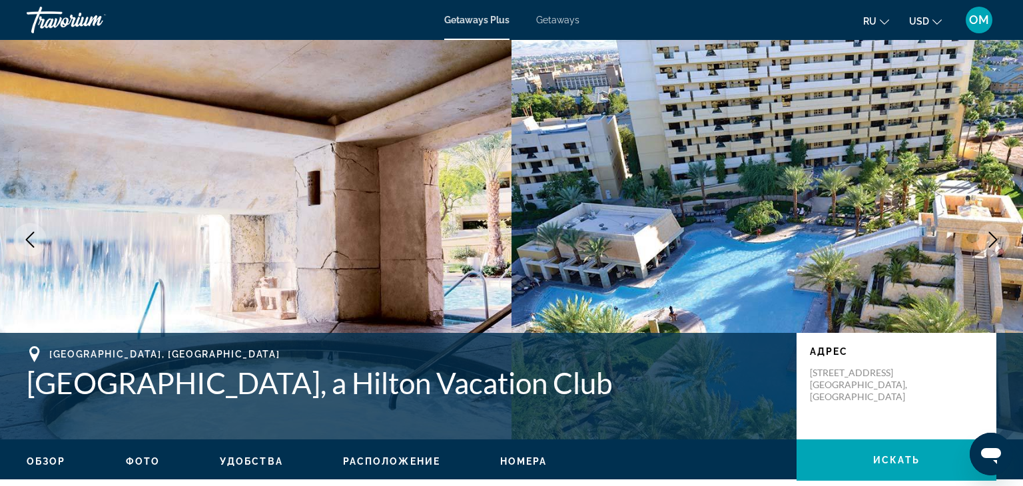
click at [993, 234] on icon "Next image" at bounding box center [993, 240] width 16 height 16
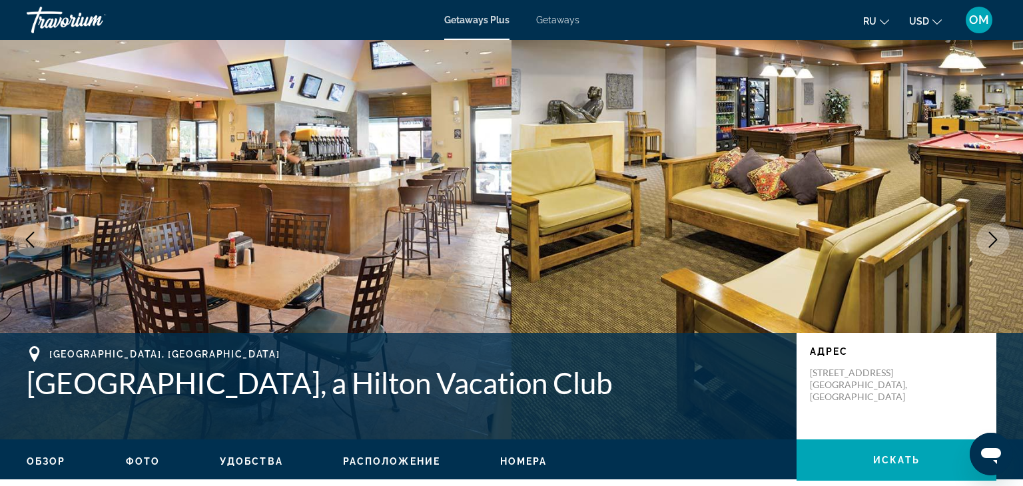
click at [993, 234] on icon "Next image" at bounding box center [993, 240] width 16 height 16
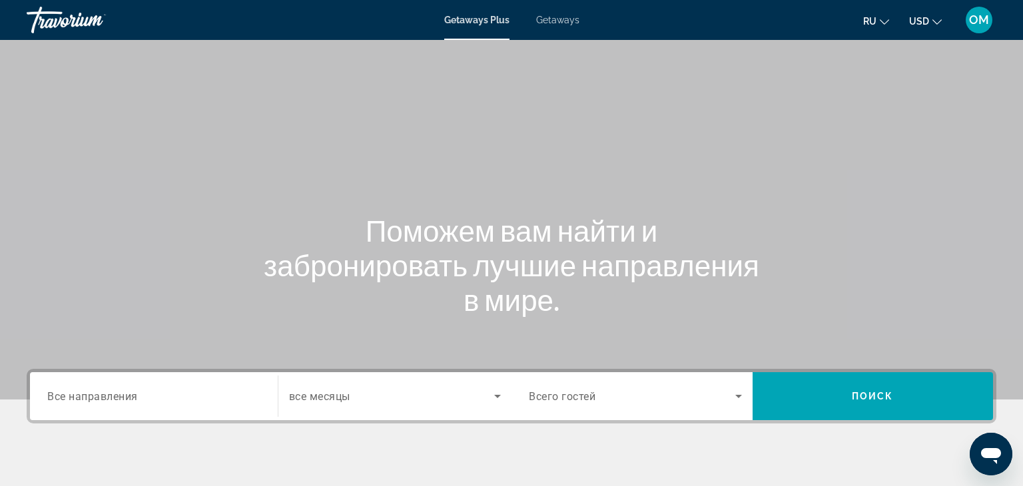
click at [57, 397] on span "Все направления" at bounding box center [92, 395] width 91 height 13
click at [57, 397] on input "Destination Все направления" at bounding box center [153, 397] width 213 height 16
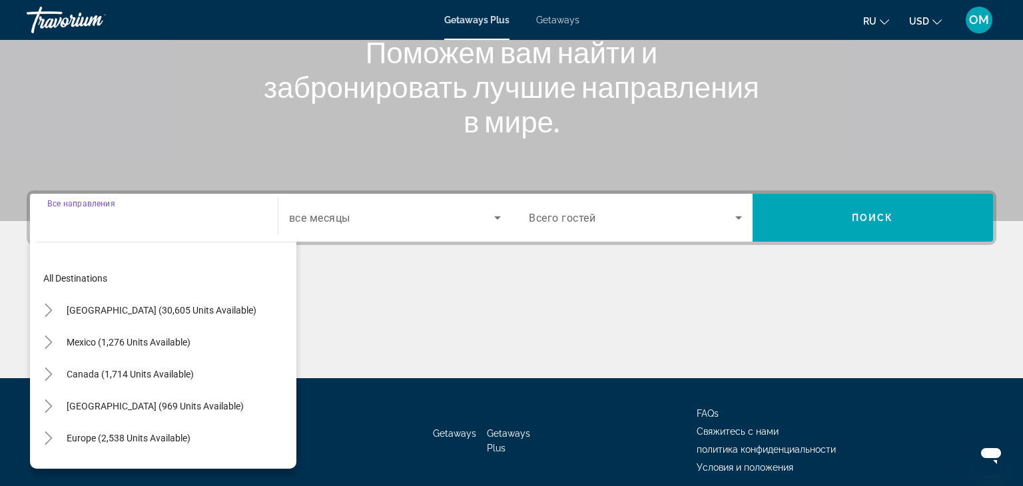
scroll to position [234, 0]
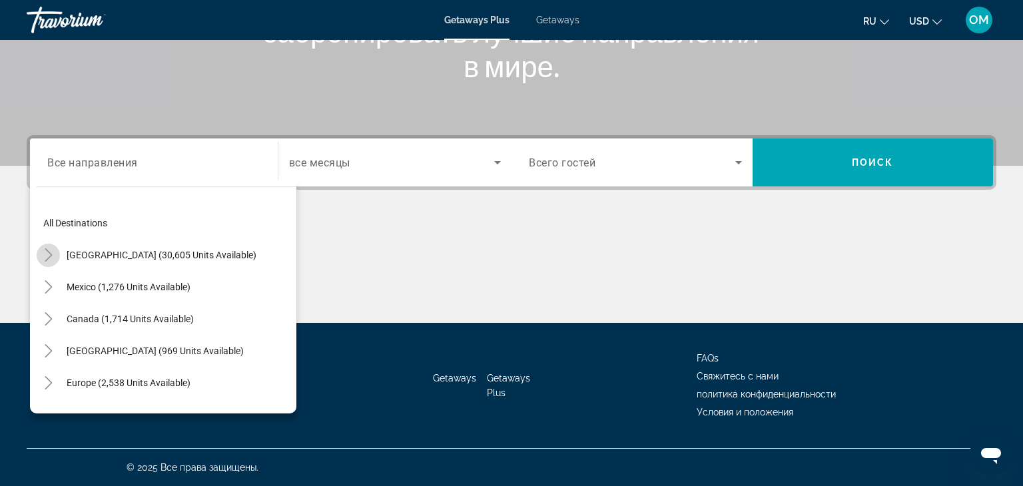
click at [49, 254] on icon "Toggle United States (30,605 units available)" at bounding box center [48, 254] width 13 height 13
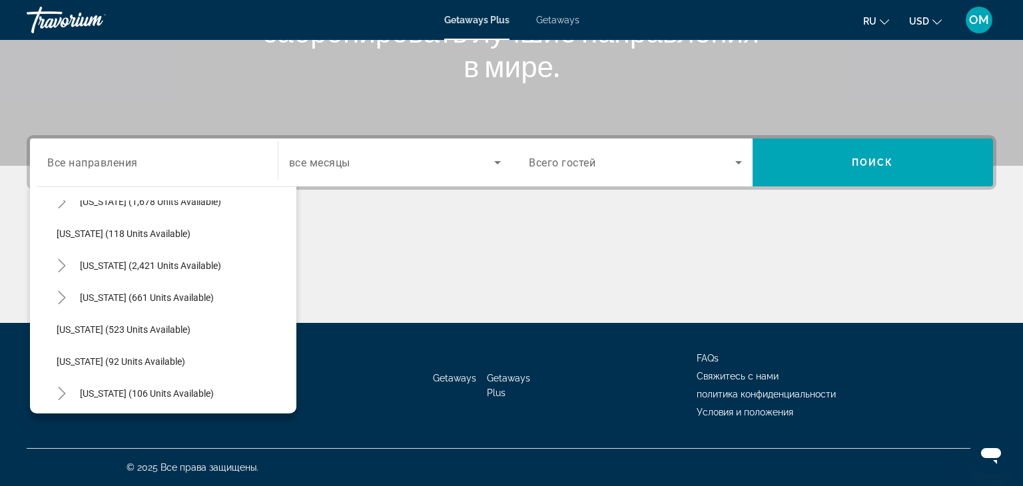
scroll to position [632, 0]
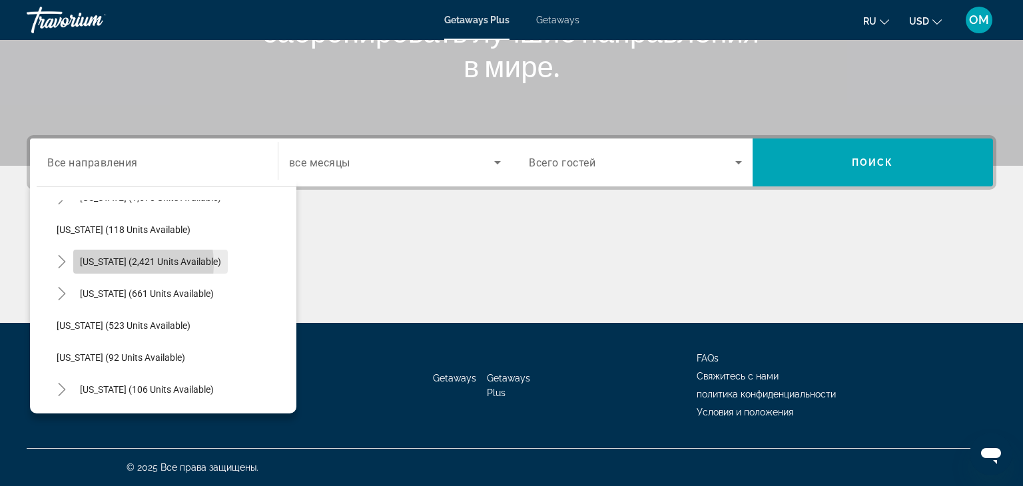
click at [96, 264] on span "[US_STATE] (2,421 units available)" at bounding box center [150, 261] width 141 height 11
type input "**********"
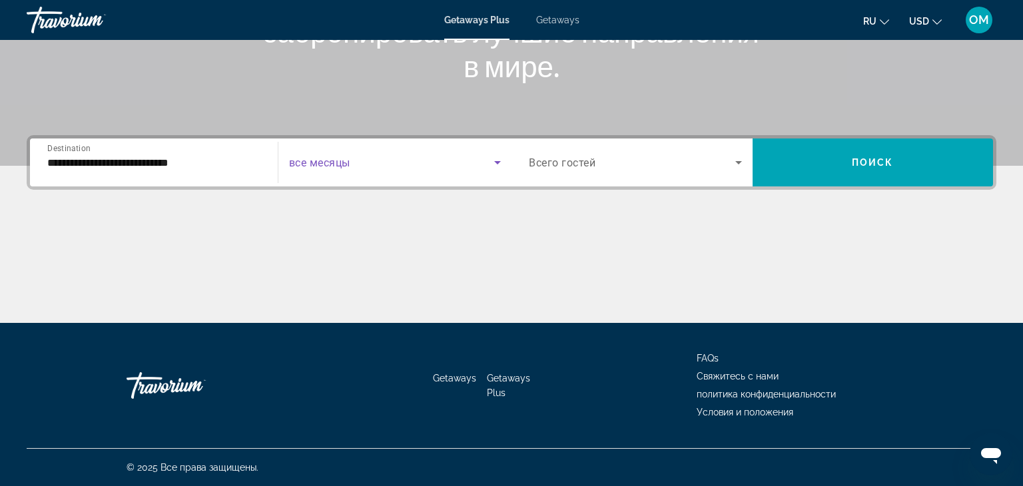
click at [499, 163] on icon "Search widget" at bounding box center [497, 162] width 16 height 16
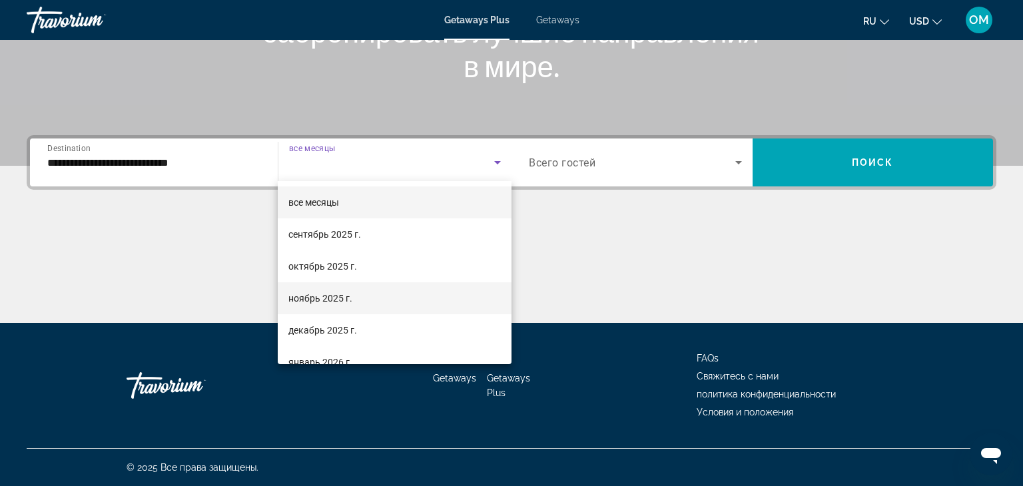
click at [340, 301] on span "ноябрь 2025 г." at bounding box center [320, 298] width 64 height 16
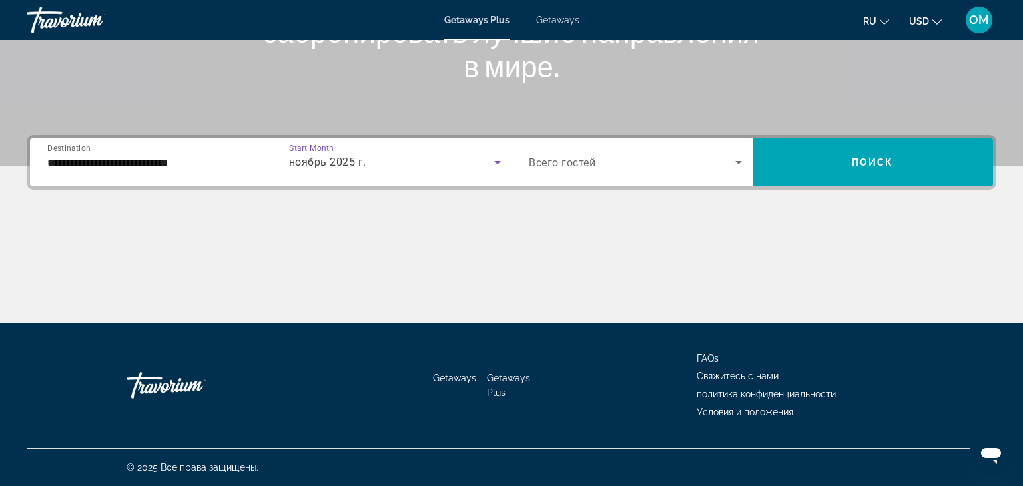
click at [736, 164] on icon "Search widget" at bounding box center [738, 162] width 16 height 16
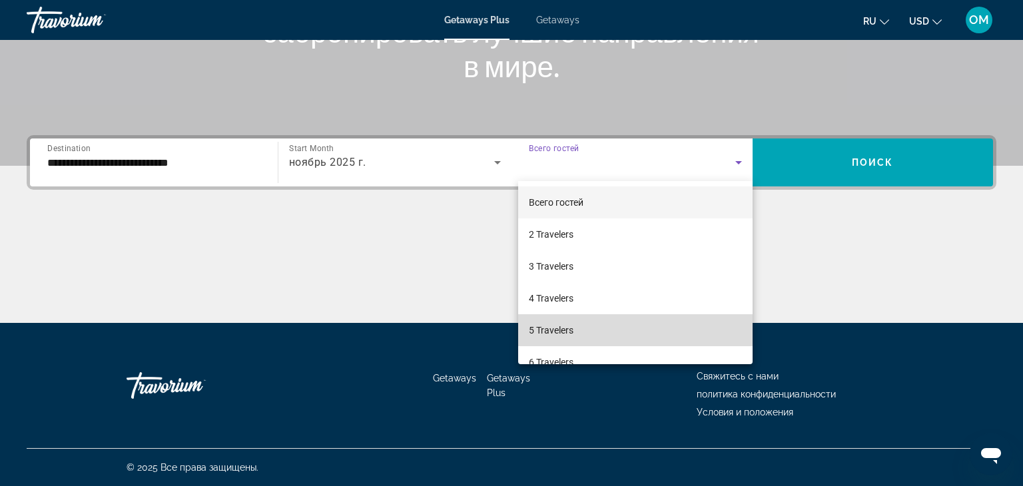
click at [573, 329] on mat-option "5 Travelers" at bounding box center [635, 330] width 234 height 32
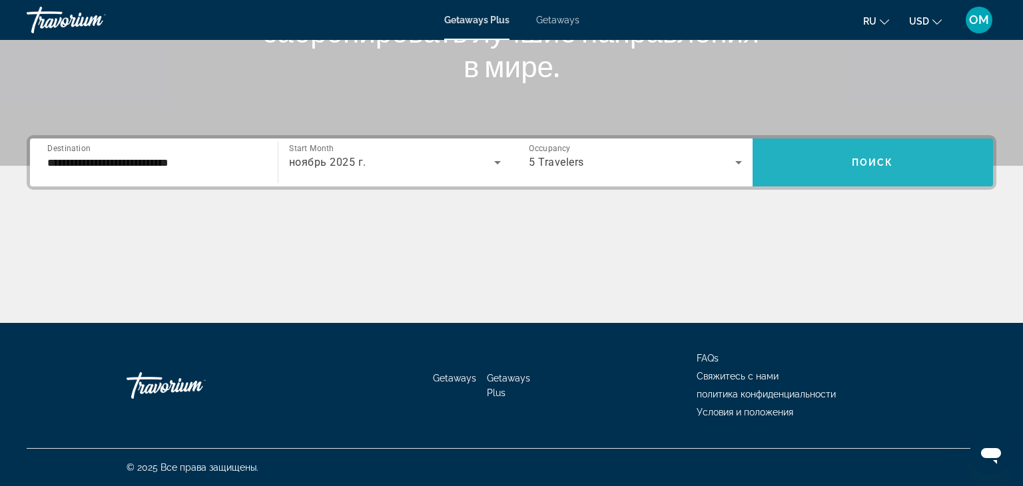
click at [803, 170] on span "Search widget" at bounding box center [872, 162] width 241 height 32
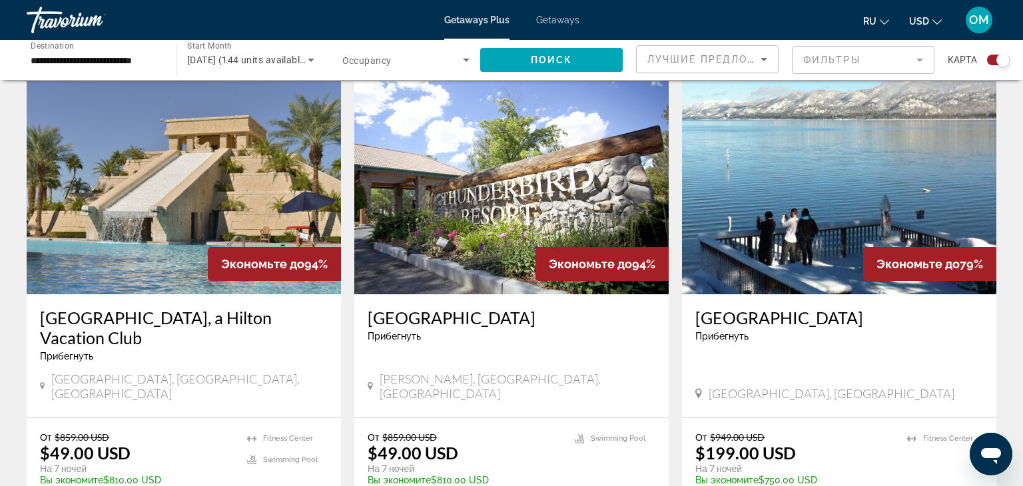
scroll to position [463, 0]
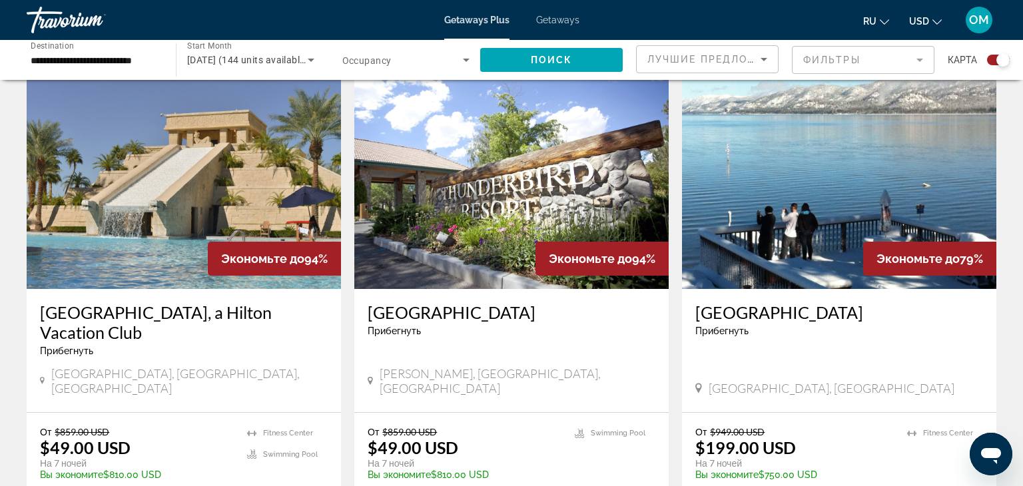
click at [823, 142] on img "Main content" at bounding box center [839, 182] width 314 height 213
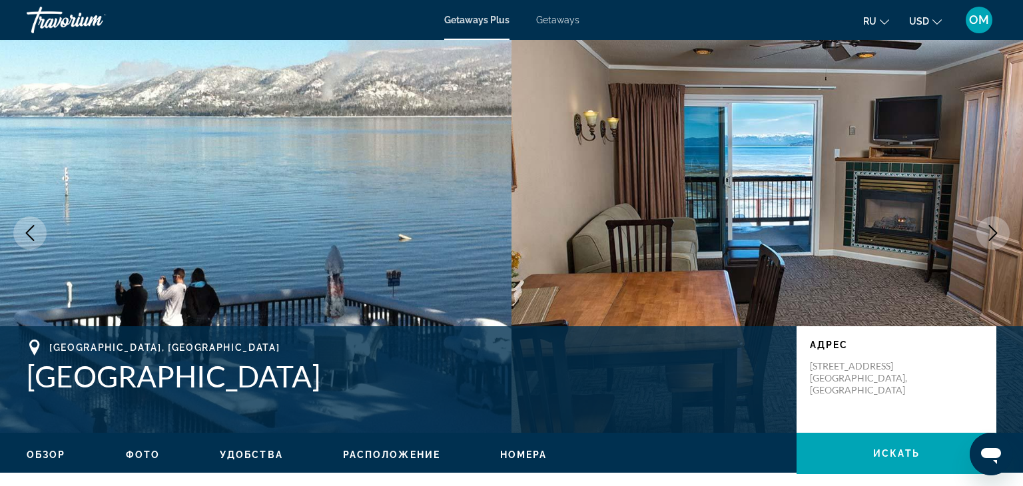
scroll to position [4, 0]
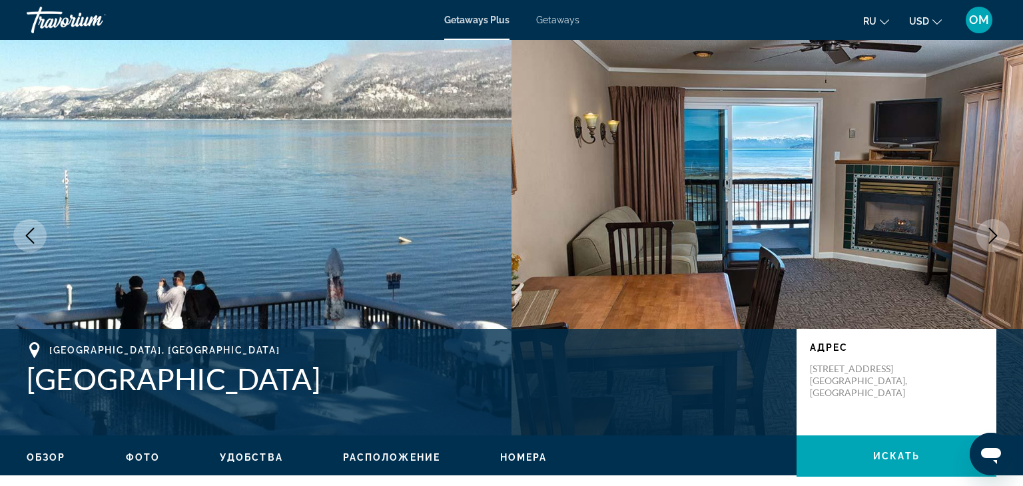
click at [989, 235] on icon "Next image" at bounding box center [993, 236] width 16 height 16
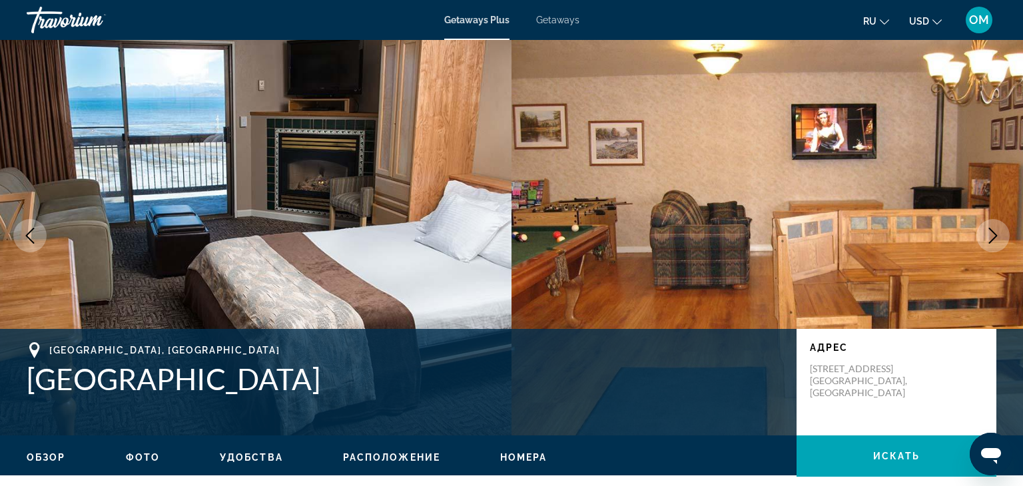
click at [989, 235] on icon "Next image" at bounding box center [993, 236] width 16 height 16
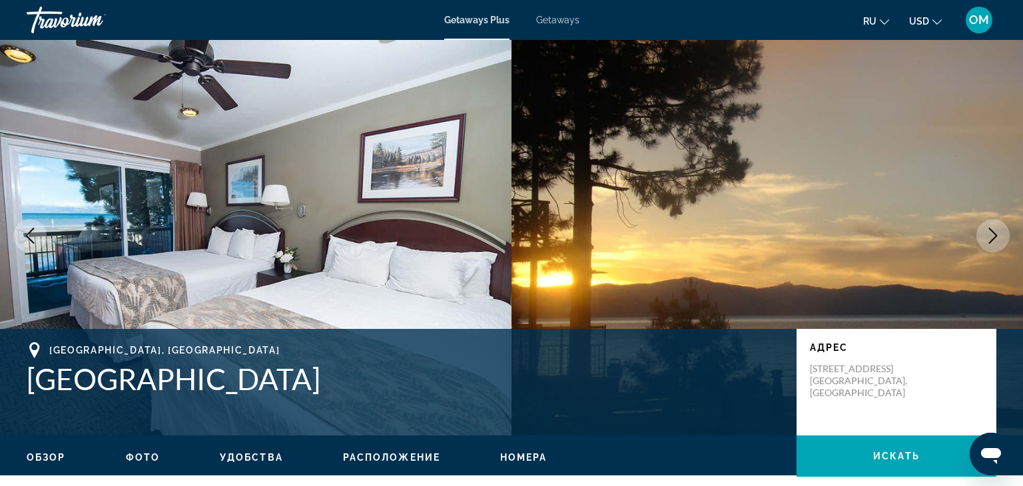
click at [989, 235] on icon "Next image" at bounding box center [993, 236] width 16 height 16
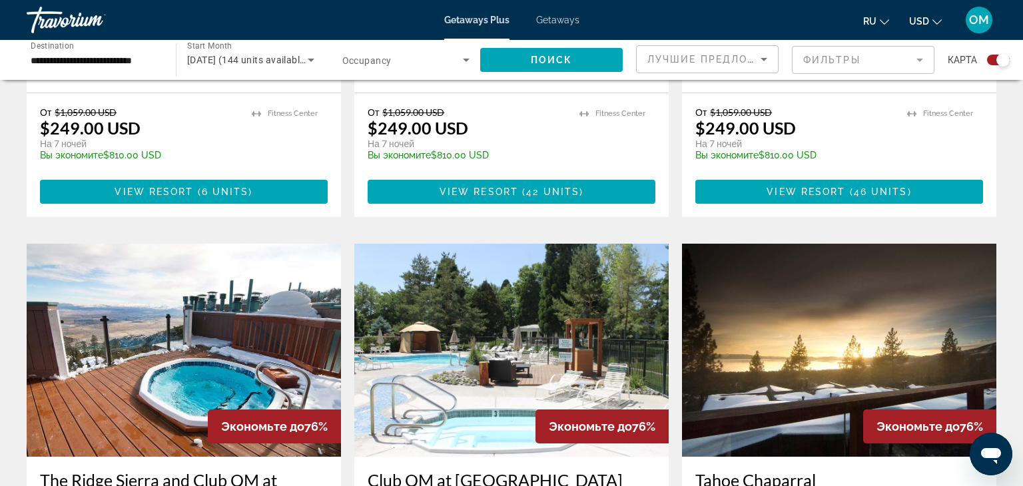
scroll to position [1273, 0]
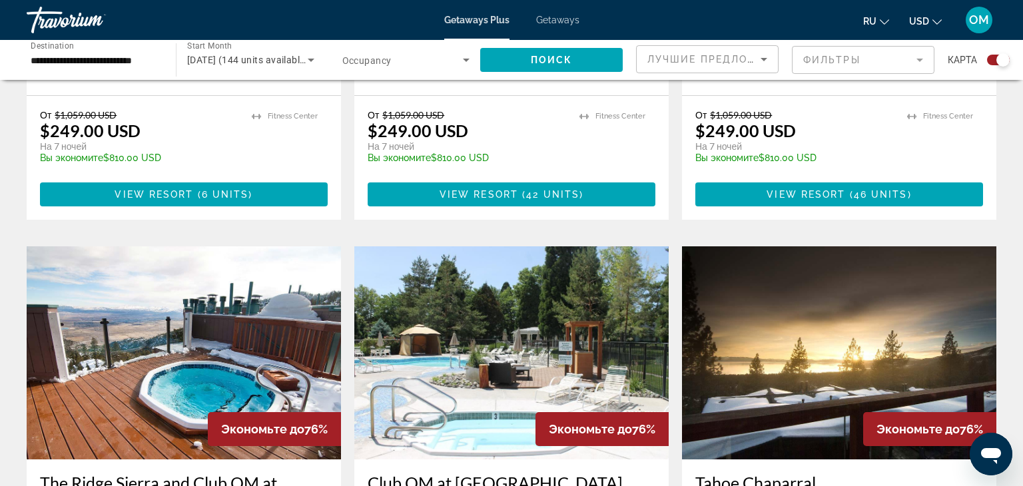
click at [587, 299] on img "Main content" at bounding box center [511, 352] width 314 height 213
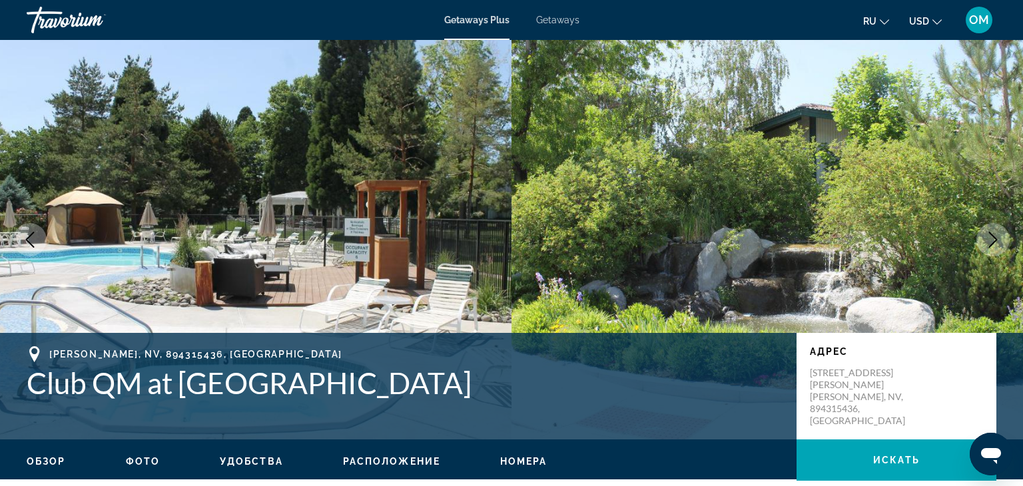
click at [1001, 239] on button "Next image" at bounding box center [992, 239] width 33 height 33
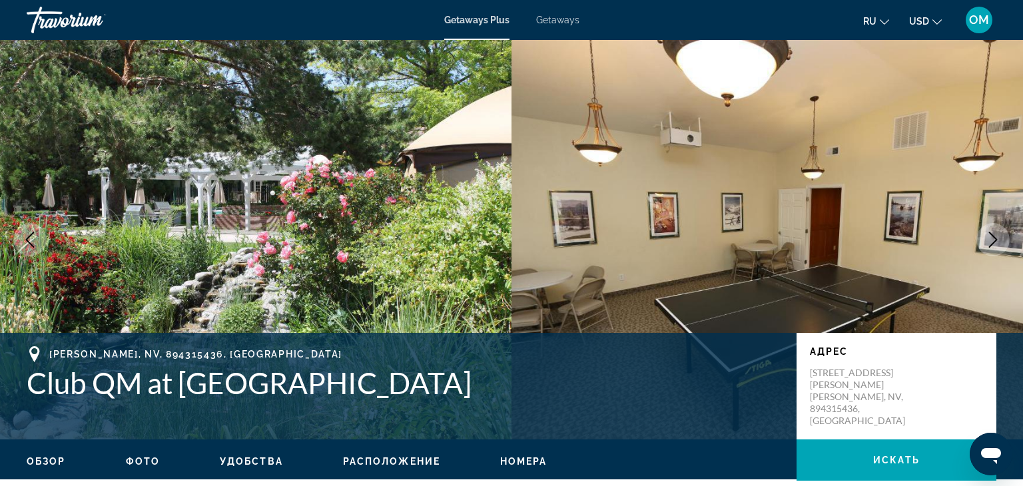
click at [1001, 239] on button "Next image" at bounding box center [992, 239] width 33 height 33
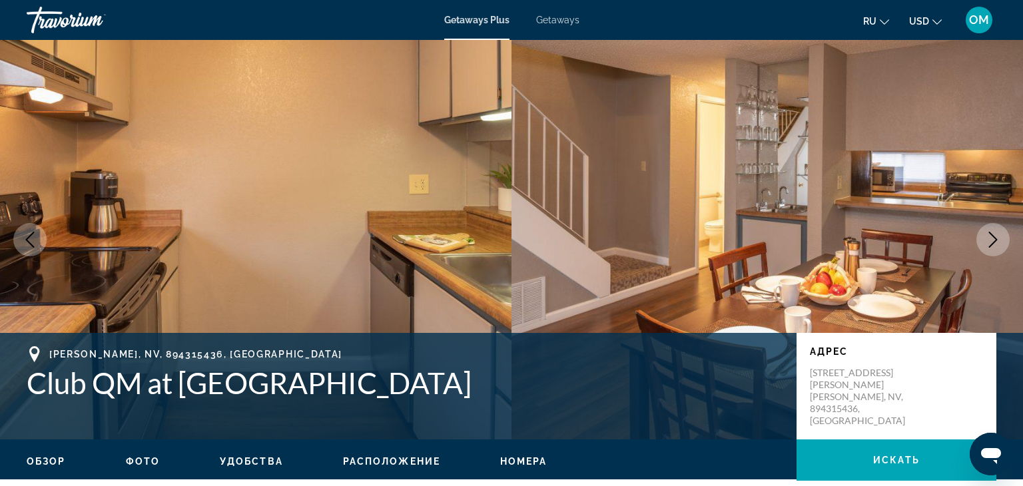
click at [1001, 239] on button "Next image" at bounding box center [992, 239] width 33 height 33
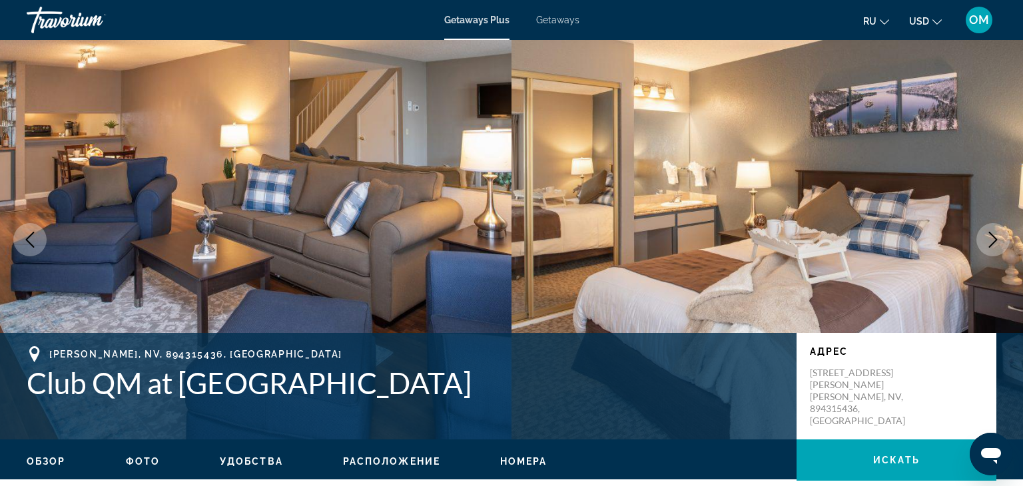
click at [1001, 239] on button "Next image" at bounding box center [992, 239] width 33 height 33
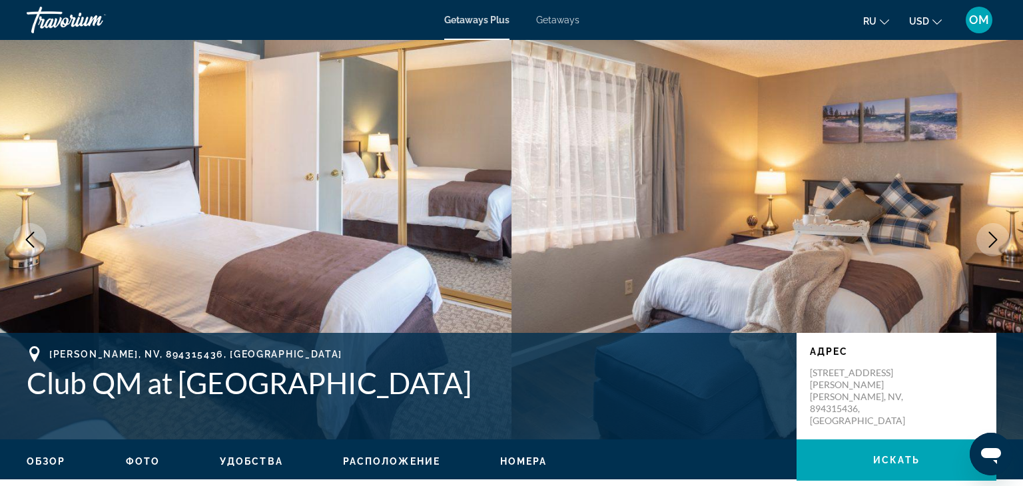
click at [1001, 239] on button "Next image" at bounding box center [992, 239] width 33 height 33
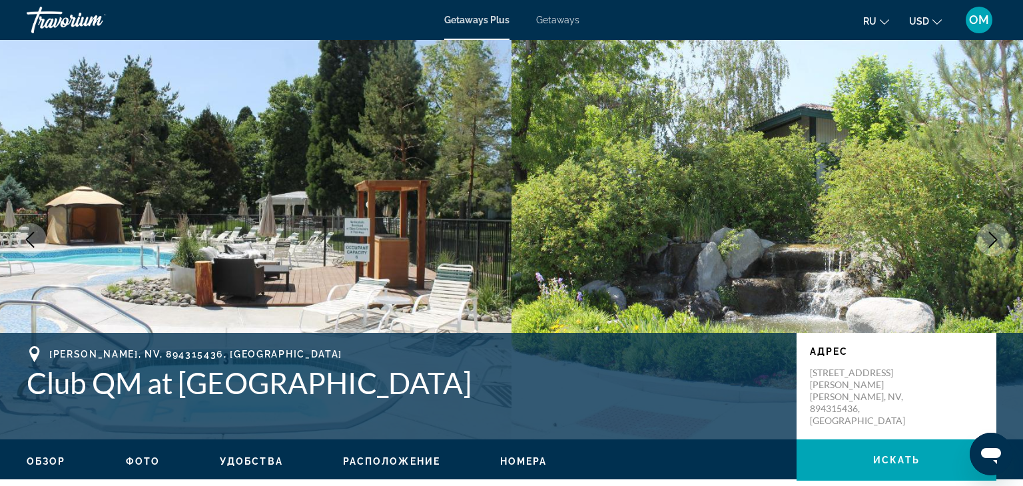
click at [1001, 239] on button "Next image" at bounding box center [992, 239] width 33 height 33
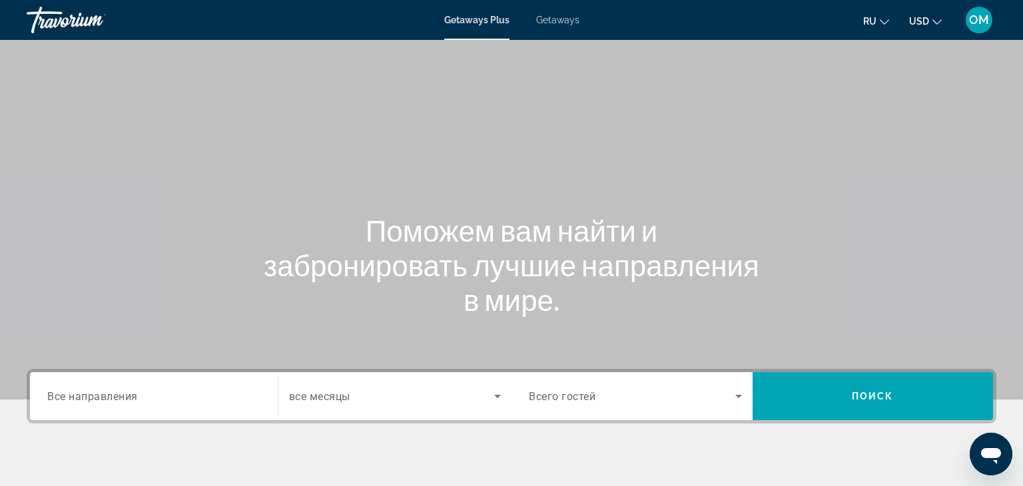
click at [49, 401] on span "Все направления" at bounding box center [92, 395] width 91 height 13
click at [49, 401] on input "Destination Все направления" at bounding box center [153, 397] width 213 height 16
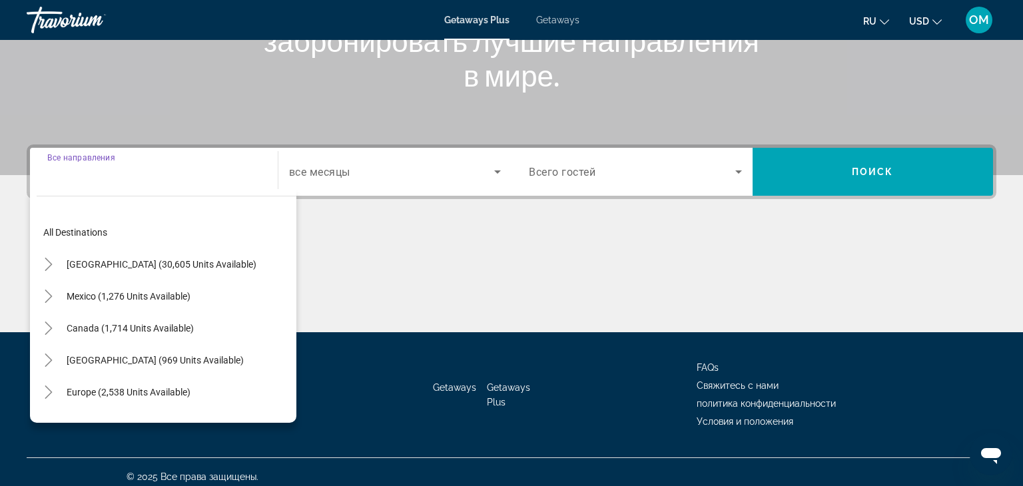
scroll to position [234, 0]
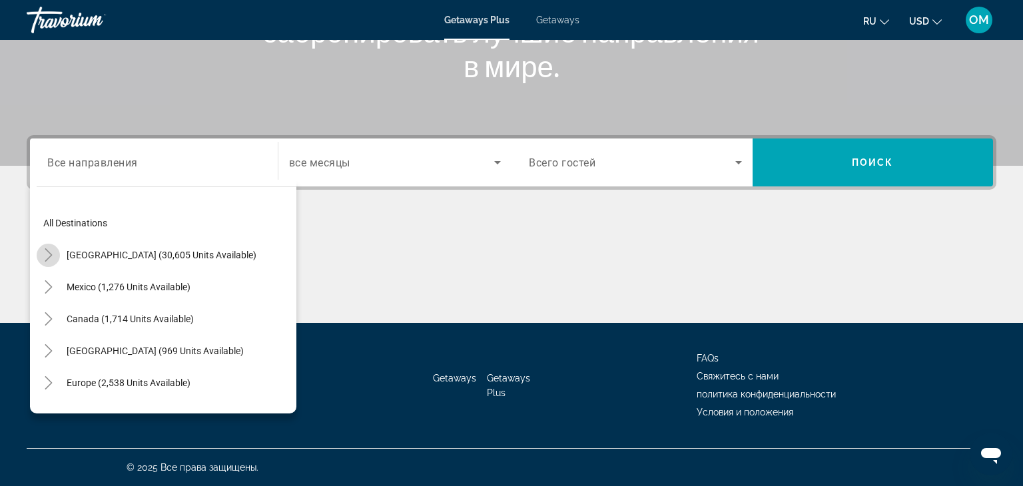
click at [45, 254] on icon "Toggle United States (30,605 units available)" at bounding box center [48, 254] width 13 height 13
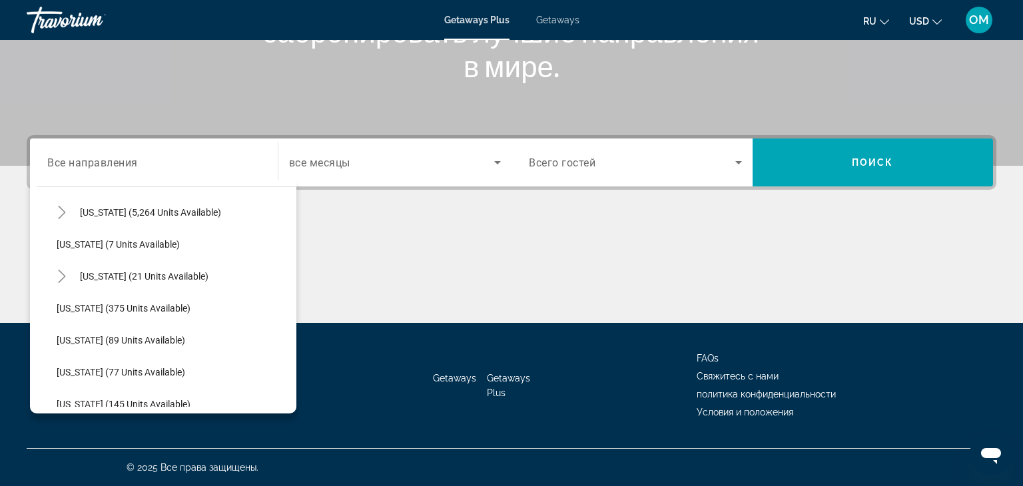
scroll to position [207, 0]
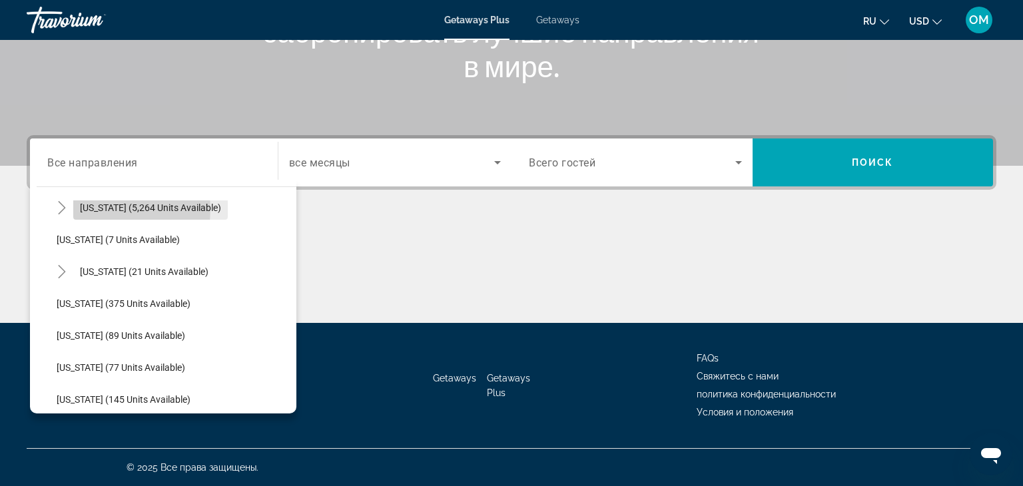
click at [89, 208] on span "[US_STATE] (5,264 units available)" at bounding box center [150, 207] width 141 height 11
type input "**********"
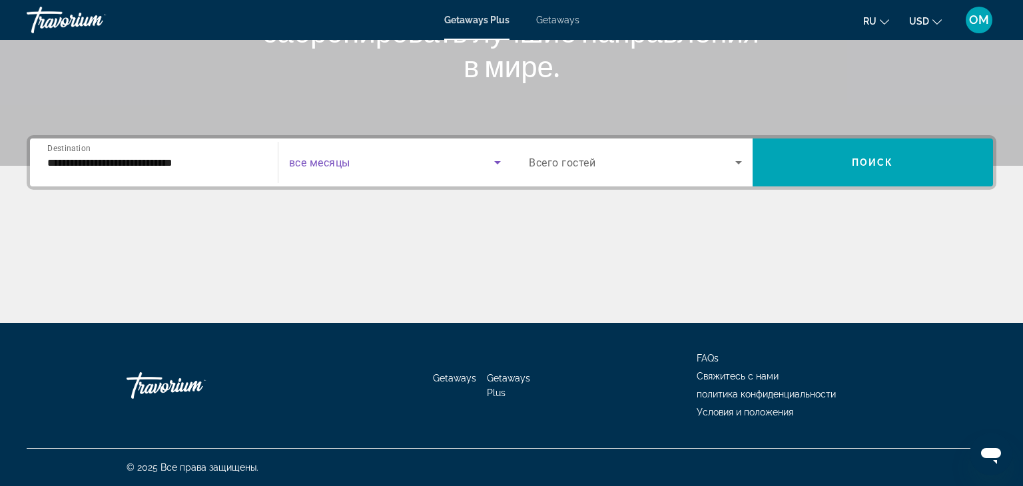
click at [493, 163] on icon "Search widget" at bounding box center [497, 162] width 16 height 16
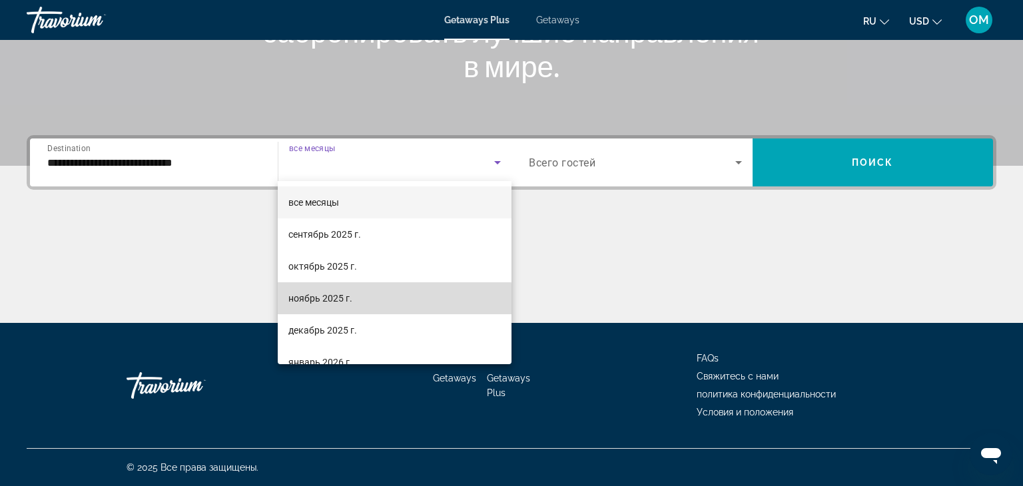
click at [317, 300] on span "ноябрь 2025 г." at bounding box center [320, 298] width 64 height 16
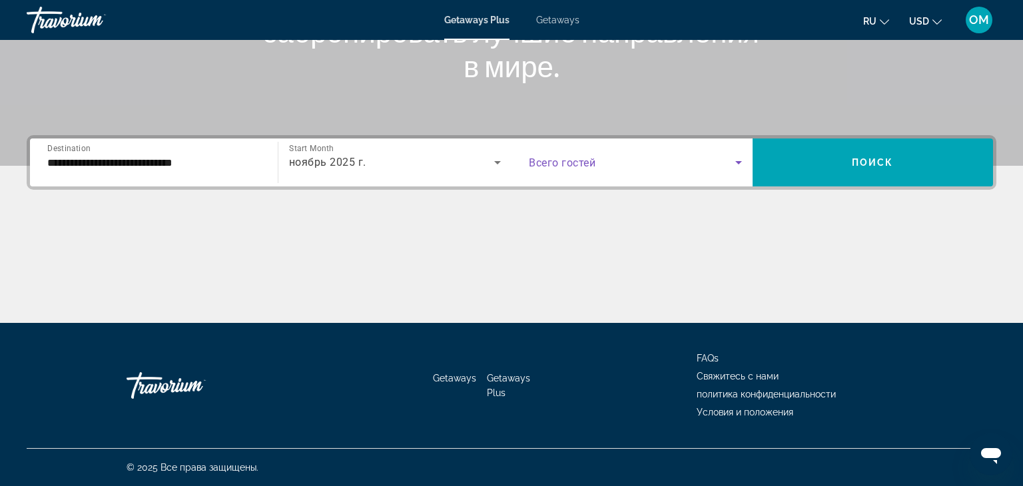
click at [738, 163] on icon "Search widget" at bounding box center [738, 162] width 7 height 3
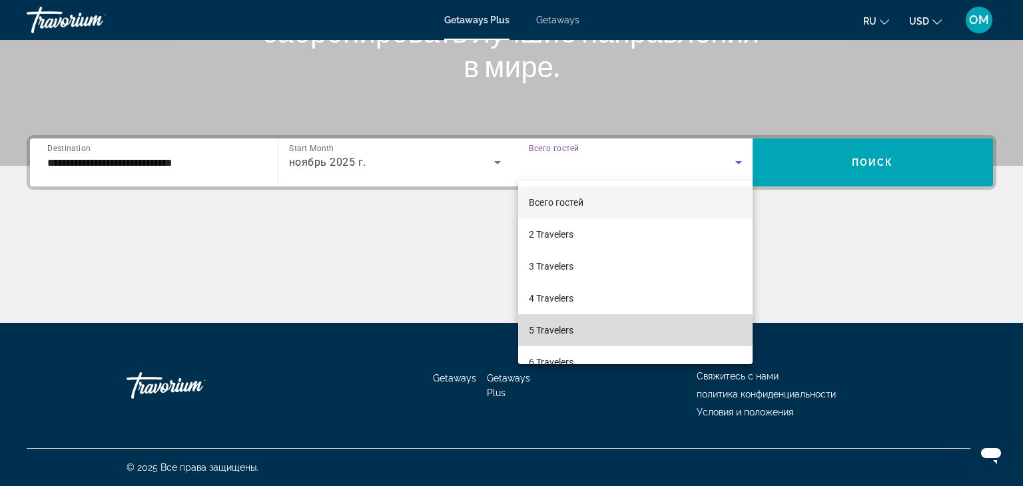
click at [575, 327] on mat-option "5 Travelers" at bounding box center [635, 330] width 234 height 32
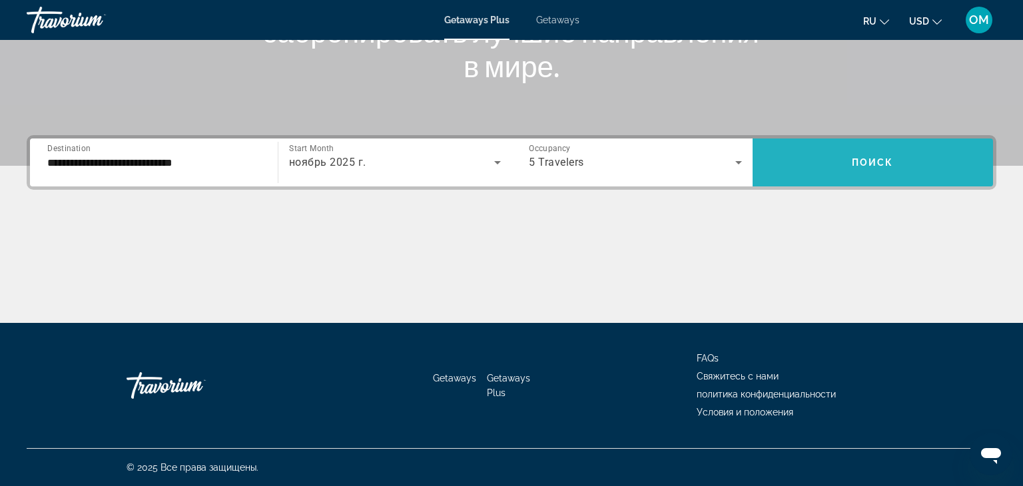
click at [852, 152] on span "Search widget" at bounding box center [872, 162] width 241 height 32
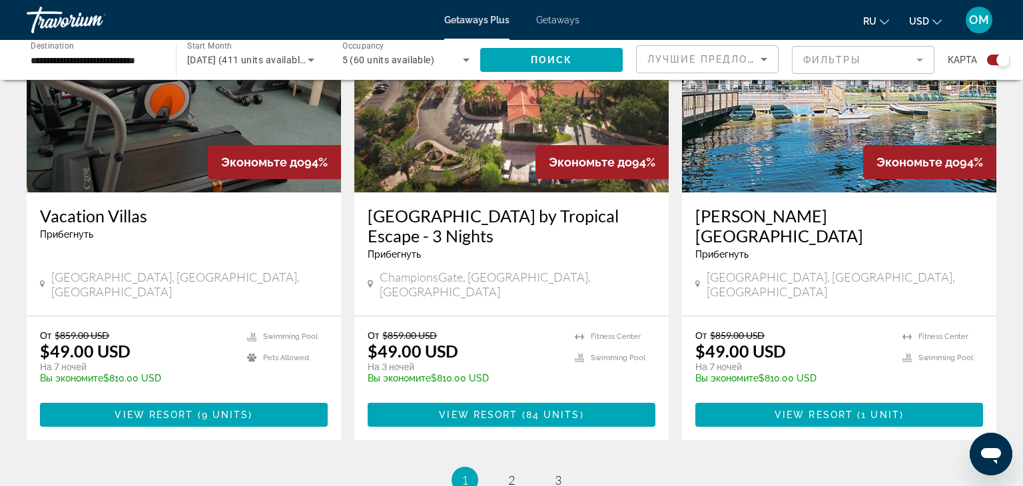
scroll to position [2048, 0]
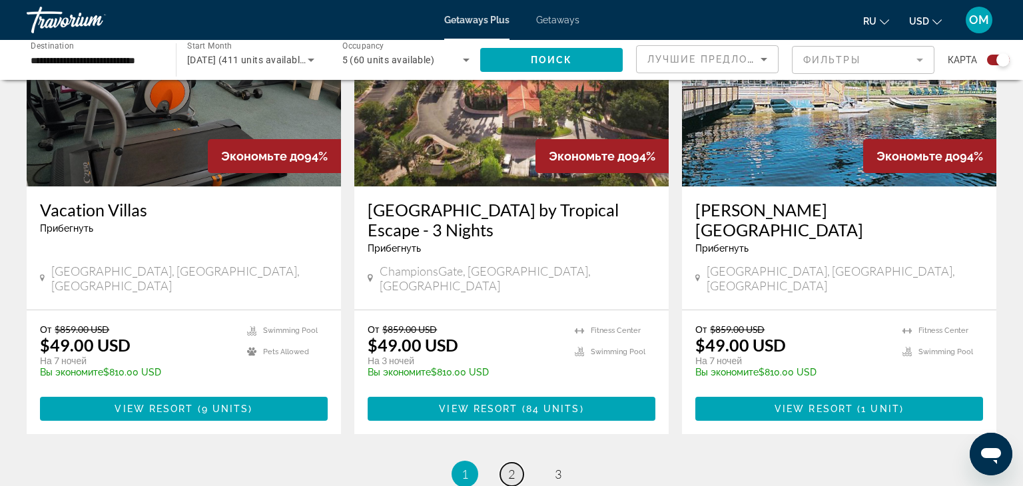
click at [509, 467] on span "2" at bounding box center [511, 474] width 7 height 15
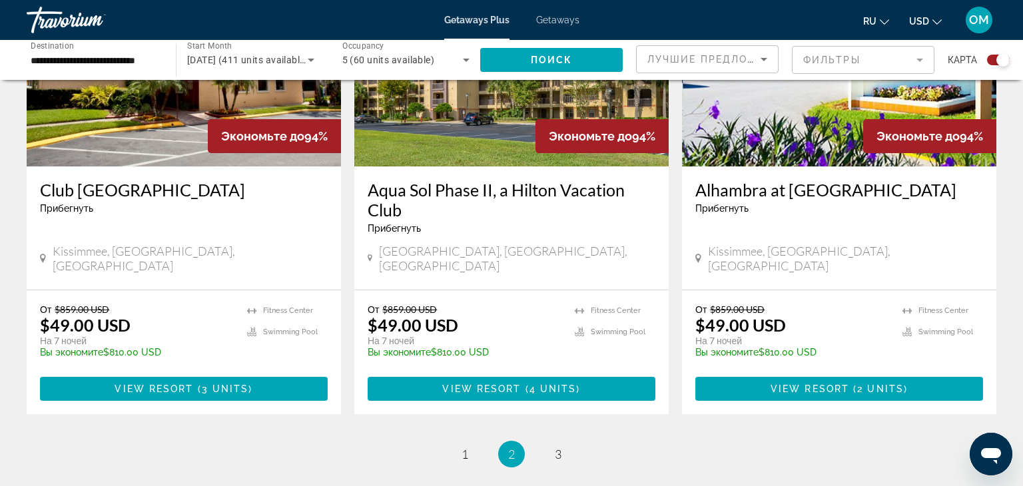
scroll to position [2071, 0]
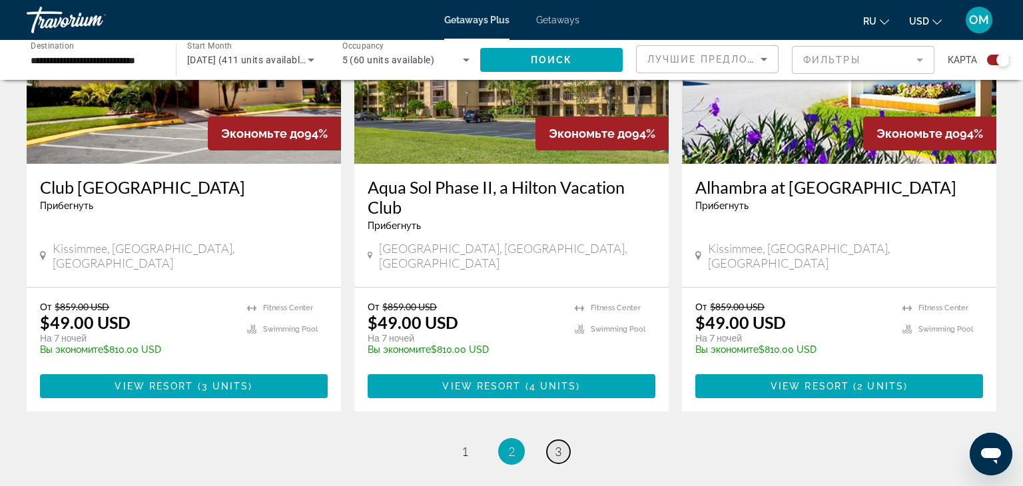
click at [561, 444] on span "3" at bounding box center [558, 451] width 7 height 15
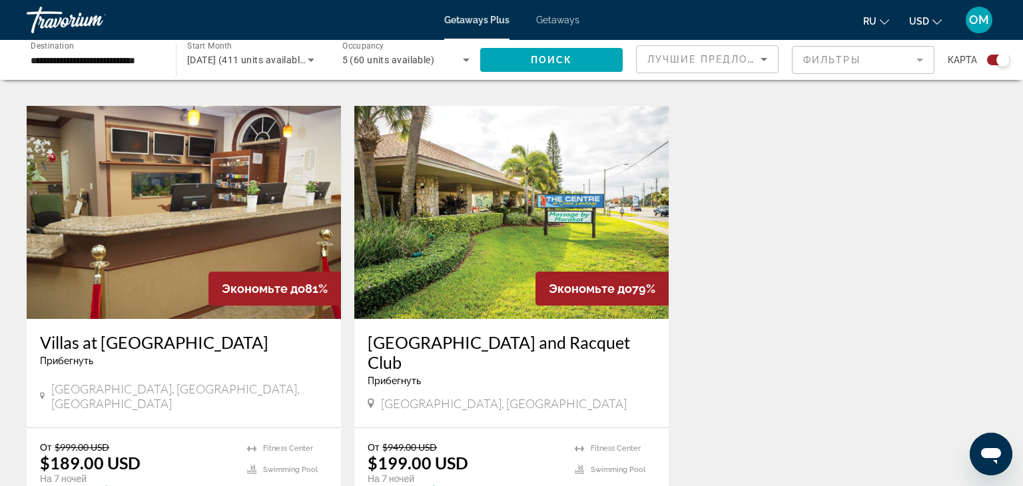
scroll to position [1921, 0]
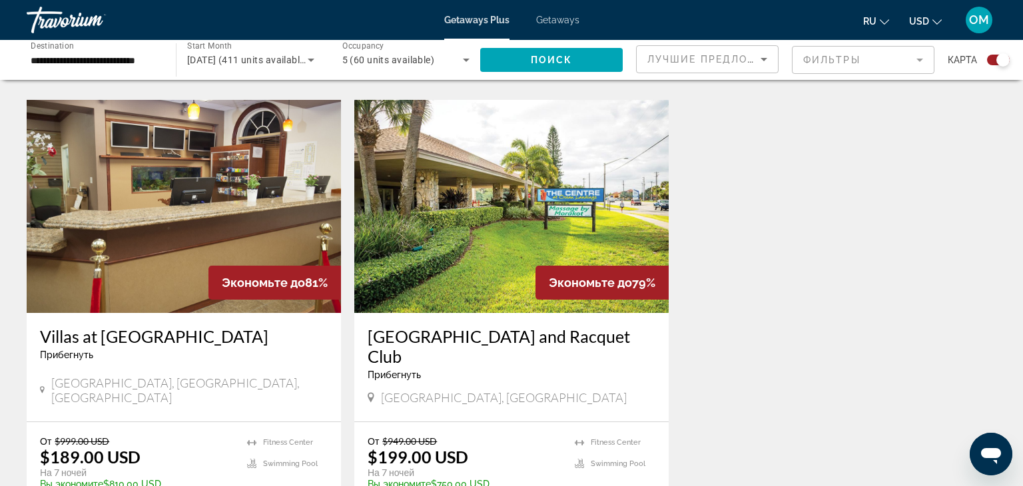
click at [497, 217] on img "Main content" at bounding box center [511, 206] width 314 height 213
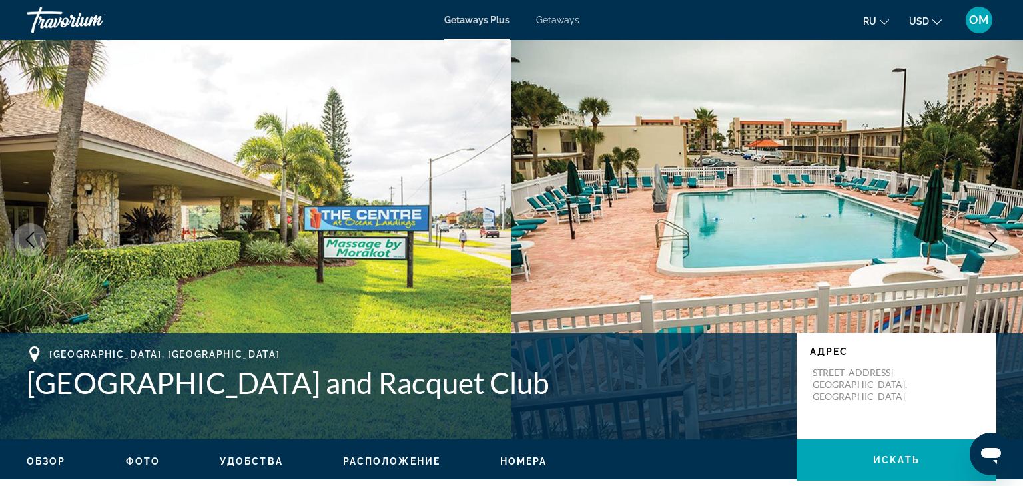
click at [990, 241] on icon "Next image" at bounding box center [993, 240] width 16 height 16
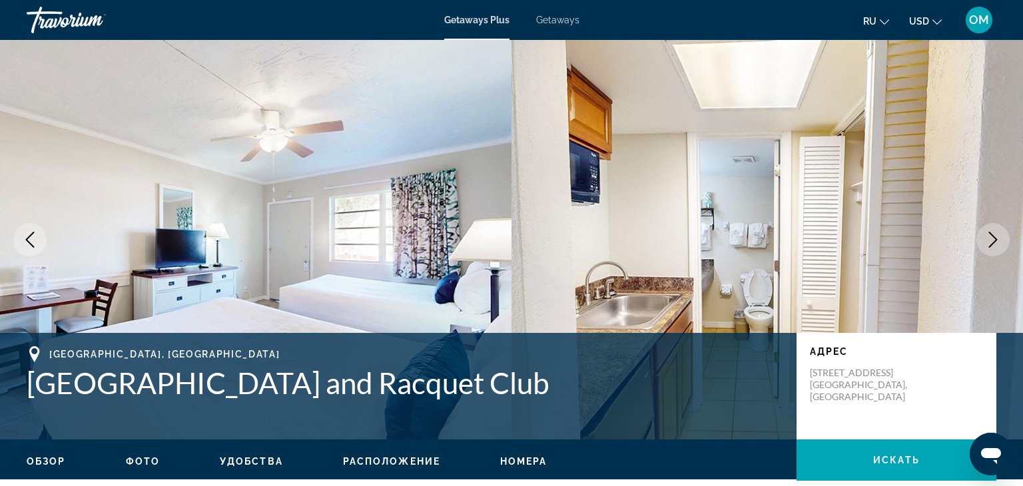
click at [990, 241] on icon "Next image" at bounding box center [993, 240] width 16 height 16
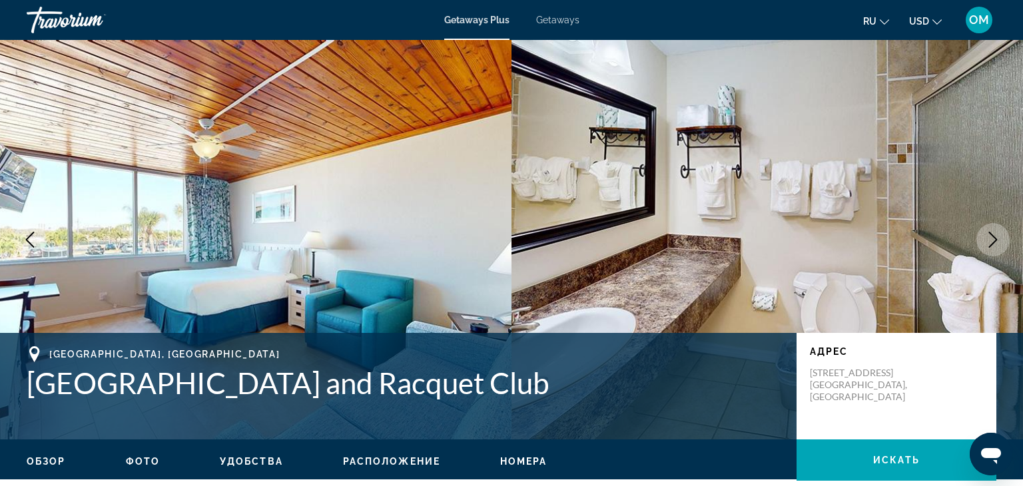
click at [990, 241] on icon "Next image" at bounding box center [993, 240] width 16 height 16
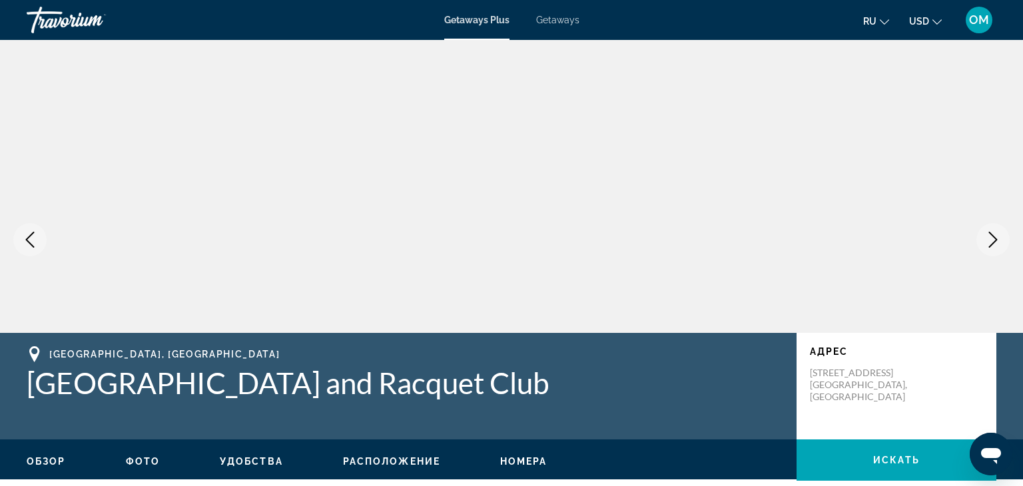
click at [992, 236] on icon "Next image" at bounding box center [993, 240] width 16 height 16
click at [33, 241] on icon "Previous image" at bounding box center [30, 240] width 16 height 16
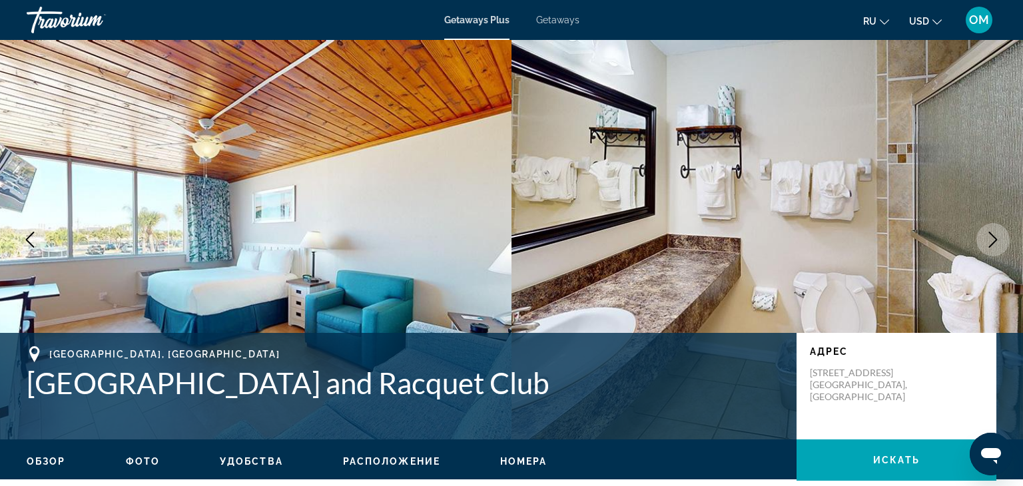
click at [33, 241] on icon "Previous image" at bounding box center [30, 240] width 16 height 16
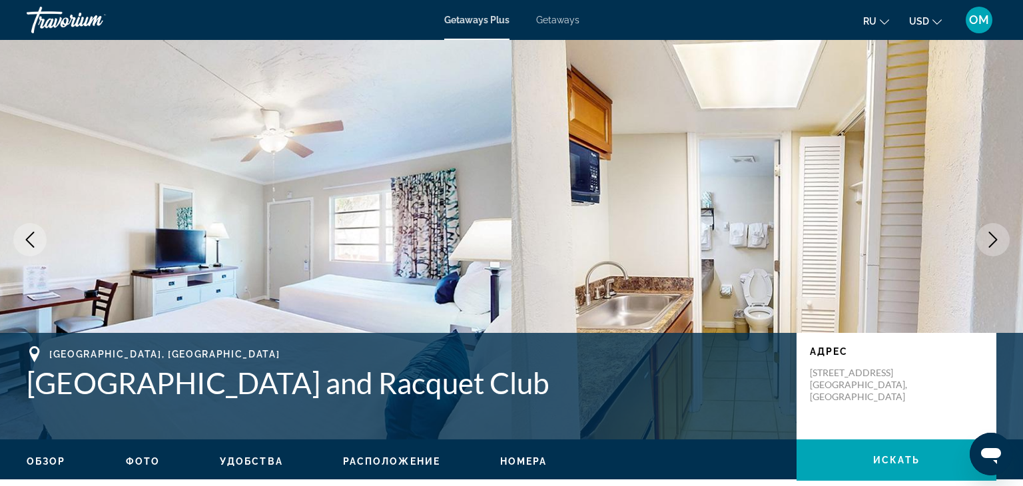
click at [33, 241] on icon "Previous image" at bounding box center [30, 240] width 16 height 16
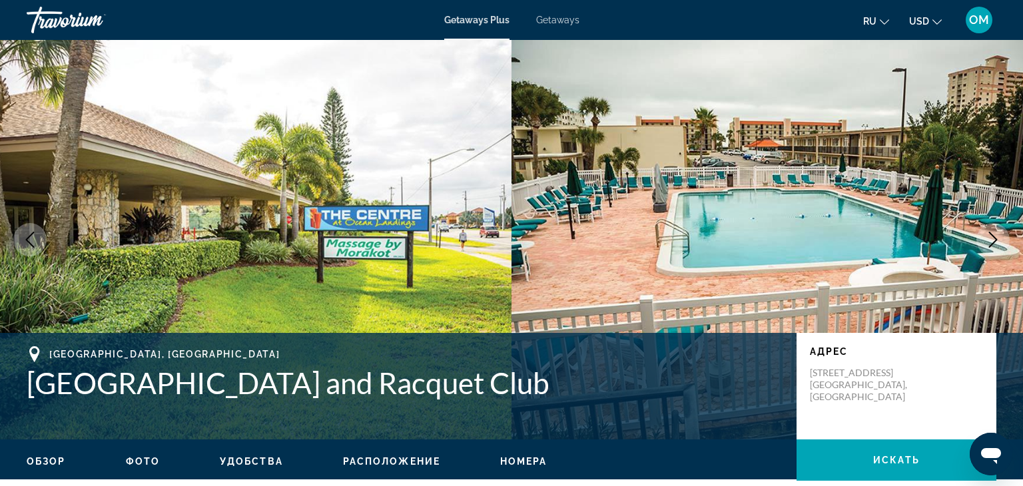
click at [33, 241] on icon "Previous image" at bounding box center [30, 240] width 16 height 16
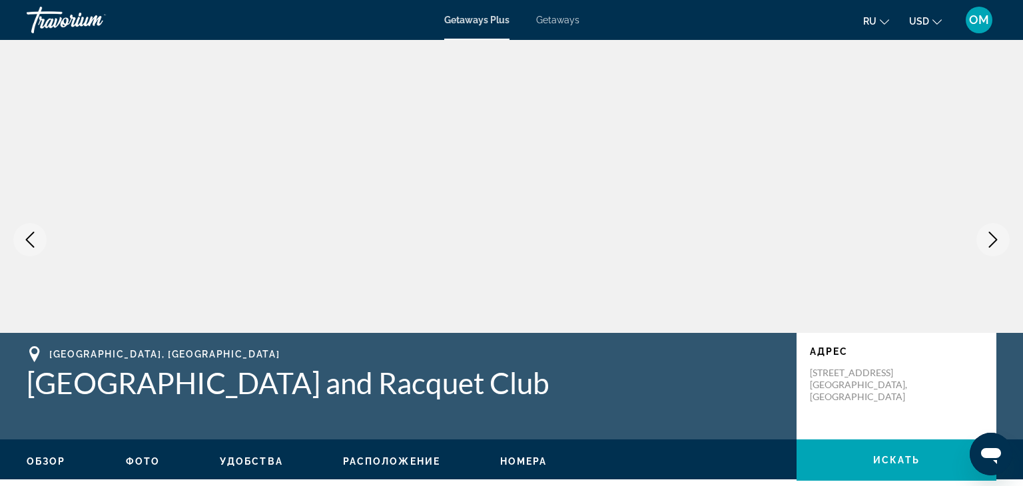
click at [33, 241] on icon "Previous image" at bounding box center [30, 240] width 16 height 16
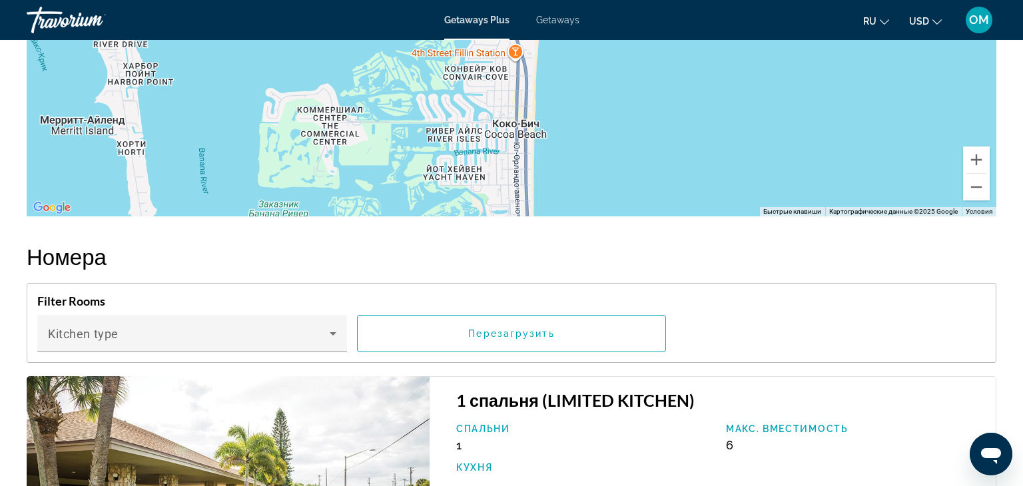
scroll to position [1785, 0]
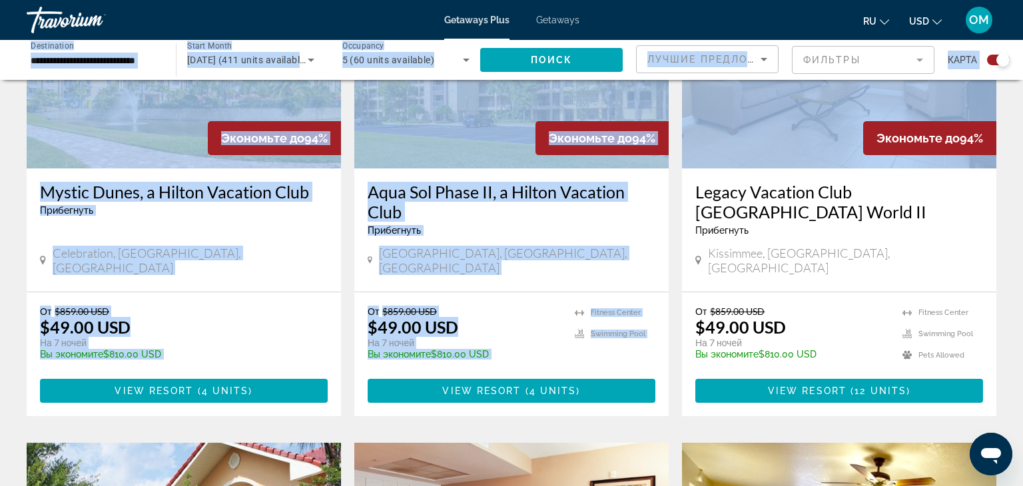
scroll to position [587, 0]
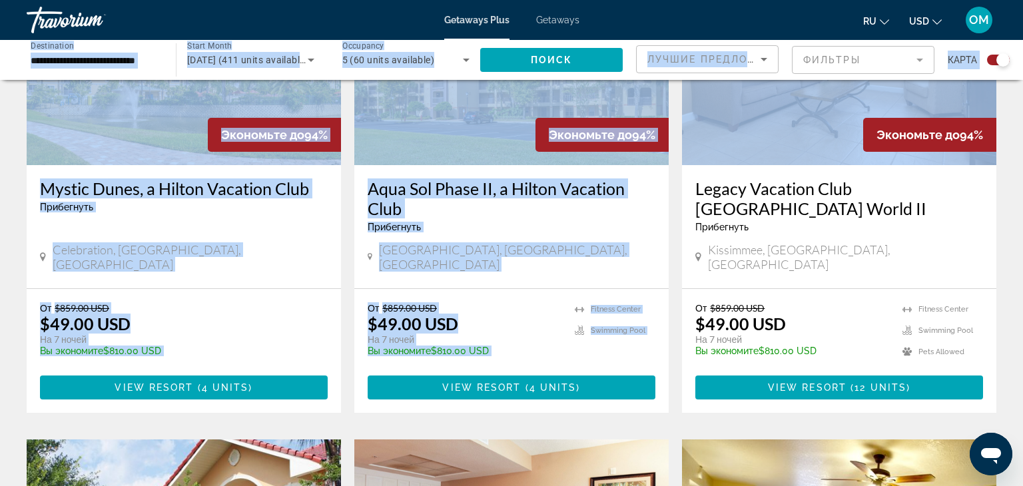
drag, startPoint x: 1019, startPoint y: 18, endPoint x: 1022, endPoint y: 126, distance: 108.6
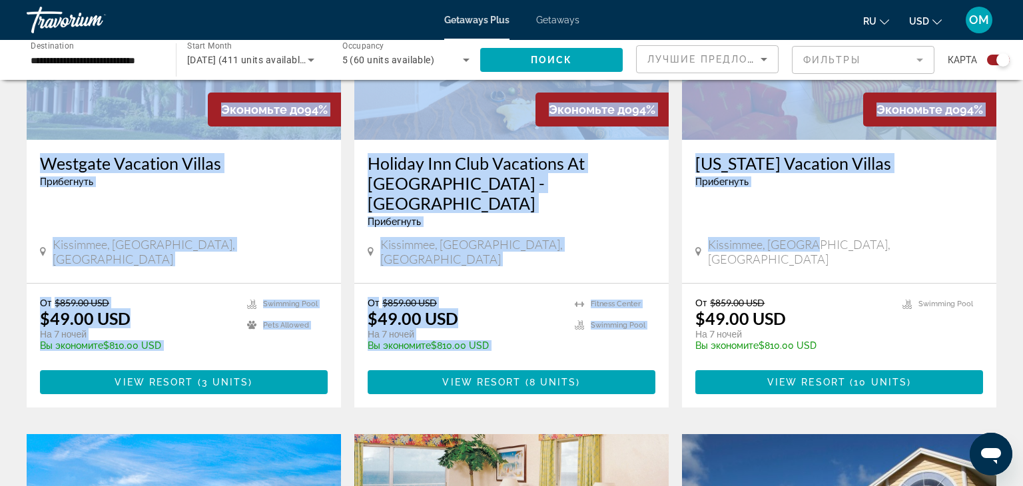
scroll to position [1115, 0]
drag, startPoint x: 1022, startPoint y: 126, endPoint x: 1022, endPoint y: 224, distance: 97.2
click at [1022, 224] on div "Для навигации по карте с помощью жестов дважды нажмите на карту и, удерживая па…" at bounding box center [511, 206] width 1023 height 2427
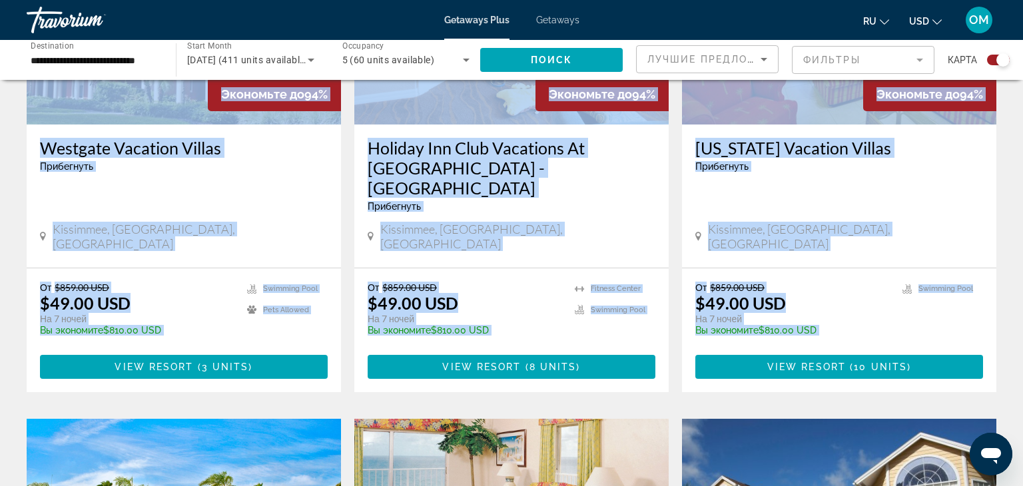
click at [1022, 224] on div "Для навигации по карте с помощью жестов дважды нажмите на карту и, удерживая па…" at bounding box center [511, 191] width 1023 height 2427
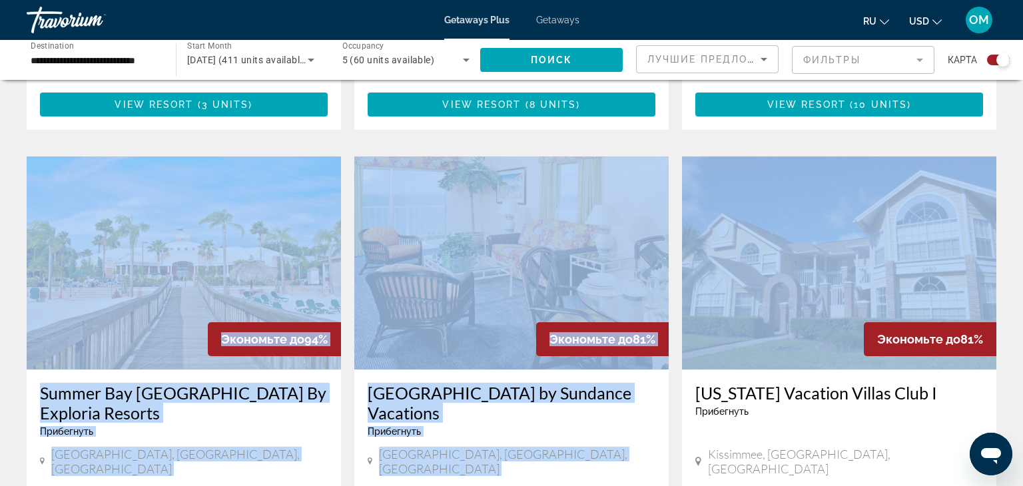
scroll to position [1383, 0]
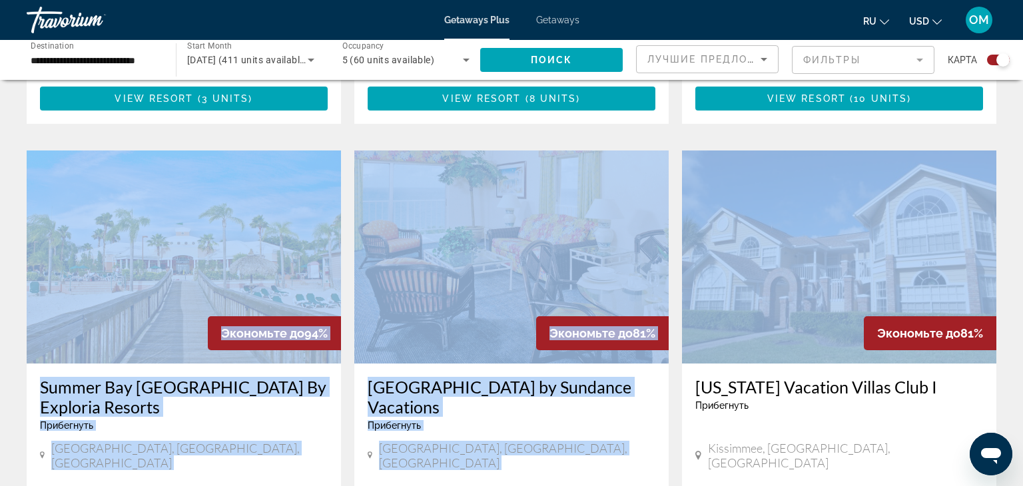
drag, startPoint x: 1021, startPoint y: 218, endPoint x: 1022, endPoint y: 268, distance: 49.9
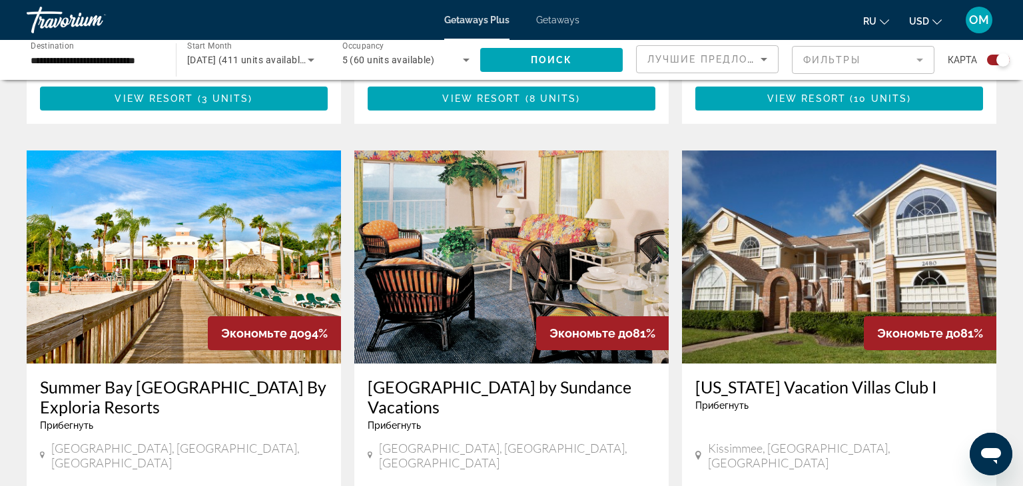
click at [530, 207] on img "Main content" at bounding box center [511, 256] width 314 height 213
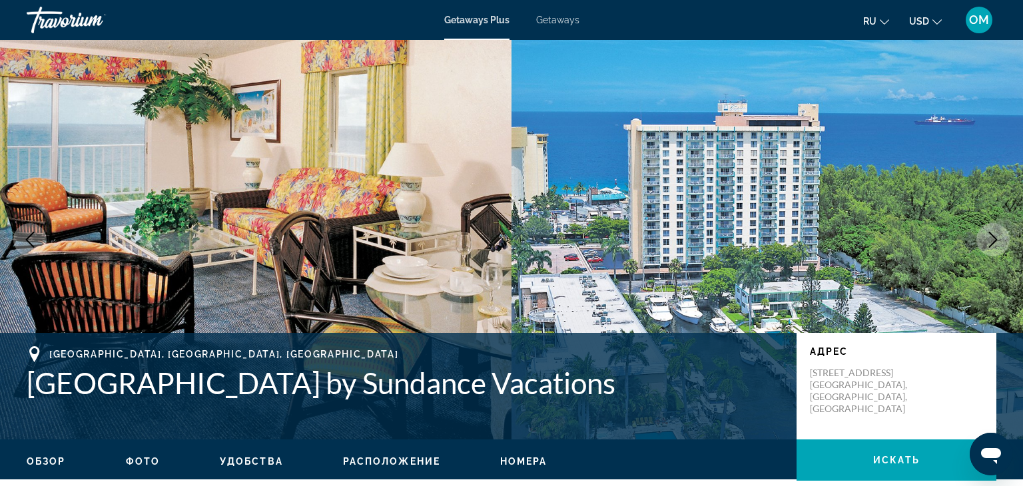
click at [995, 240] on icon "Next image" at bounding box center [993, 240] width 9 height 16
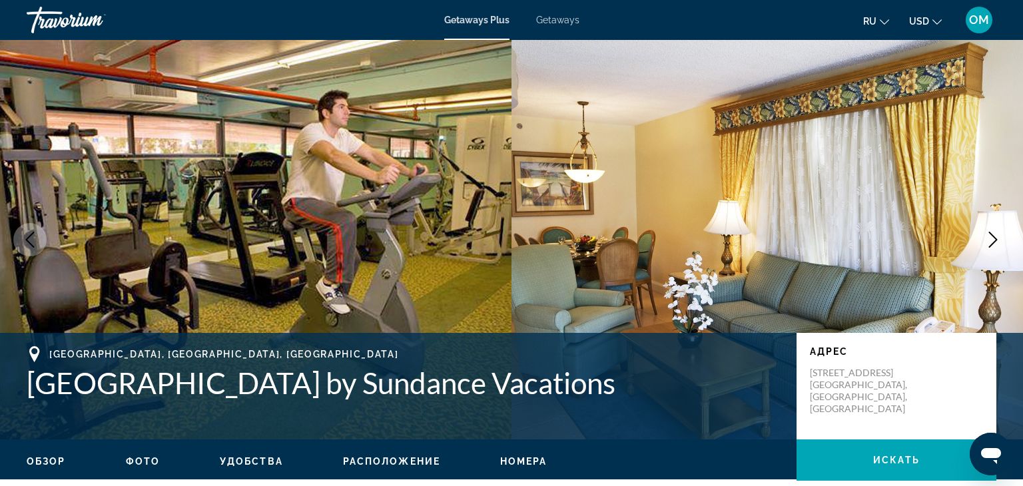
click at [995, 240] on icon "Next image" at bounding box center [993, 240] width 9 height 16
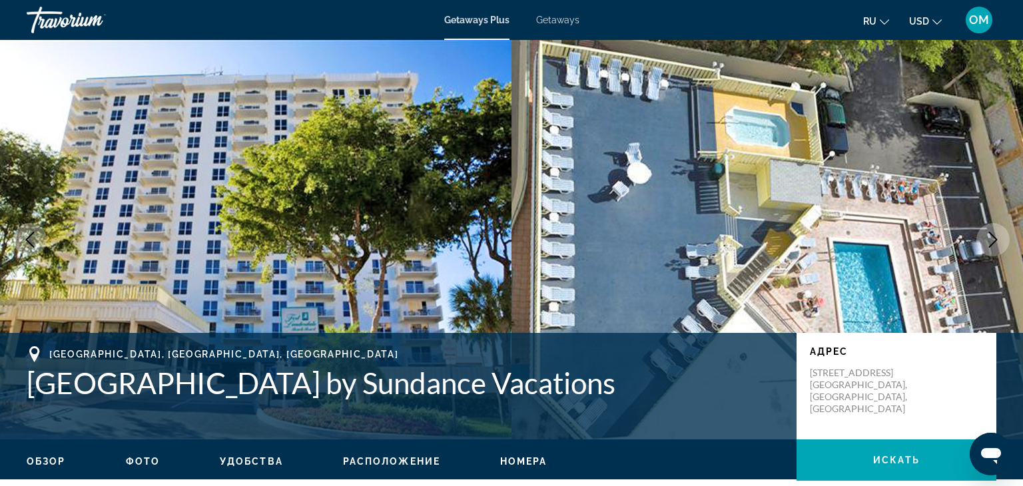
click at [995, 240] on icon "Next image" at bounding box center [993, 240] width 9 height 16
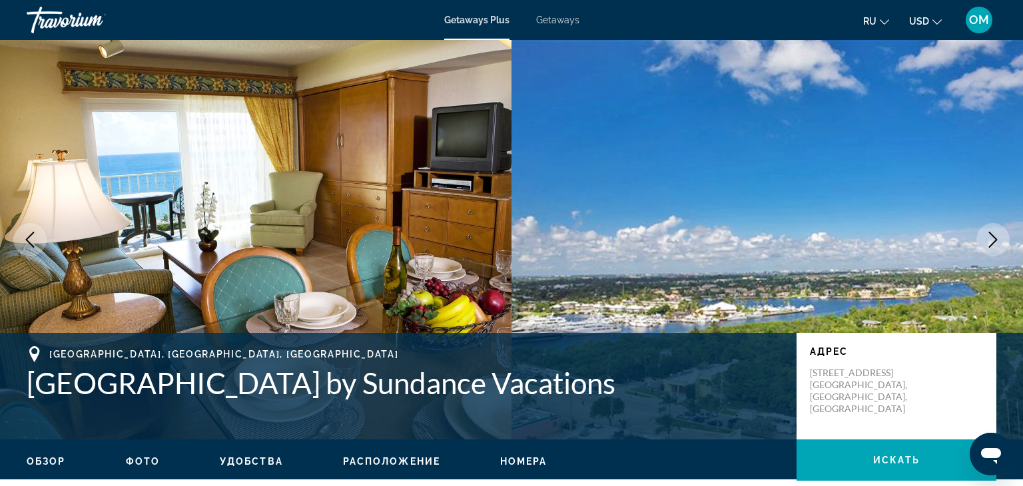
click at [995, 240] on icon "Next image" at bounding box center [993, 240] width 9 height 16
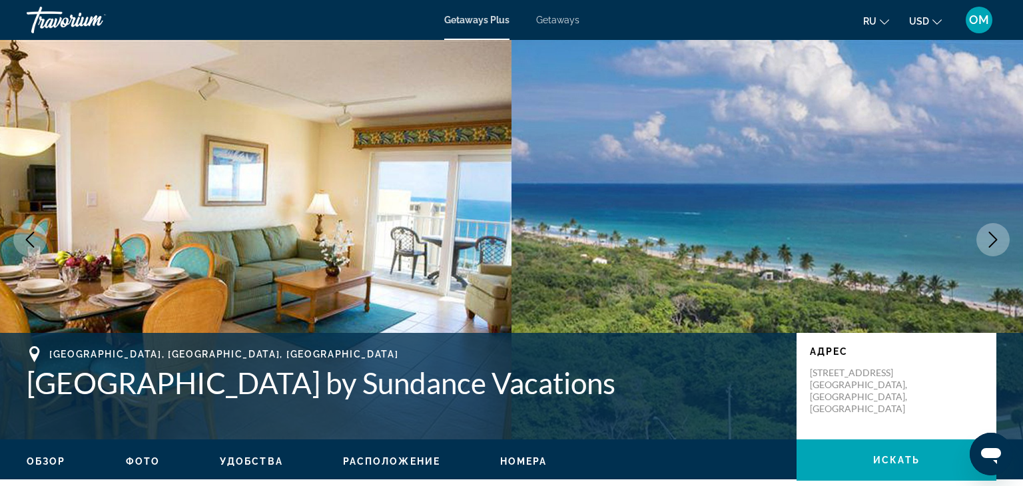
click at [995, 240] on icon "Next image" at bounding box center [993, 240] width 9 height 16
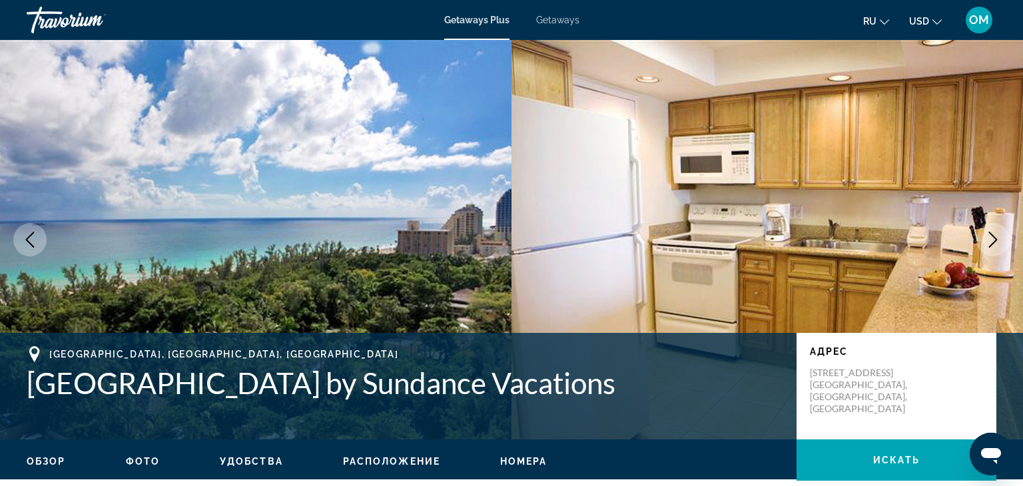
click at [995, 240] on icon "Next image" at bounding box center [993, 240] width 9 height 16
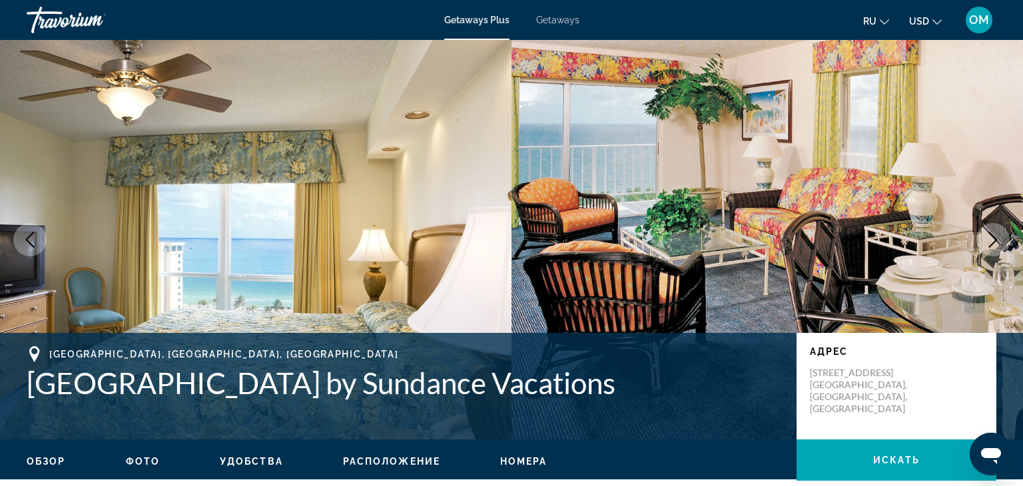
click at [995, 240] on icon "Next image" at bounding box center [993, 240] width 9 height 16
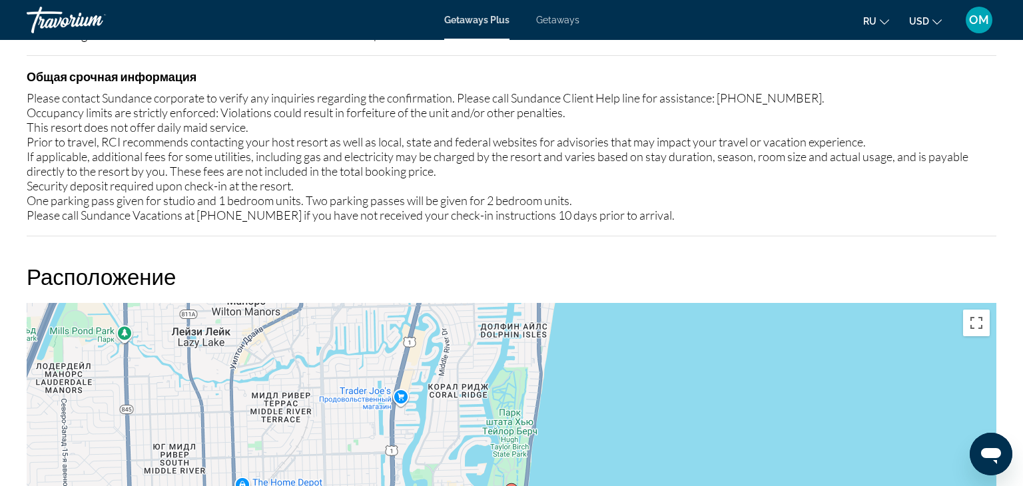
scroll to position [1606, 0]
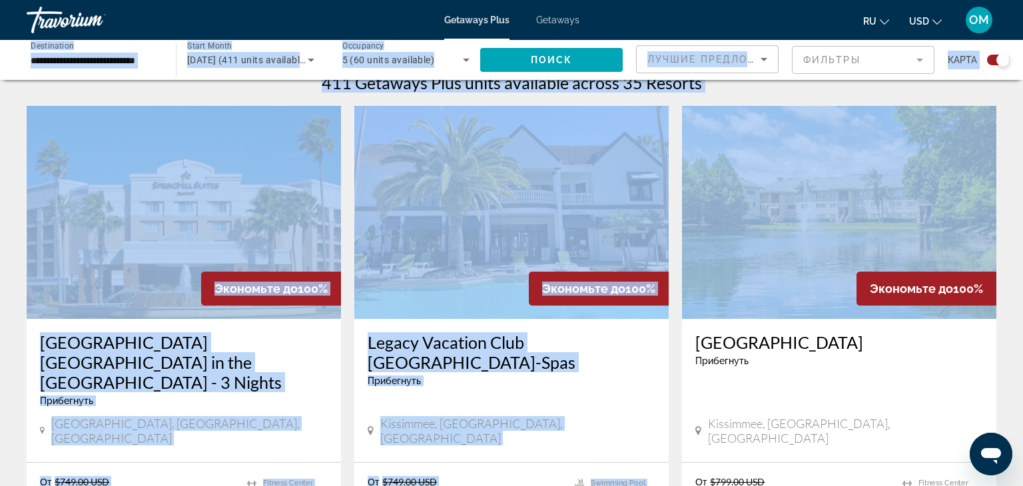
scroll to position [442, 0]
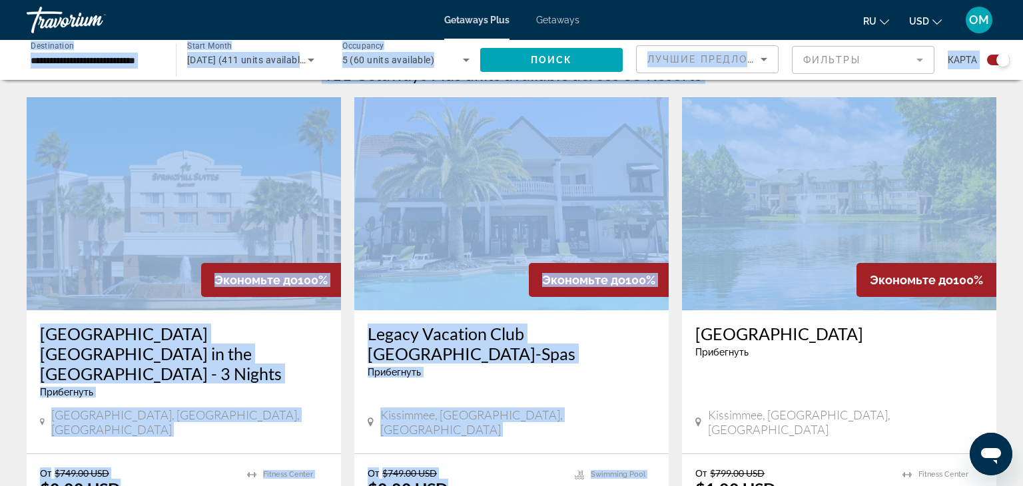
drag, startPoint x: 1020, startPoint y: 26, endPoint x: 1022, endPoint y: 108, distance: 81.9
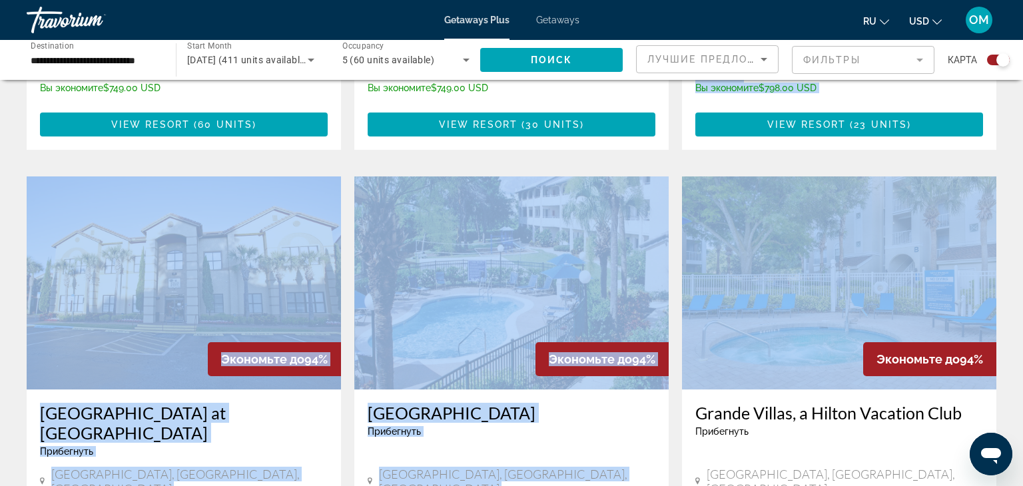
drag, startPoint x: 1020, startPoint y: 86, endPoint x: 1022, endPoint y: 166, distance: 79.9
click at [1022, 166] on div "Для навигации по карте с помощью жестов дважды нажмите на карту и, удерживая па…" at bounding box center [511, 444] width 1023 height 2442
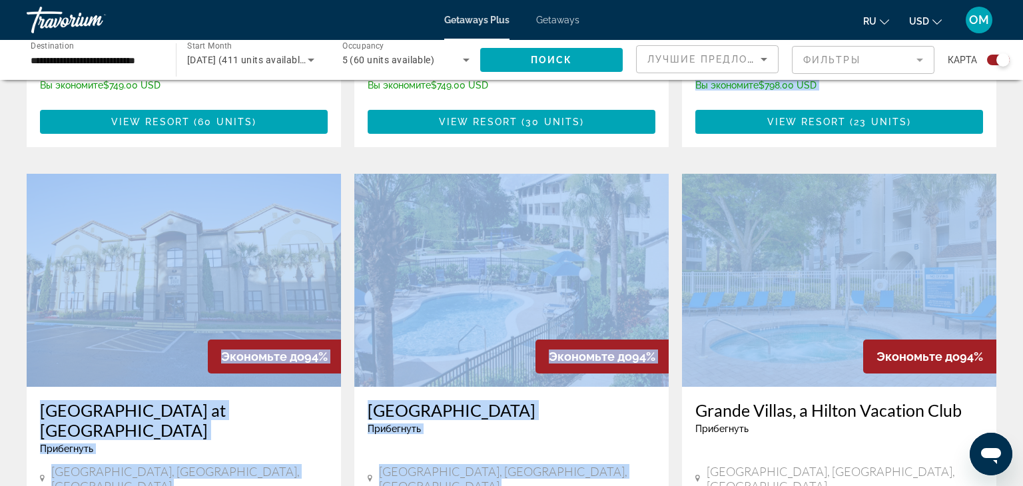
click at [1022, 166] on div "Для навигации по карте с помощью жестов дважды нажмите на карту и, удерживая па…" at bounding box center [511, 441] width 1023 height 2442
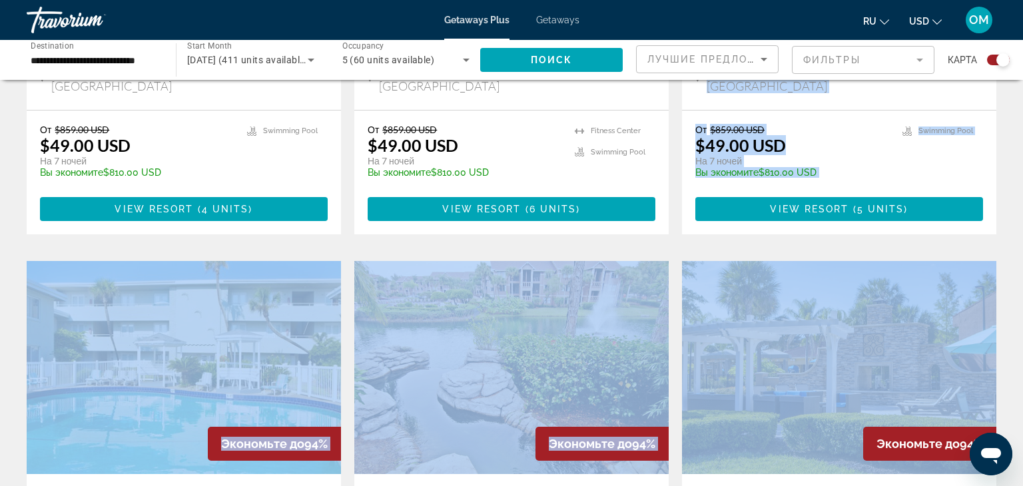
scroll to position [1279, 0]
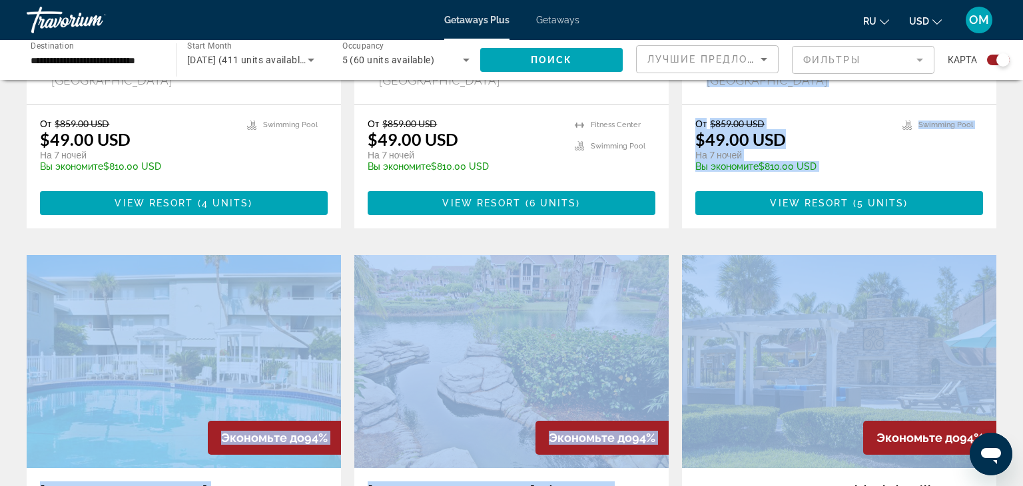
drag, startPoint x: 1022, startPoint y: 166, endPoint x: 1022, endPoint y: 242, distance: 75.9
click at [1022, 242] on div "Для навигации по карте с помощью жестов дважды нажмите на карту и, удерживая па…" at bounding box center [511, 35] width 1023 height 2442
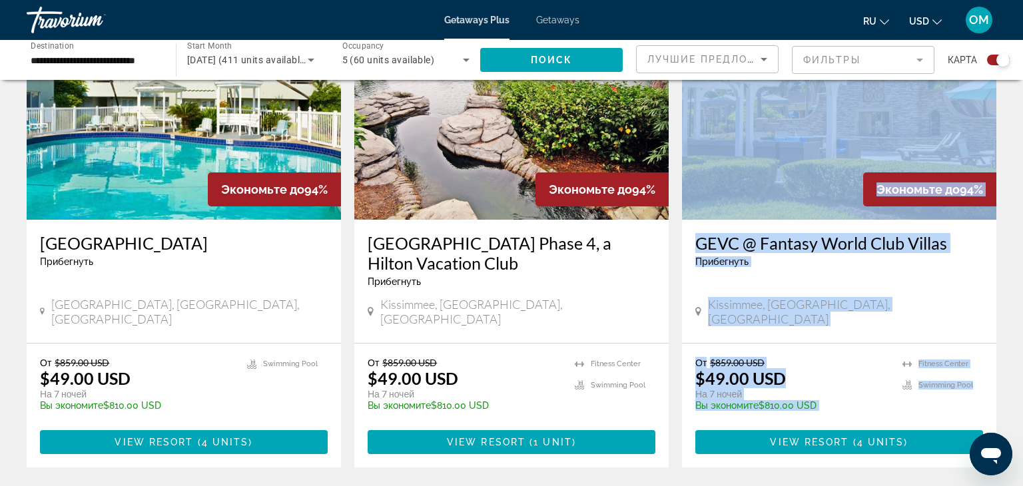
scroll to position [1530, 0]
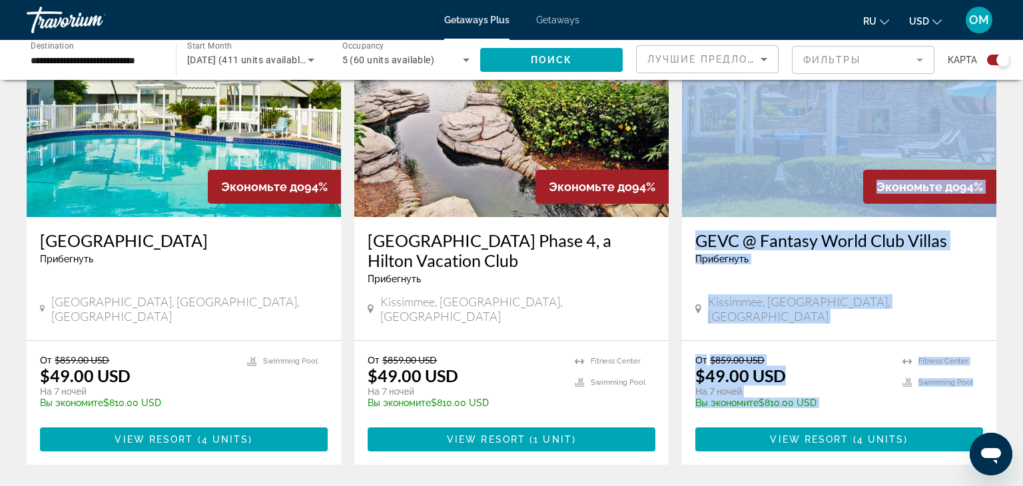
drag, startPoint x: 1022, startPoint y: 242, endPoint x: 1022, endPoint y: 288, distance: 45.9
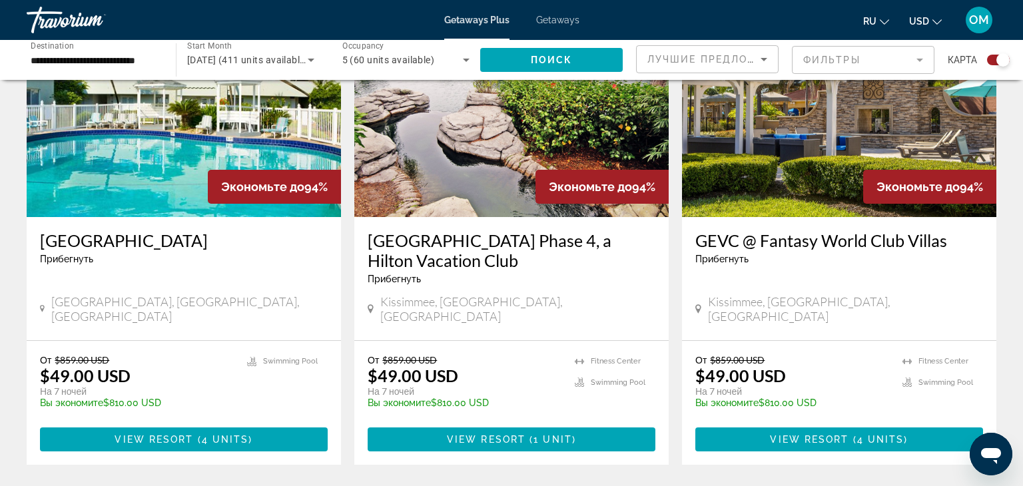
click at [171, 217] on div "Plantation Island Прибегнуть - Это курорт только для взрослых [GEOGRAPHIC_DATA]…" at bounding box center [184, 278] width 314 height 123
click at [116, 230] on h3 "[GEOGRAPHIC_DATA]" at bounding box center [184, 240] width 288 height 20
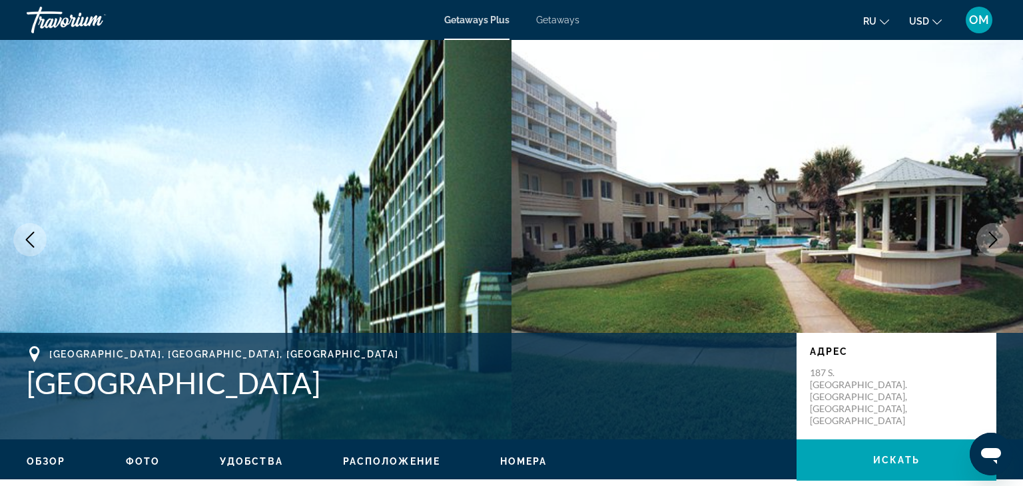
click at [993, 226] on button "Next image" at bounding box center [992, 239] width 33 height 33
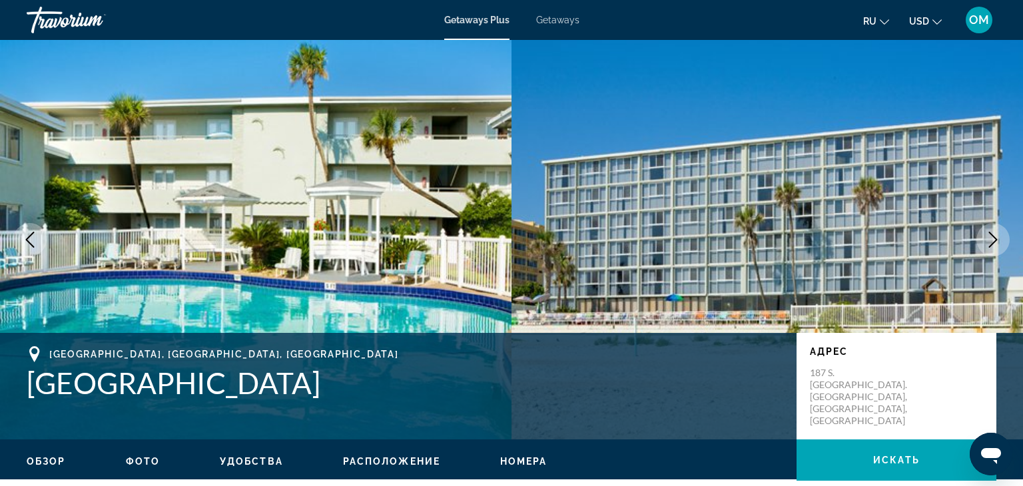
click at [993, 226] on button "Next image" at bounding box center [992, 239] width 33 height 33
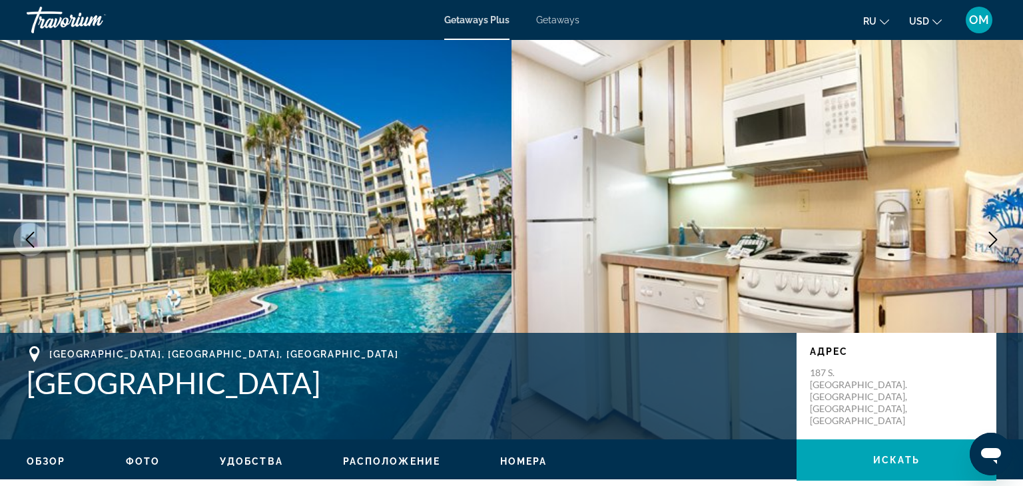
click at [993, 226] on button "Next image" at bounding box center [992, 239] width 33 height 33
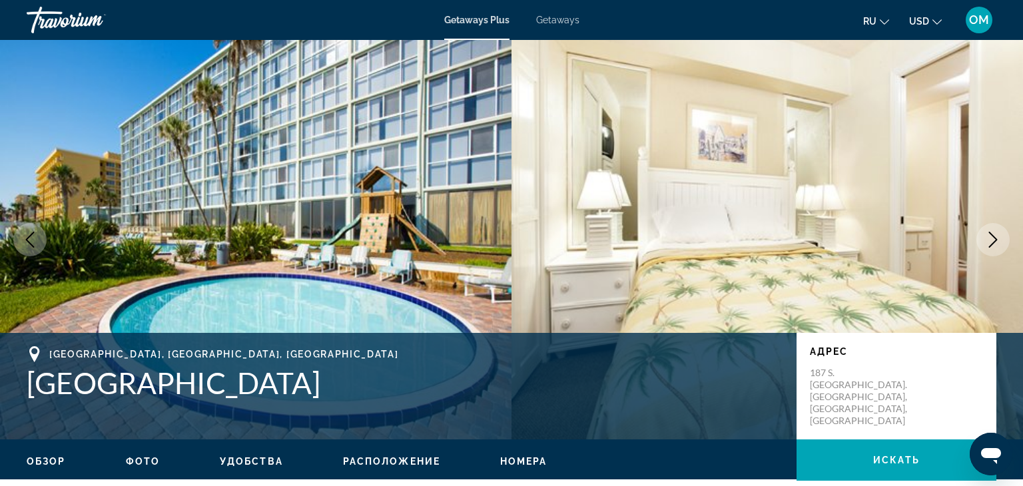
click at [993, 226] on button "Next image" at bounding box center [992, 239] width 33 height 33
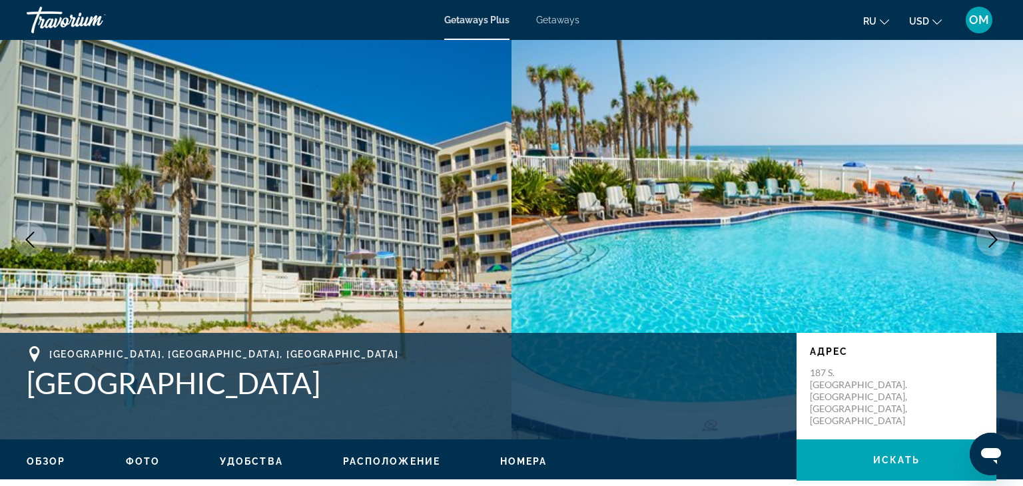
click at [993, 233] on icon "Next image" at bounding box center [993, 240] width 16 height 16
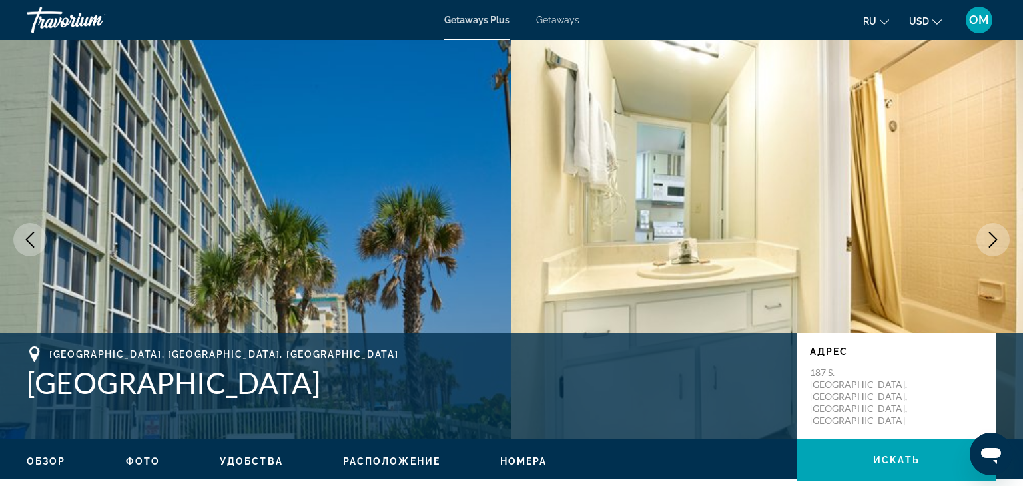
click at [993, 233] on icon "Next image" at bounding box center [993, 240] width 16 height 16
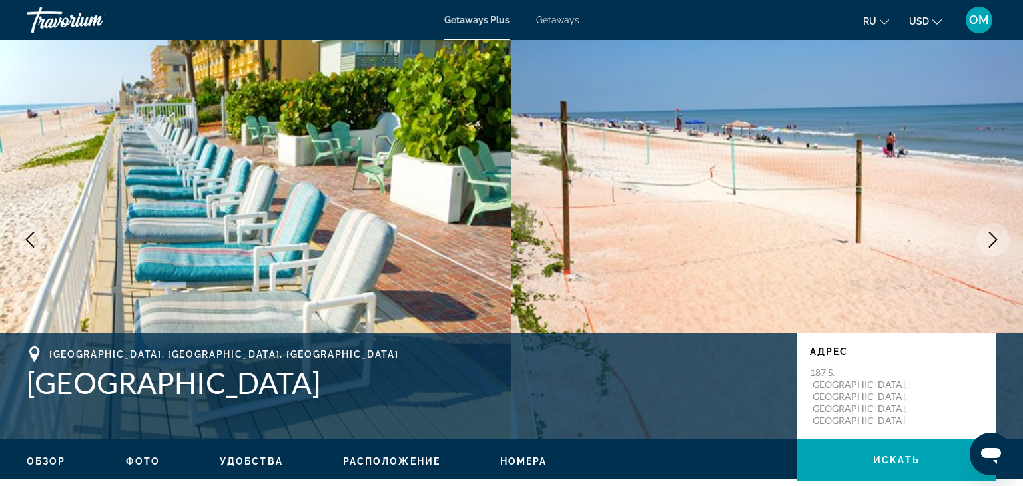
click at [993, 233] on icon "Next image" at bounding box center [993, 240] width 16 height 16
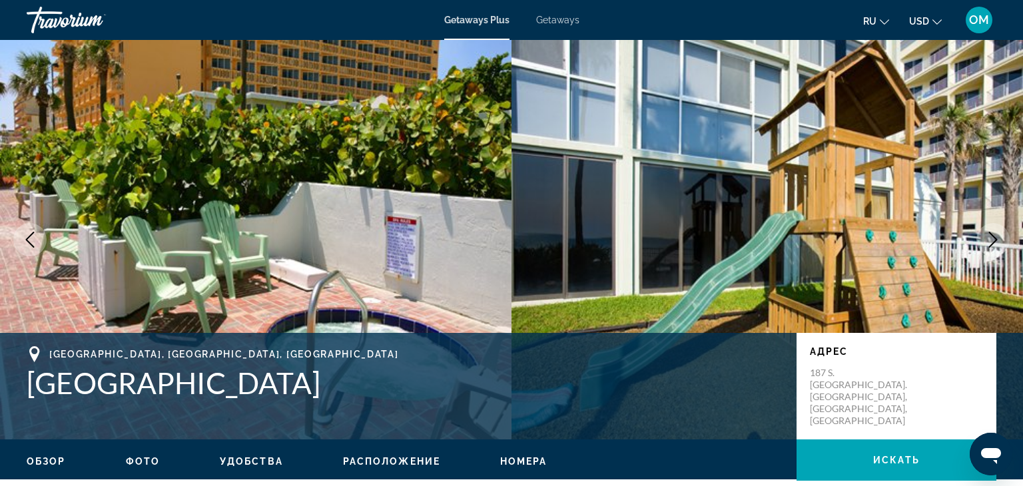
click at [993, 233] on icon "Next image" at bounding box center [993, 240] width 16 height 16
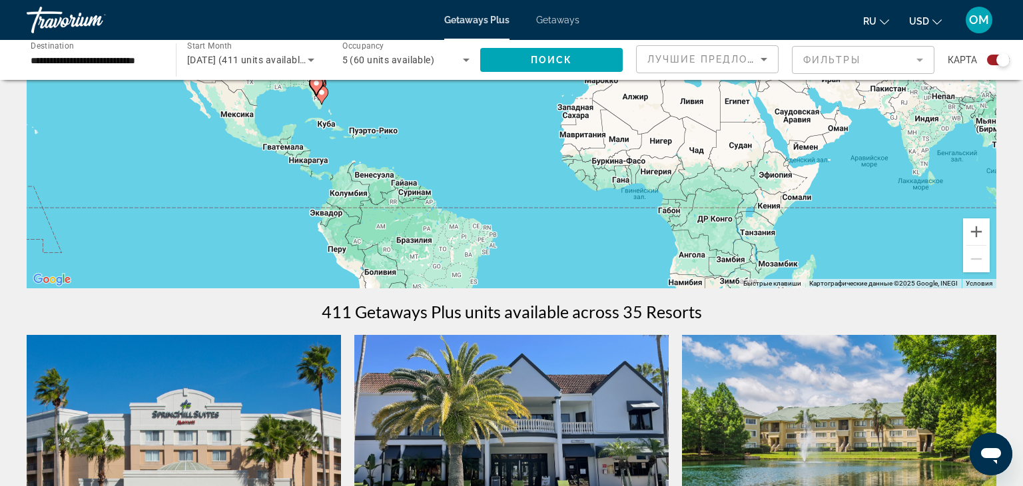
scroll to position [192, 0]
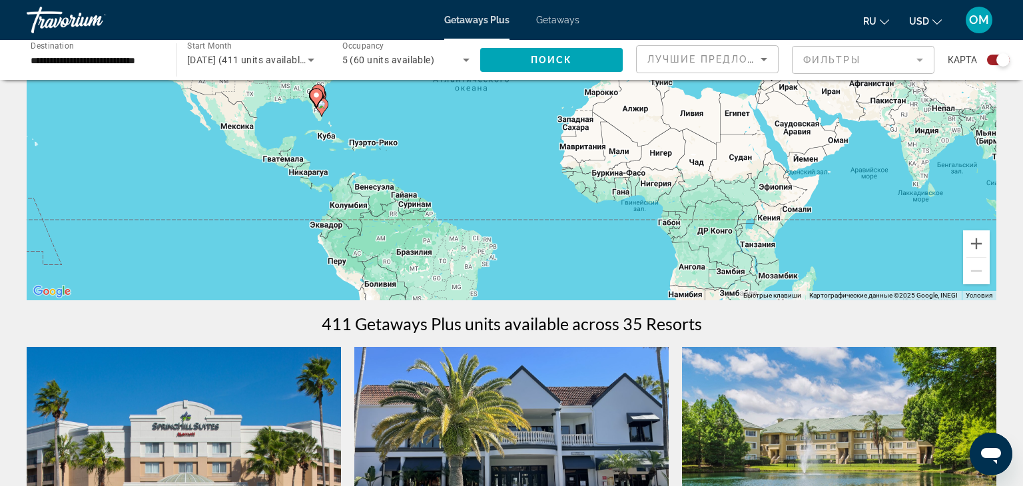
drag, startPoint x: 1020, startPoint y: 67, endPoint x: 1022, endPoint y: 137, distance: 70.6
click at [1022, 137] on html "**********" at bounding box center [511, 51] width 1023 height 486
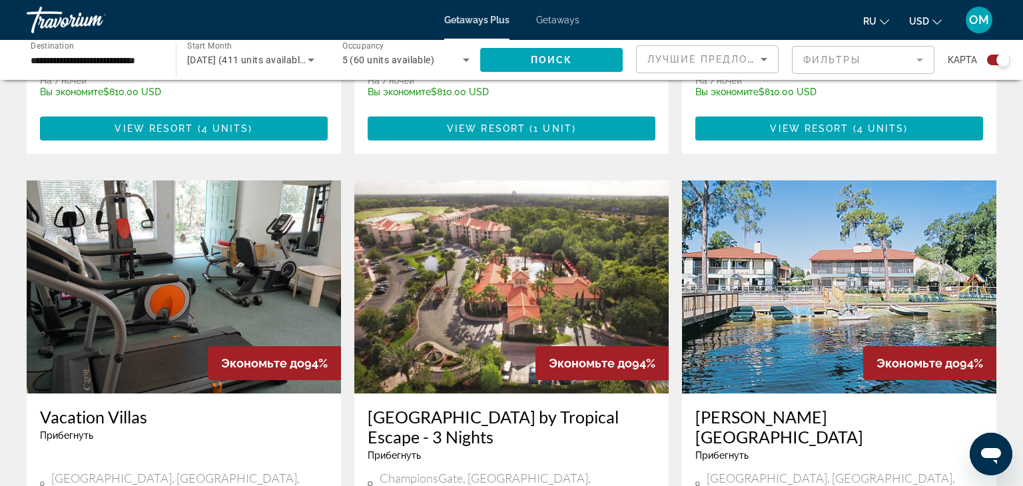
scroll to position [1844, 0]
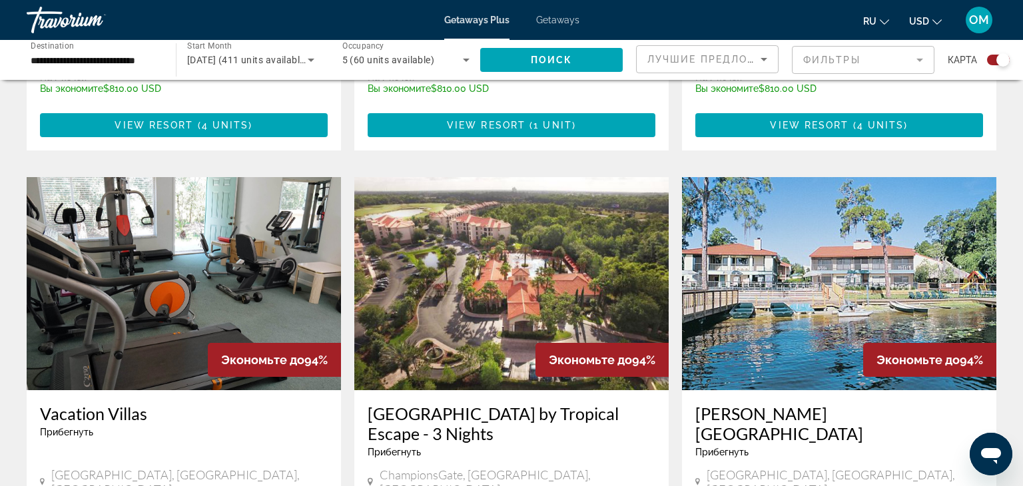
click at [510, 246] on img "Main content" at bounding box center [511, 283] width 314 height 213
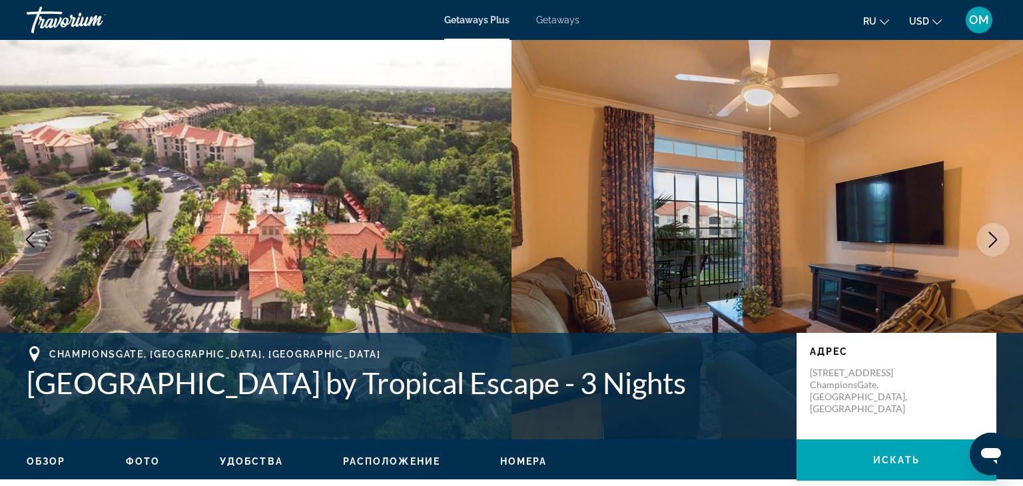
click at [986, 238] on icon "Next image" at bounding box center [993, 240] width 16 height 16
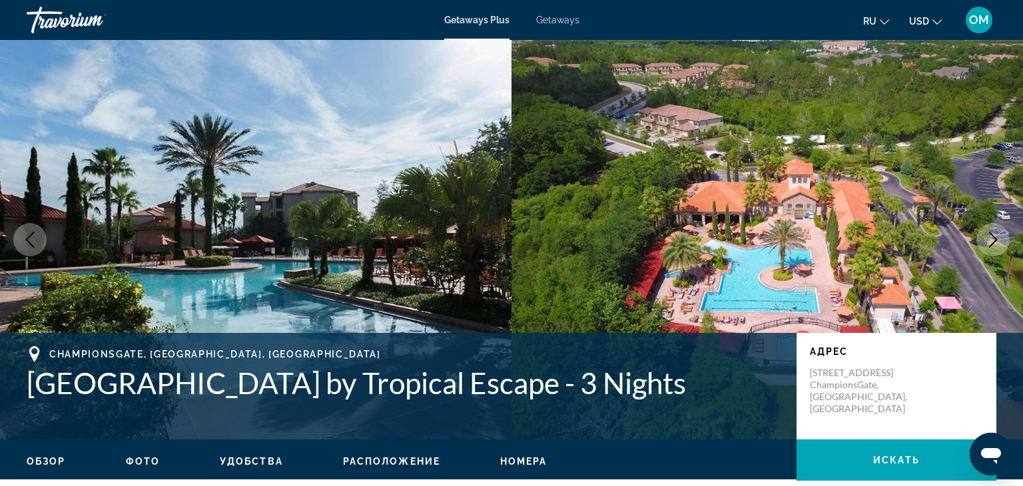
click at [986, 238] on icon "Next image" at bounding box center [993, 240] width 16 height 16
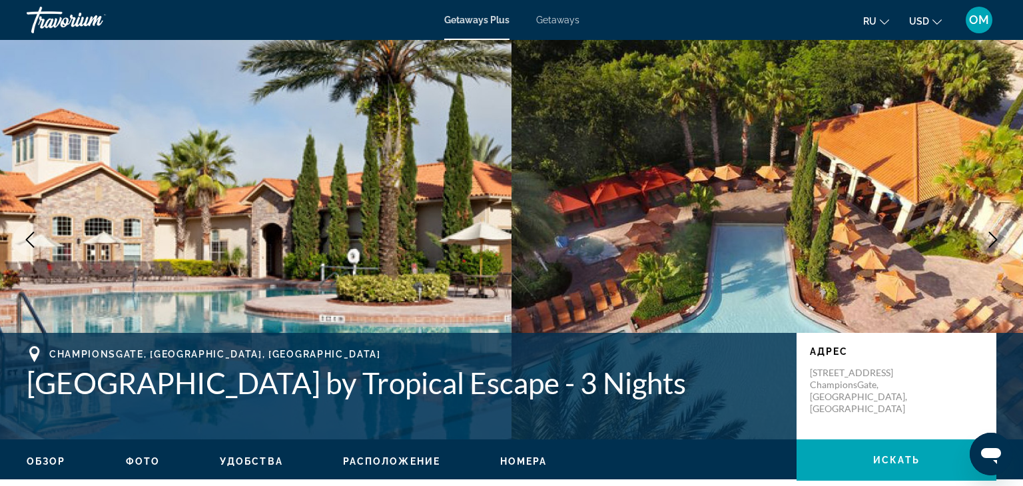
click at [986, 238] on icon "Next image" at bounding box center [993, 240] width 16 height 16
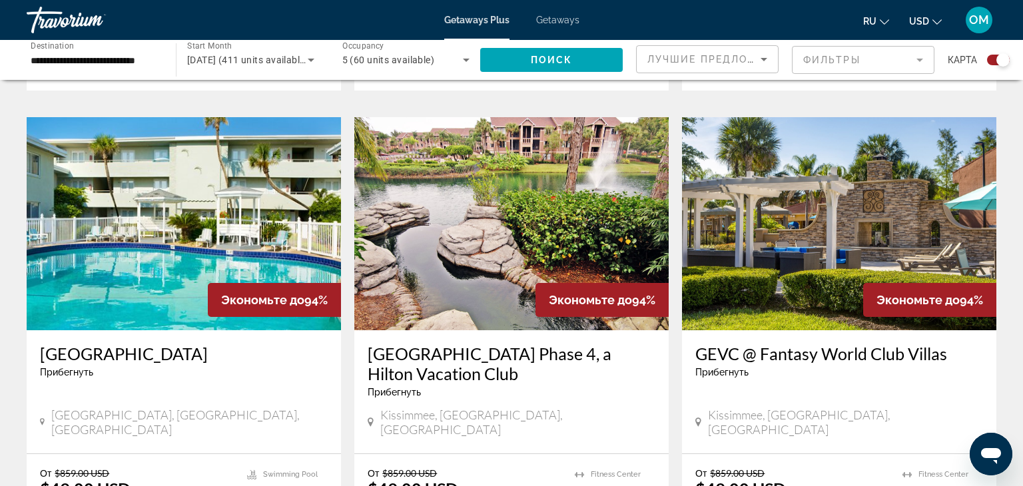
scroll to position [1414, 0]
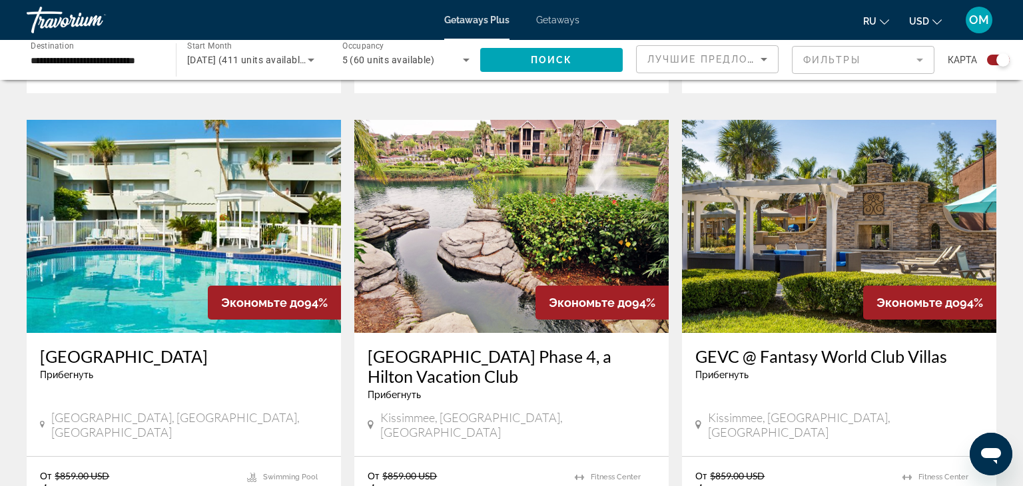
click at [167, 177] on img "Main content" at bounding box center [184, 226] width 314 height 213
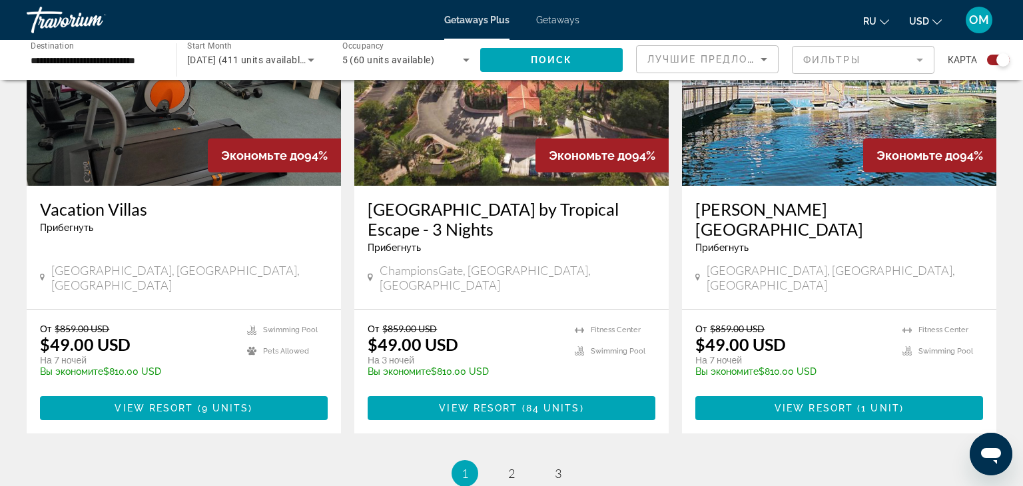
scroll to position [2046, 0]
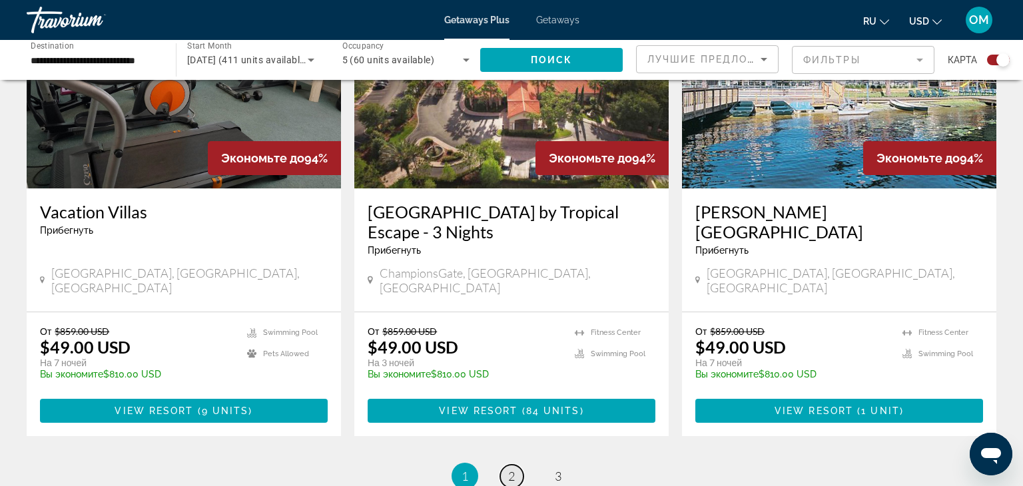
click at [516, 465] on link "page 2" at bounding box center [511, 476] width 23 height 23
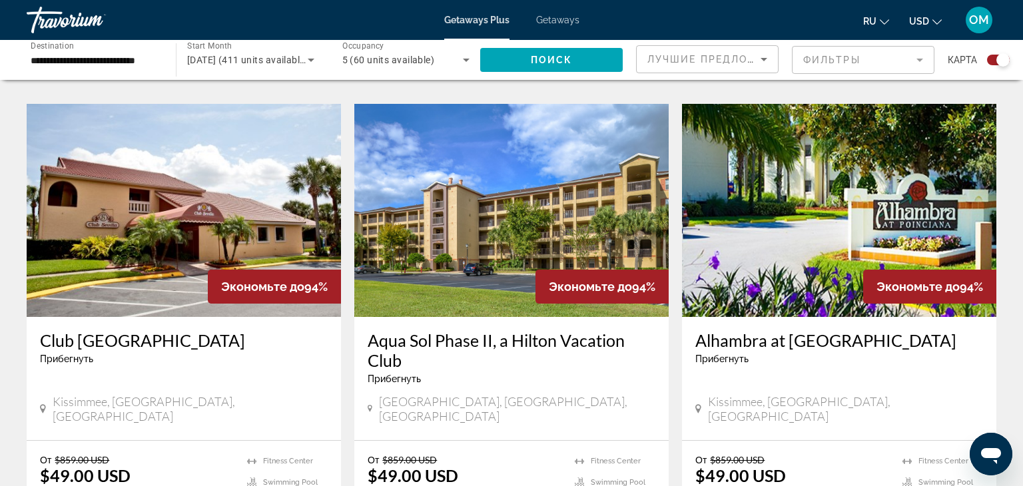
scroll to position [1923, 0]
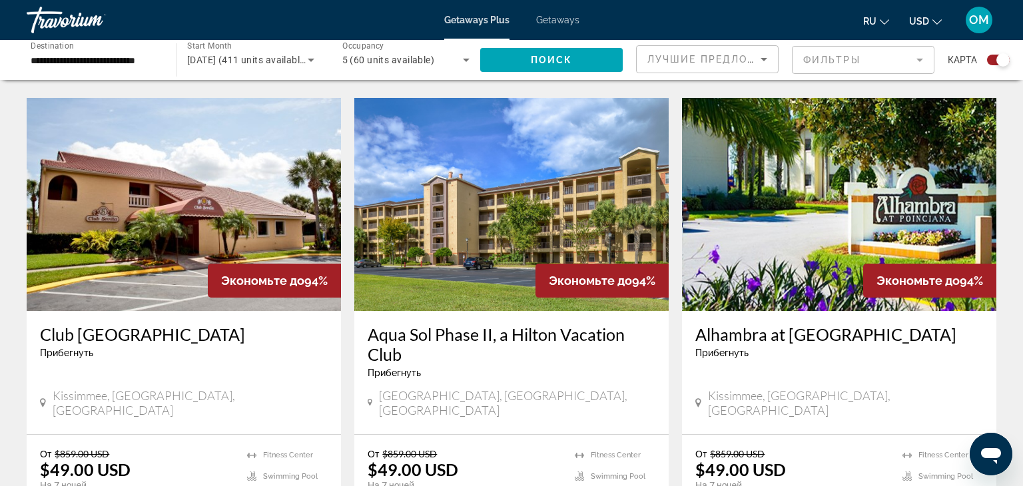
click at [464, 178] on img "Main content" at bounding box center [511, 204] width 314 height 213
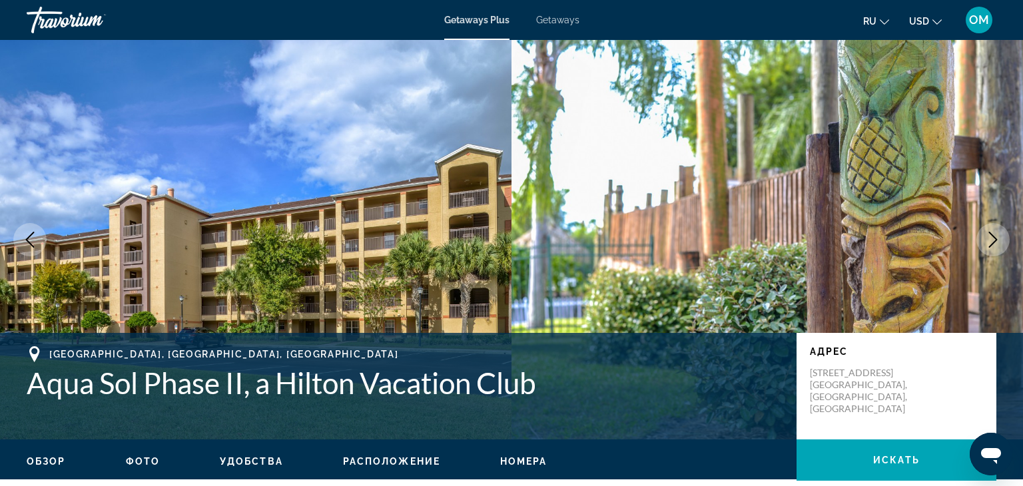
click at [991, 238] on icon "Next image" at bounding box center [993, 240] width 16 height 16
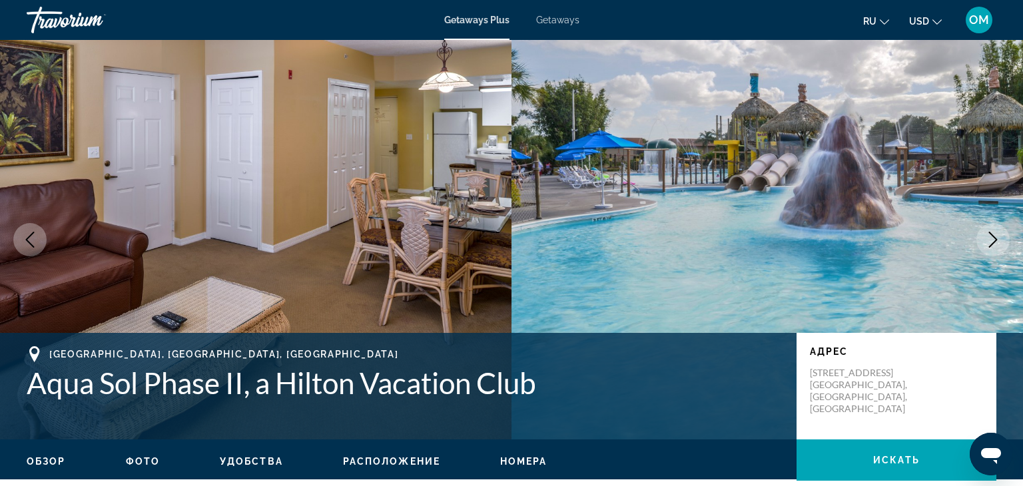
click at [991, 238] on icon "Next image" at bounding box center [993, 240] width 16 height 16
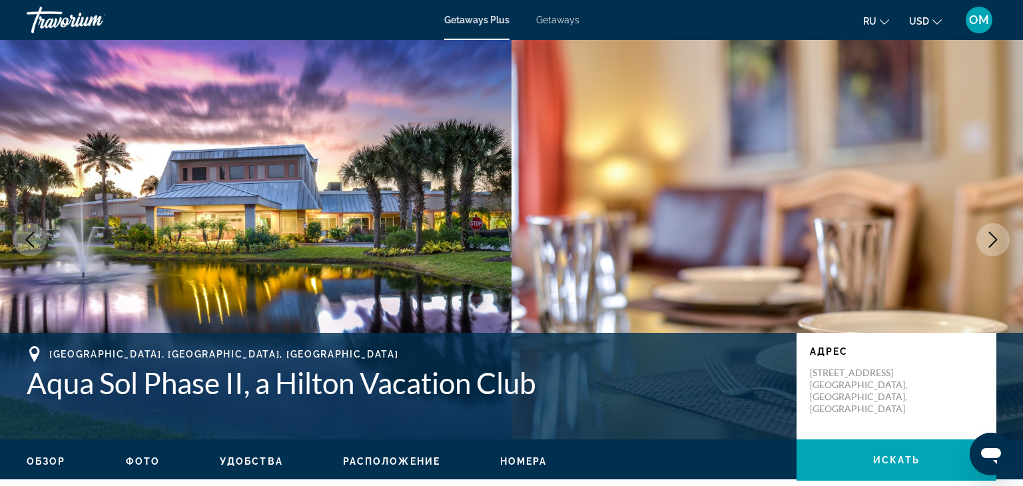
click at [991, 238] on icon "Next image" at bounding box center [993, 240] width 16 height 16
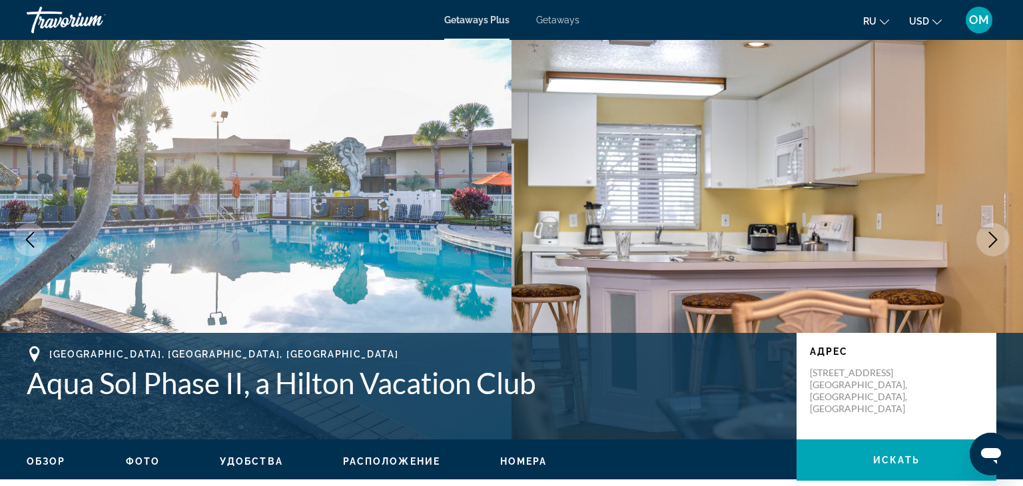
click at [991, 238] on icon "Next image" at bounding box center [993, 240] width 16 height 16
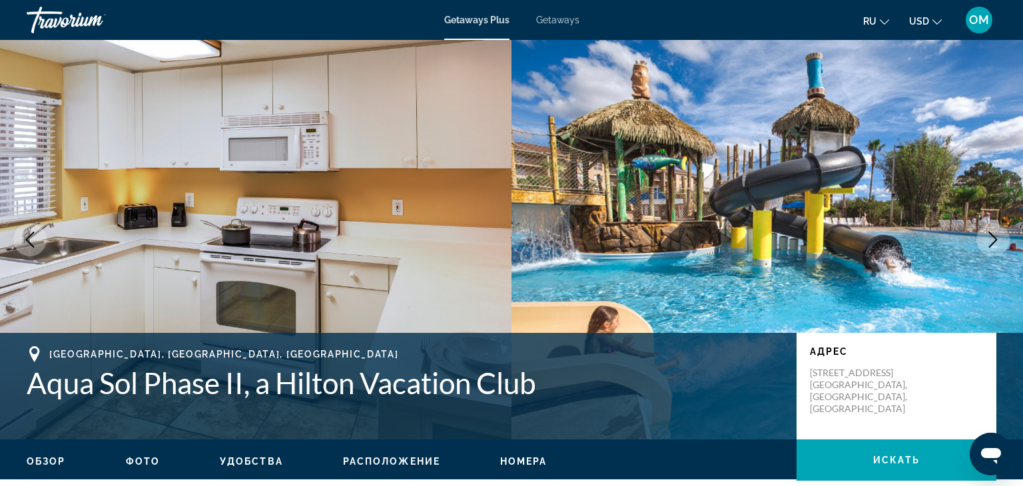
click at [991, 238] on icon "Next image" at bounding box center [993, 240] width 16 height 16
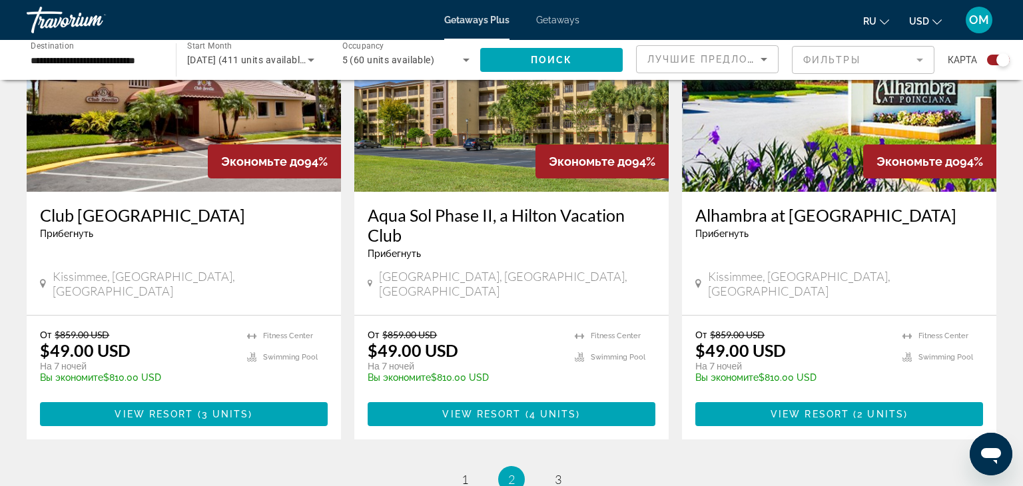
scroll to position [2049, 0]
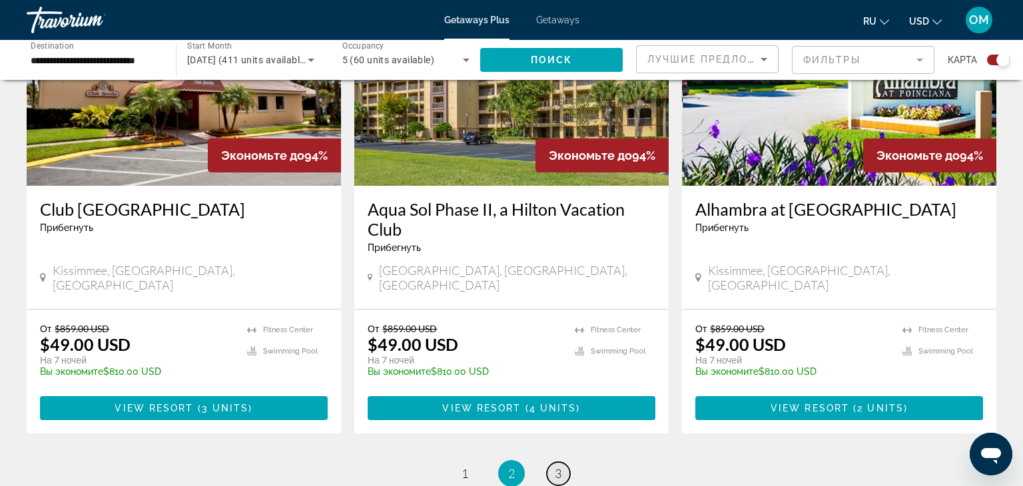
click at [563, 462] on link "page 3" at bounding box center [558, 473] width 23 height 23
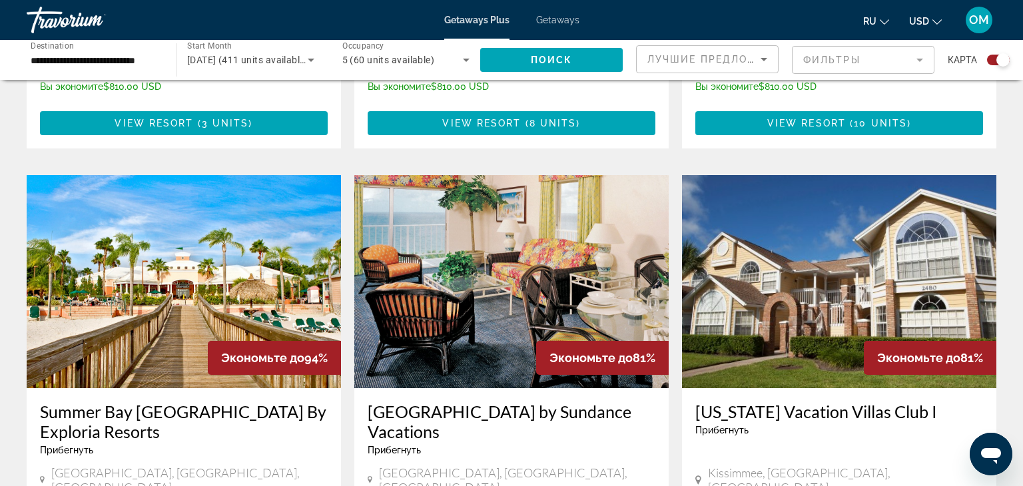
scroll to position [1367, 0]
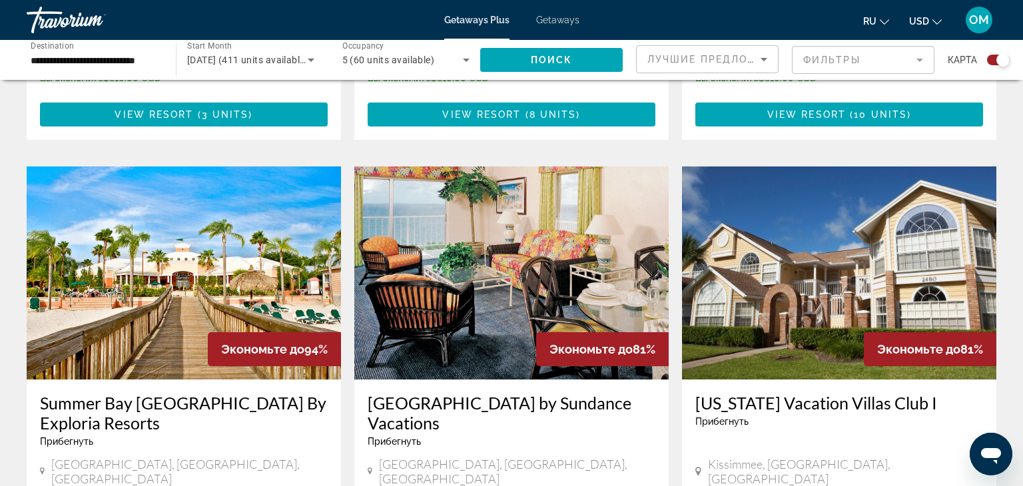
click at [534, 202] on img "Main content" at bounding box center [511, 272] width 314 height 213
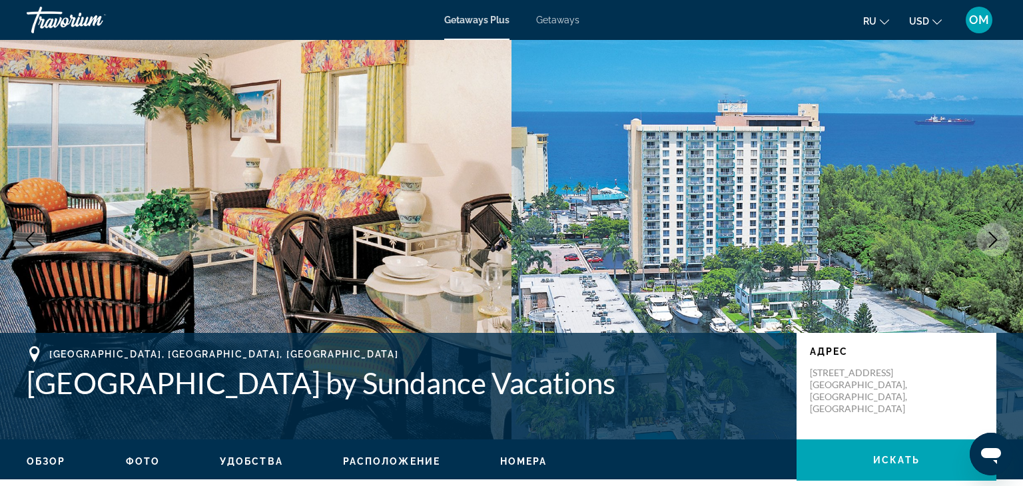
click at [999, 234] on icon "Next image" at bounding box center [993, 240] width 16 height 16
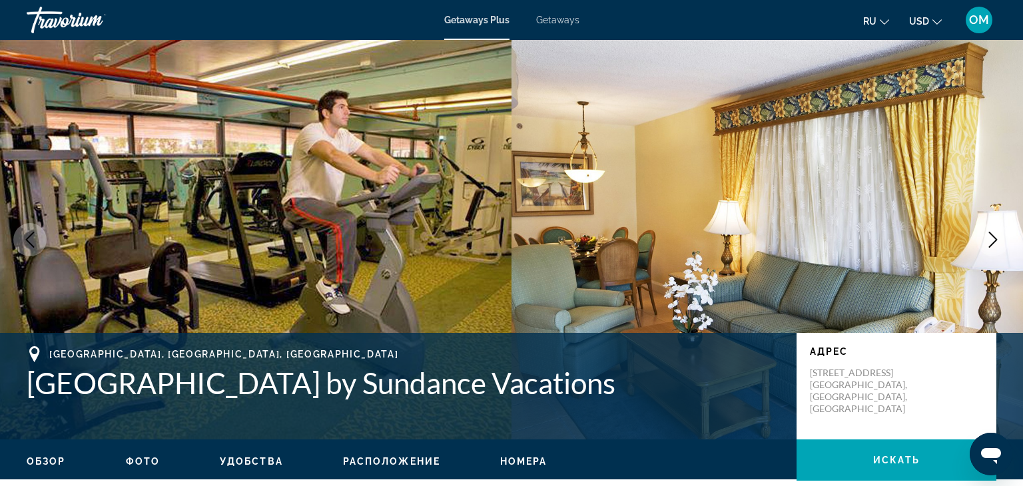
click at [999, 234] on icon "Next image" at bounding box center [993, 240] width 16 height 16
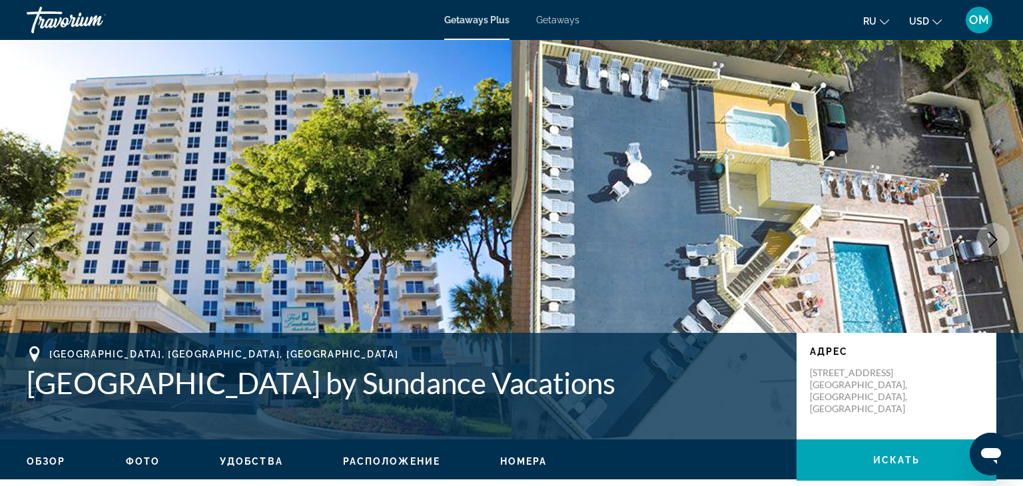
click at [999, 234] on icon "Next image" at bounding box center [993, 240] width 16 height 16
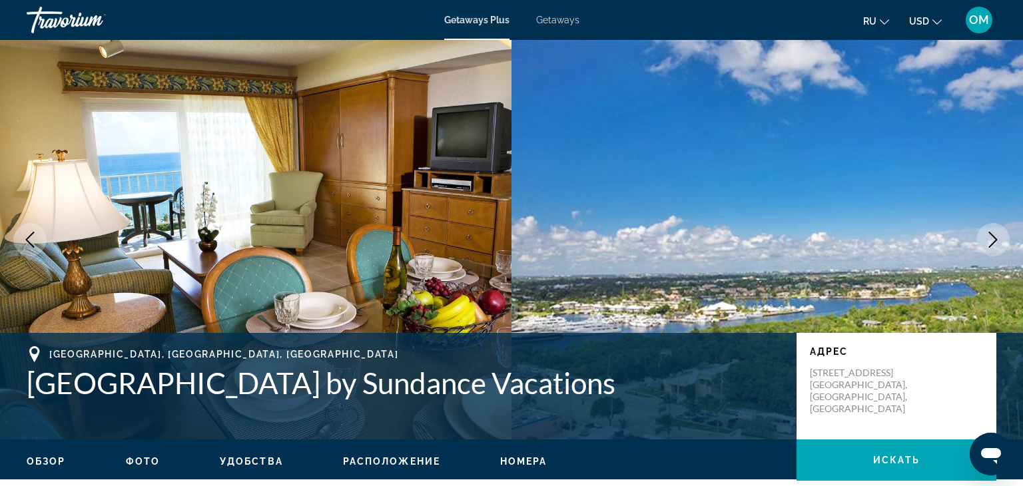
click at [999, 234] on icon "Next image" at bounding box center [993, 240] width 16 height 16
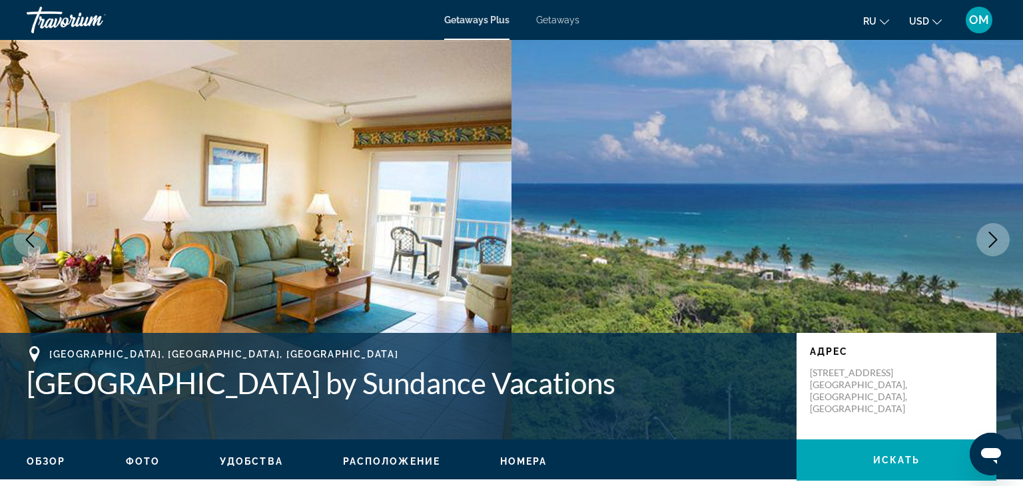
click at [999, 234] on icon "Next image" at bounding box center [993, 240] width 16 height 16
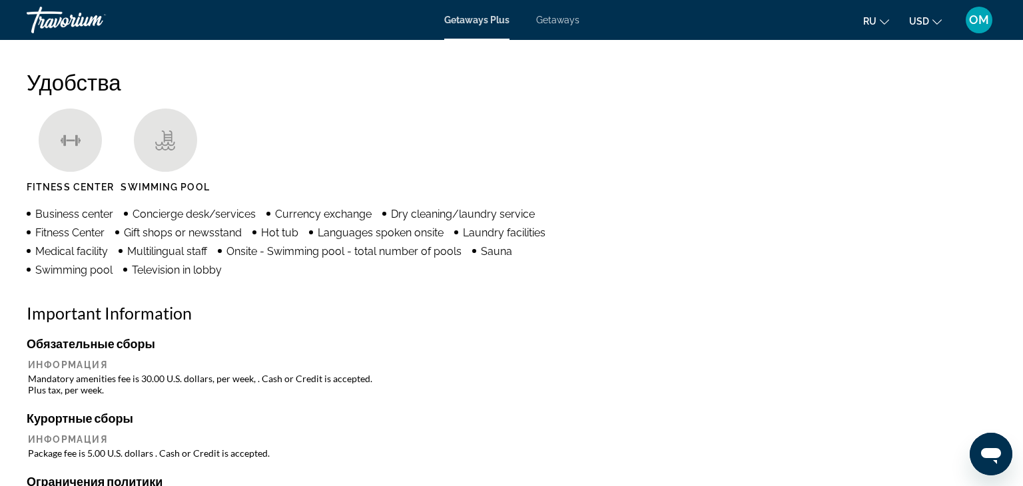
scroll to position [1021, 0]
